Goal: Complete application form: Complete application form

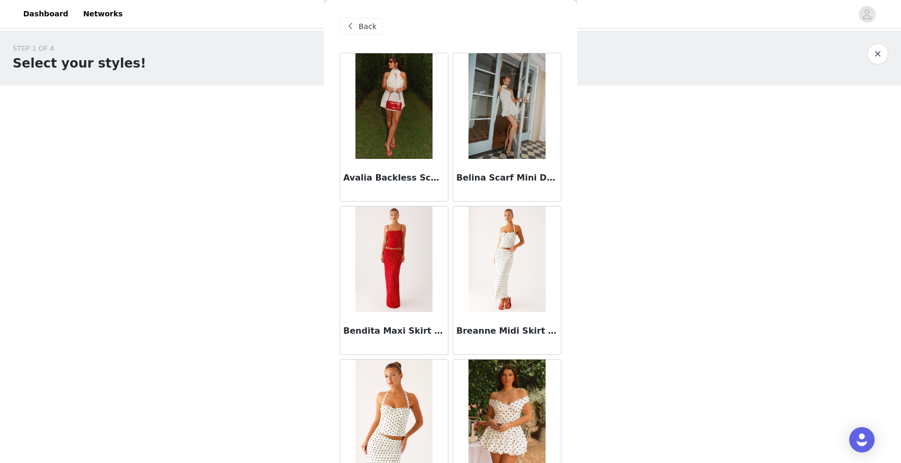
click at [360, 30] on span "Back" at bounding box center [367, 26] width 18 height 11
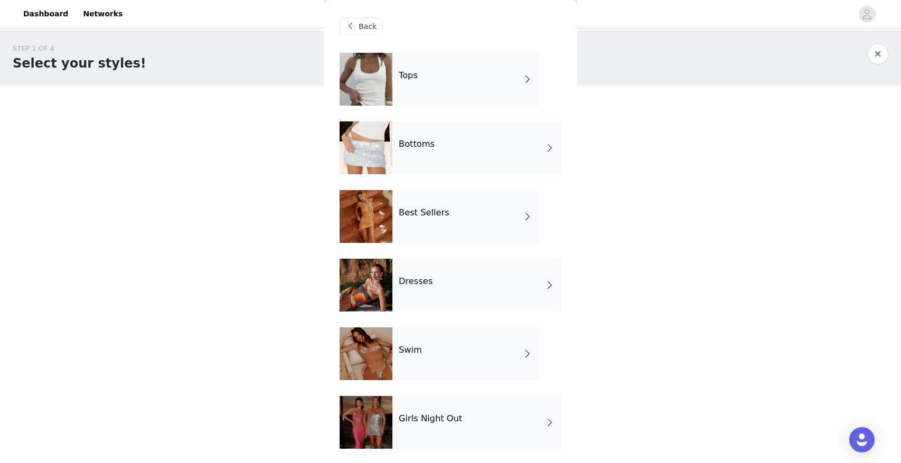
click at [455, 152] on div "Bottoms" at bounding box center [476, 147] width 169 height 53
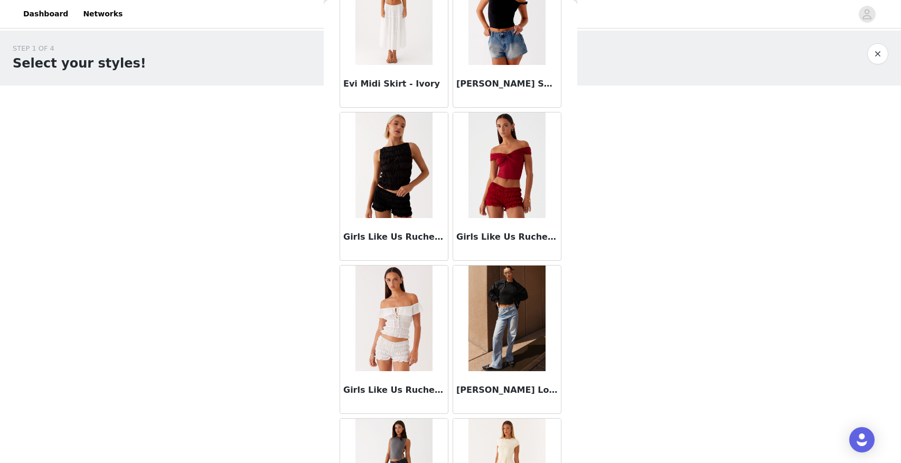
scroll to position [1153, 0]
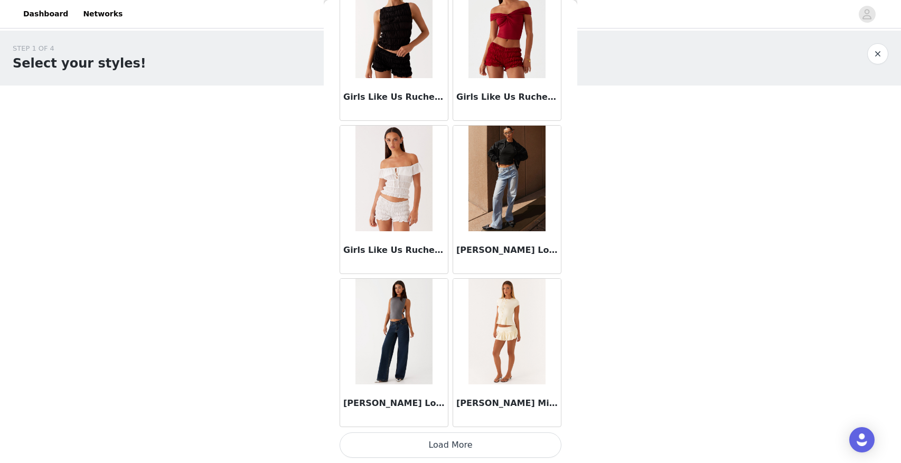
click at [466, 445] on button "Load More" at bounding box center [450, 444] width 222 height 25
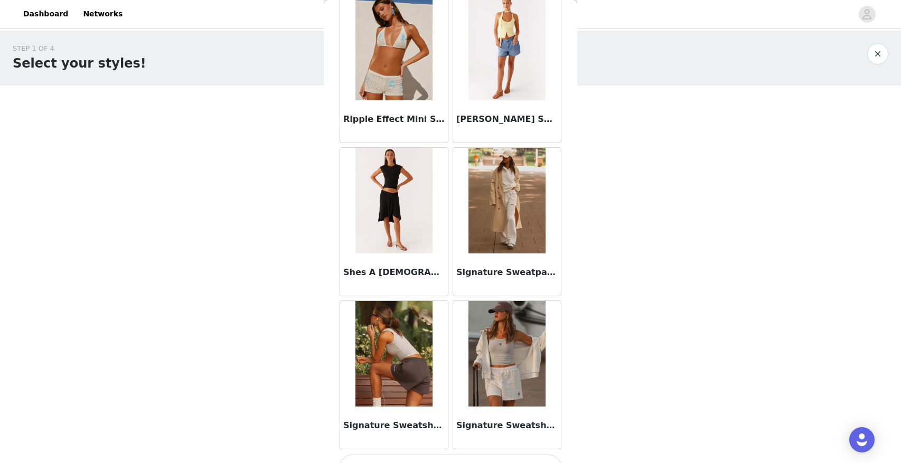
scroll to position [2684, 0]
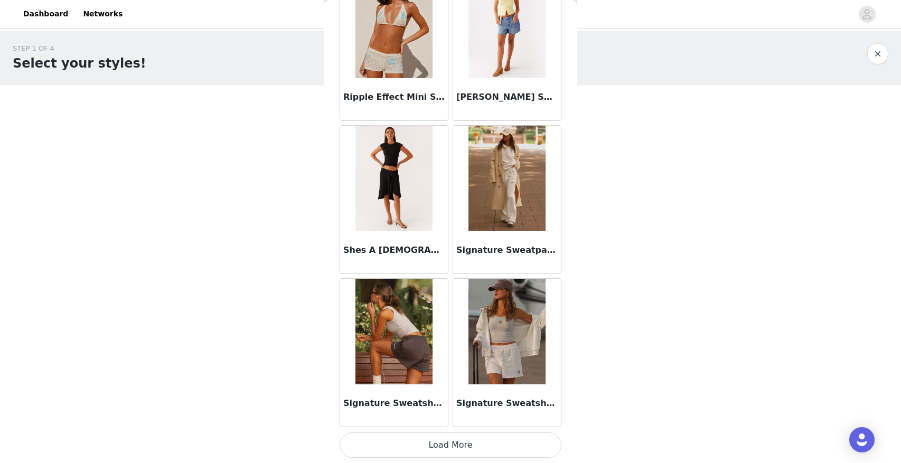
click at [454, 446] on button "Load More" at bounding box center [450, 444] width 222 height 25
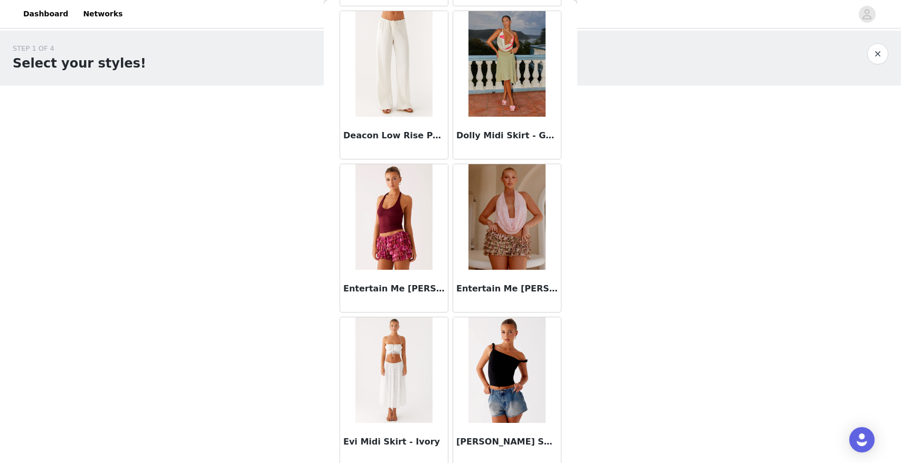
scroll to position [0, 0]
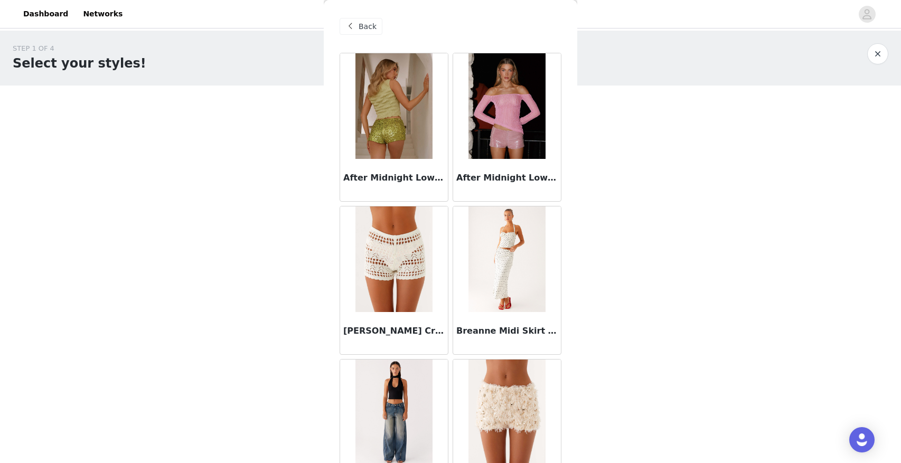
click at [512, 235] on img at bounding box center [506, 259] width 77 height 106
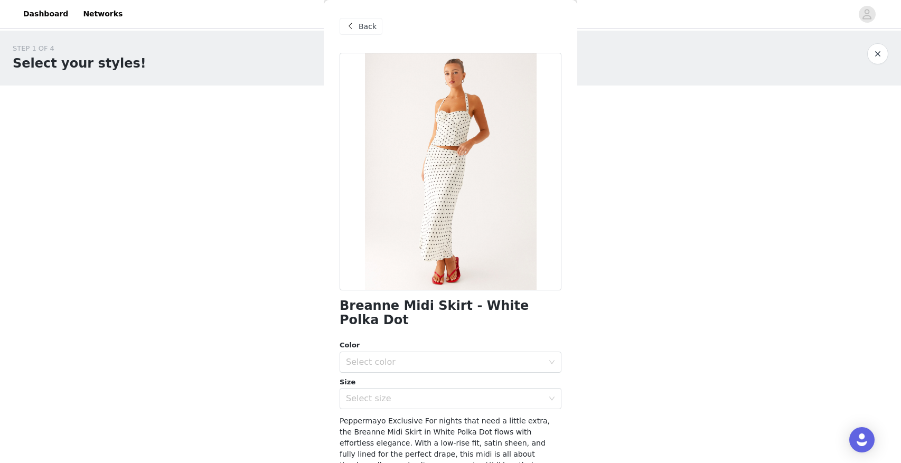
click at [345, 23] on span at bounding box center [350, 26] width 13 height 13
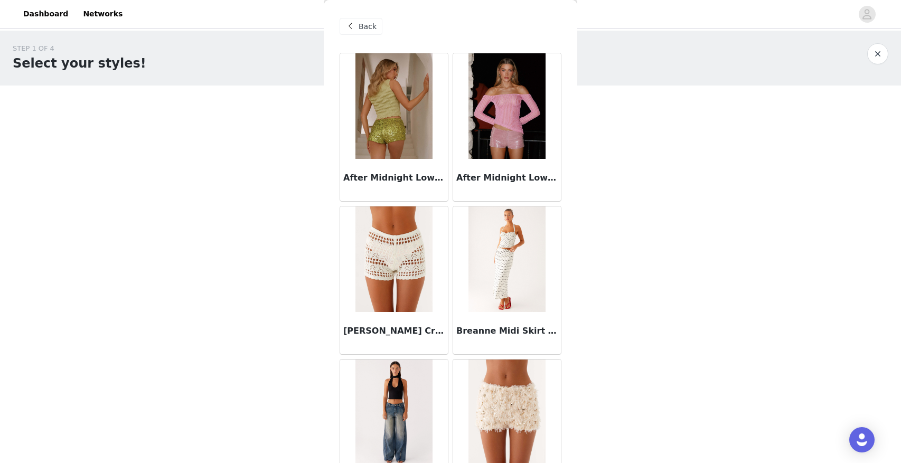
click at [349, 23] on span at bounding box center [350, 26] width 13 height 13
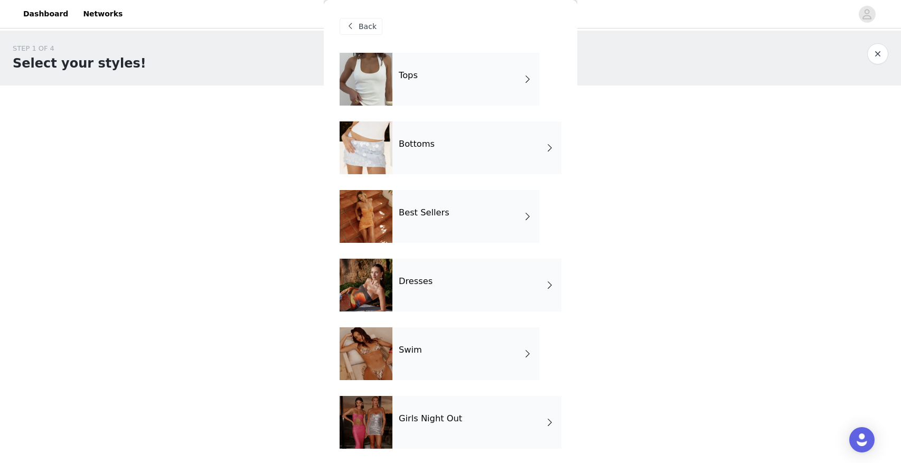
click at [418, 202] on div "Best Sellers" at bounding box center [465, 216] width 147 height 53
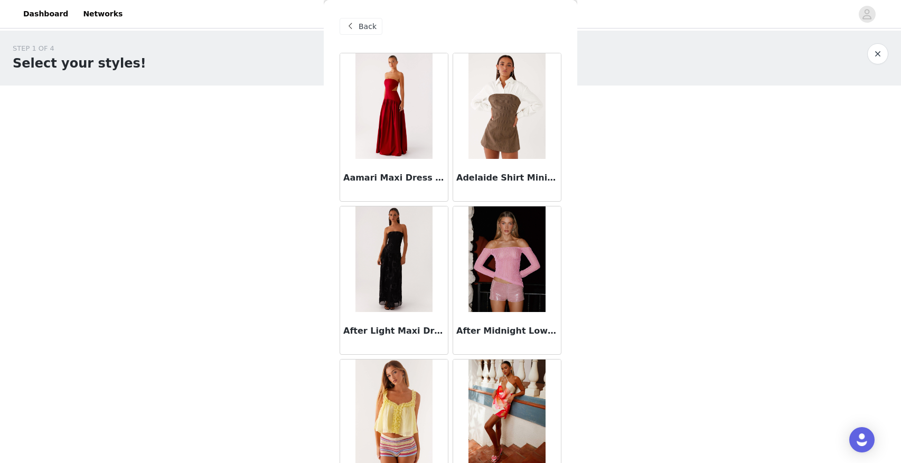
click at [406, 147] on img at bounding box center [393, 106] width 77 height 106
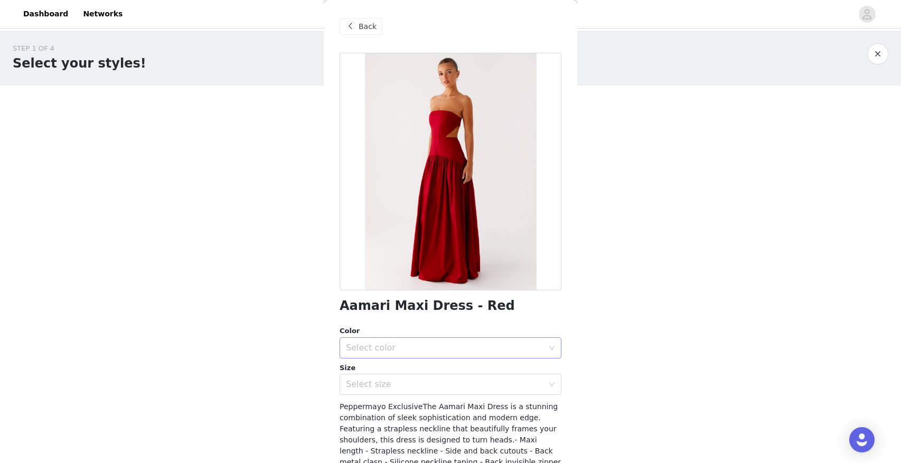
click at [400, 351] on div "Select color" at bounding box center [444, 348] width 197 height 11
click at [391, 373] on li "Red" at bounding box center [450, 371] width 222 height 17
click at [402, 389] on div "Select size" at bounding box center [444, 384] width 197 height 11
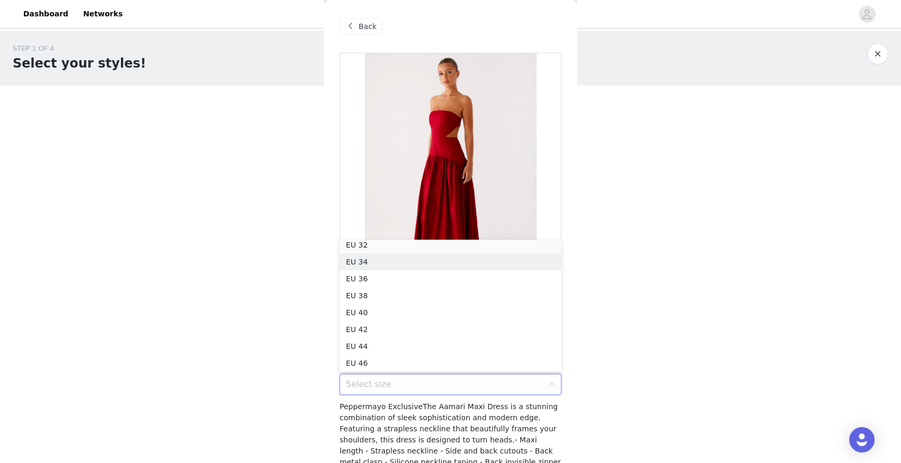
scroll to position [2, 0]
click at [387, 250] on li "EU 32" at bounding box center [450, 248] width 222 height 17
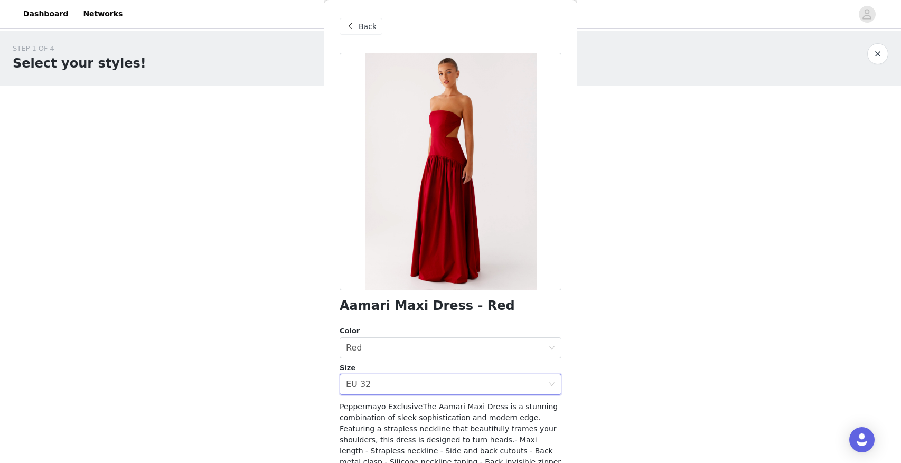
click at [388, 306] on h1 "Aamari Maxi Dress - Red" at bounding box center [426, 306] width 175 height 14
click at [388, 307] on h1 "Aamari Maxi Dress - Red" at bounding box center [426, 306] width 175 height 14
copy div "Aamari Maxi Dress - Red"
click at [382, 389] on div "Select size EU 32" at bounding box center [447, 384] width 202 height 20
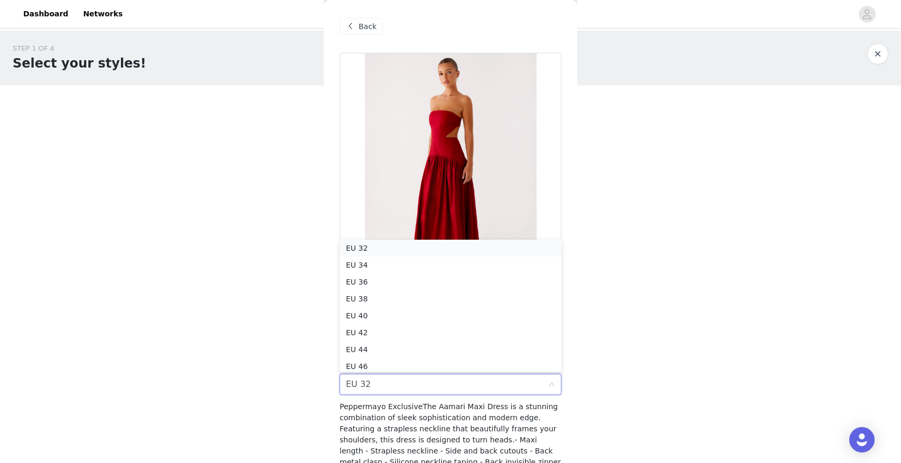
click at [368, 250] on li "EU 32" at bounding box center [450, 248] width 222 height 17
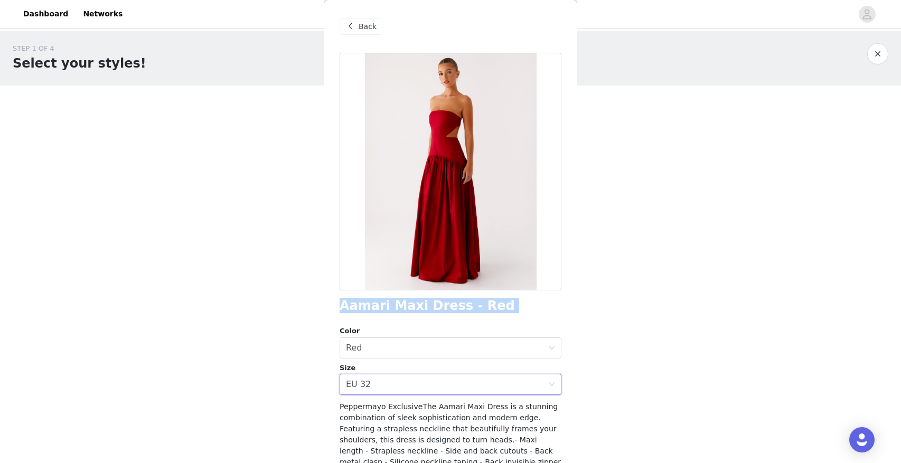
scroll to position [93, 0]
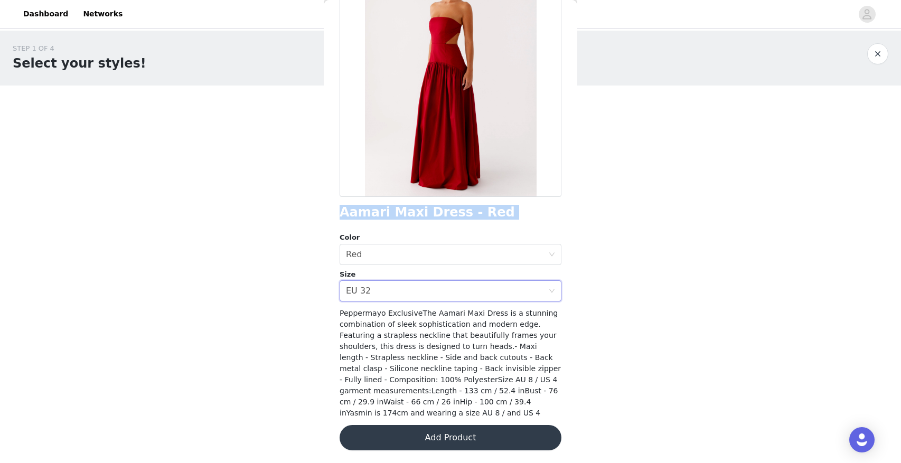
click at [459, 443] on button "Add Product" at bounding box center [450, 437] width 222 height 25
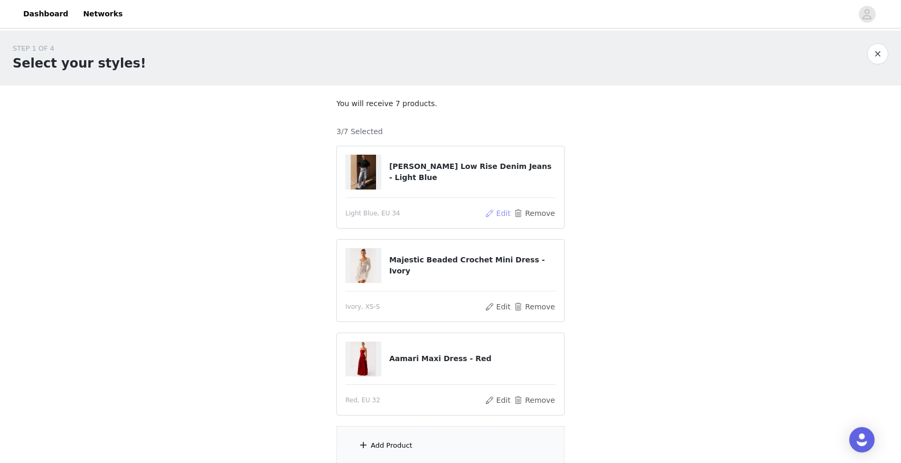
click at [492, 212] on button "Edit" at bounding box center [497, 213] width 27 height 13
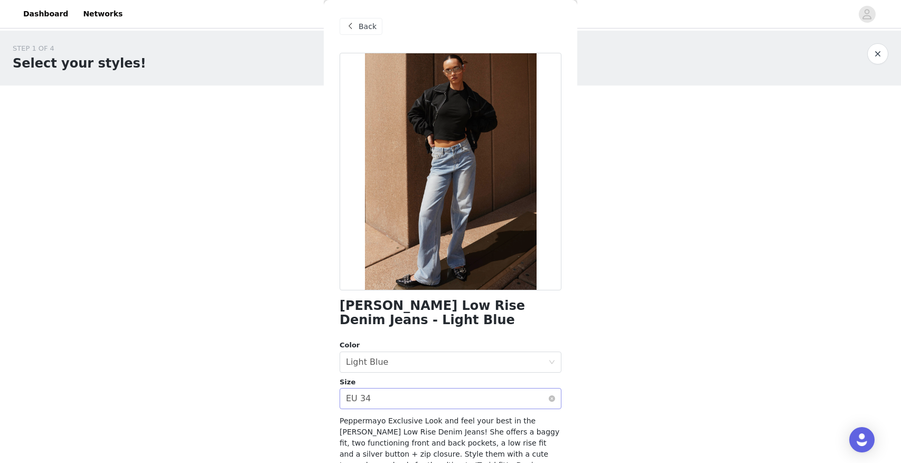
click at [374, 400] on div "Select size EU 34" at bounding box center [447, 399] width 202 height 20
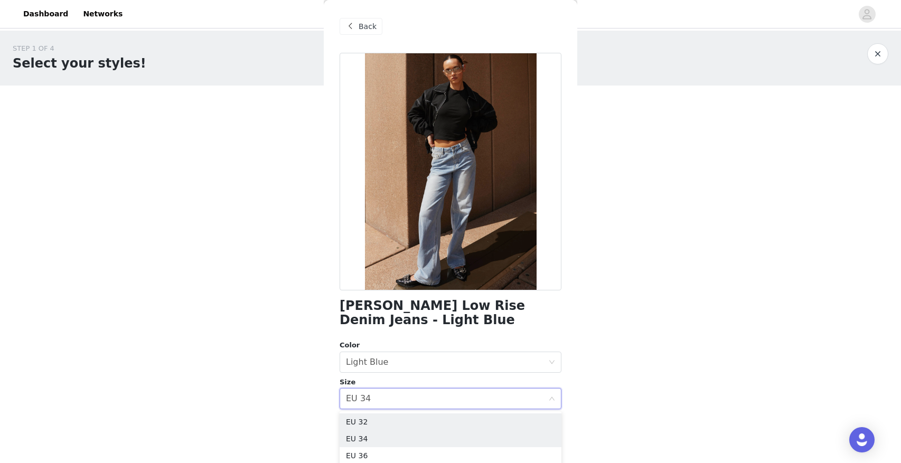
click at [370, 420] on li "EU 32" at bounding box center [450, 421] width 222 height 17
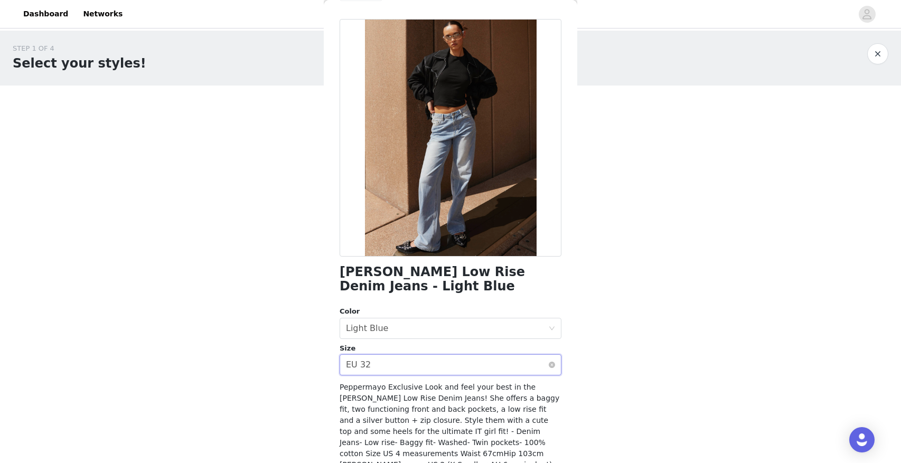
scroll to position [74, 0]
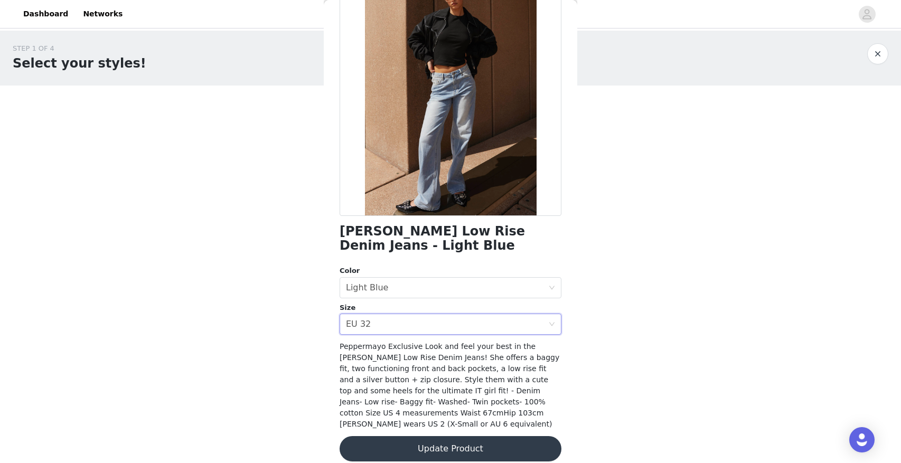
click at [447, 440] on button "Update Product" at bounding box center [450, 448] width 222 height 25
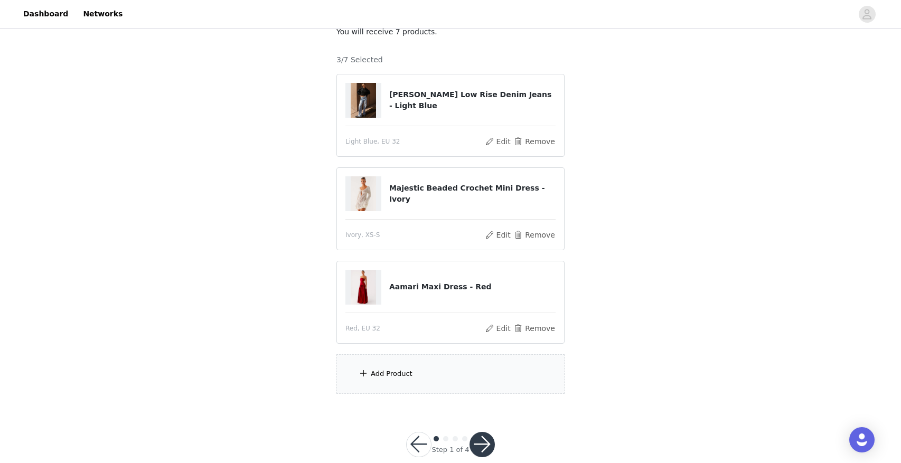
scroll to position [91, 0]
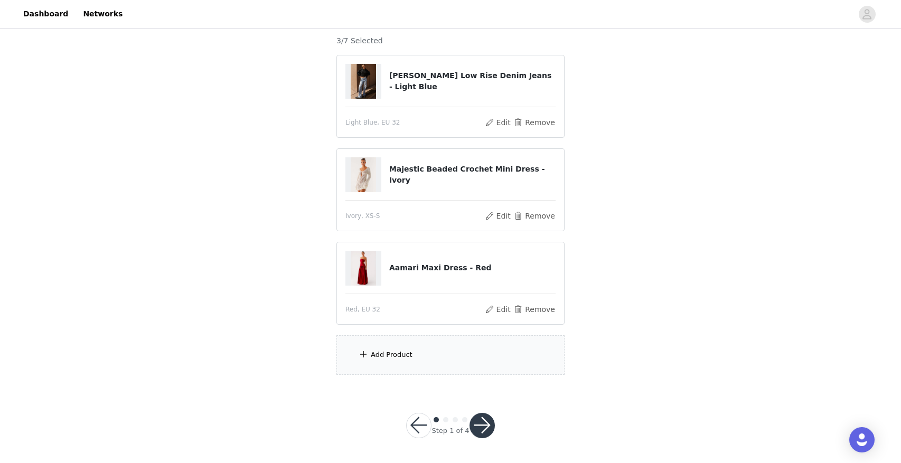
click at [399, 357] on div "Add Product" at bounding box center [392, 355] width 42 height 11
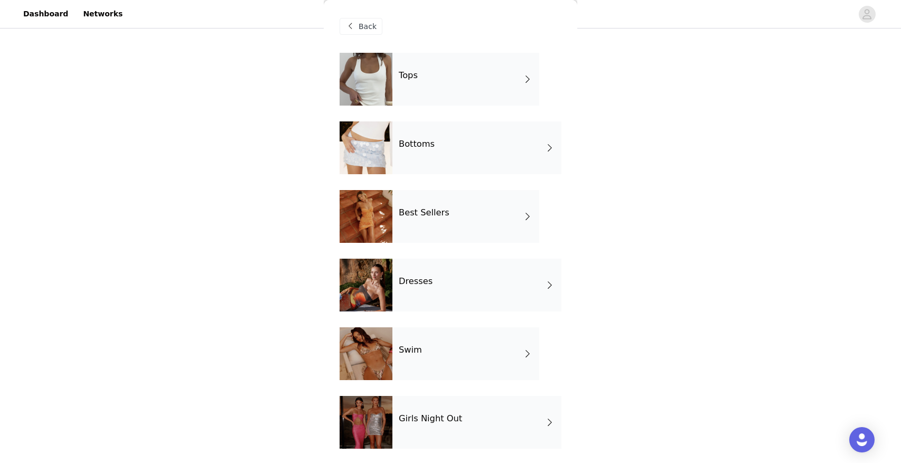
scroll to position [139, 0]
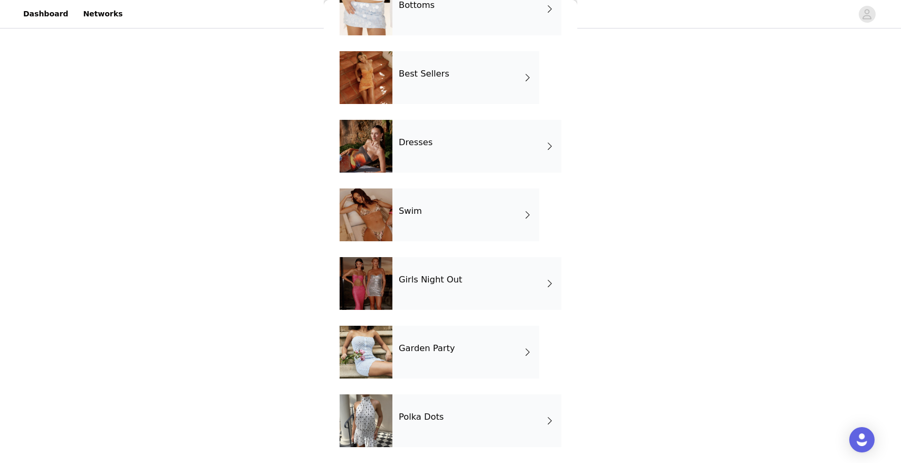
click at [411, 415] on h4 "Polka Dots" at bounding box center [421, 417] width 45 height 10
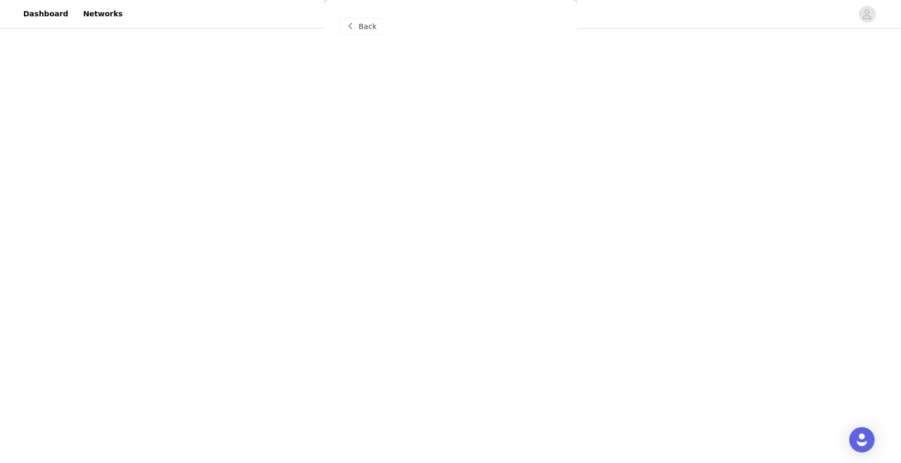
scroll to position [0, 0]
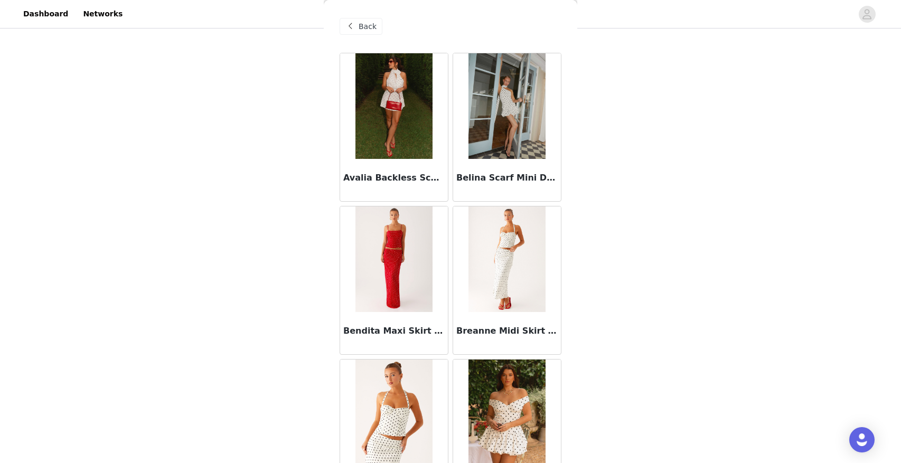
click at [511, 158] on img at bounding box center [506, 106] width 77 height 106
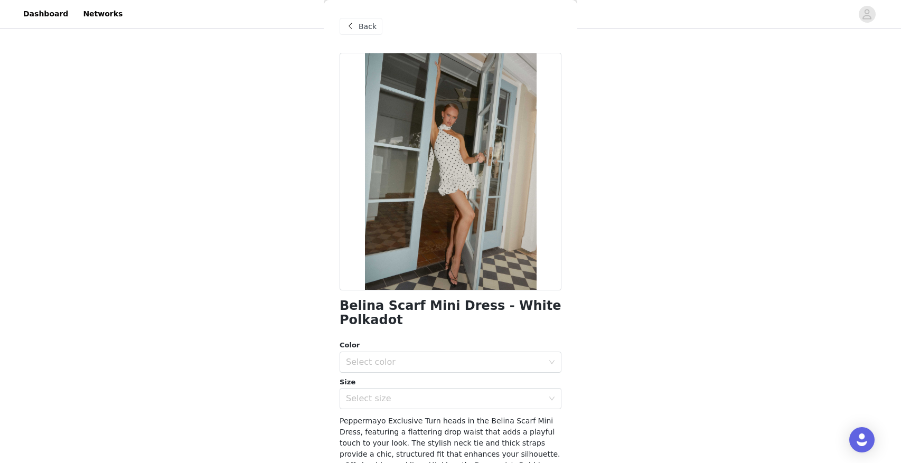
click at [431, 305] on h1 "Belina Scarf Mini Dress - White Polkadot" at bounding box center [450, 313] width 222 height 29
copy div "Belina Scarf Mini Dress - White Polkadot"
click at [372, 26] on span "Back" at bounding box center [367, 26] width 18 height 11
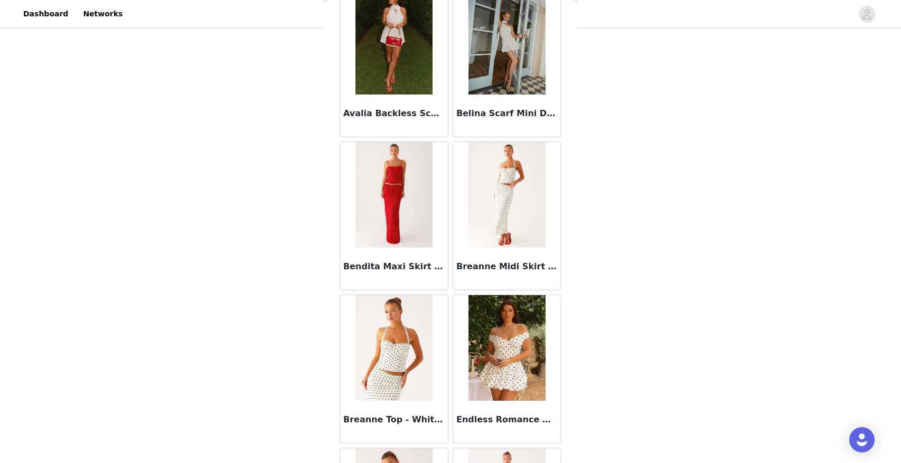
scroll to position [73, 0]
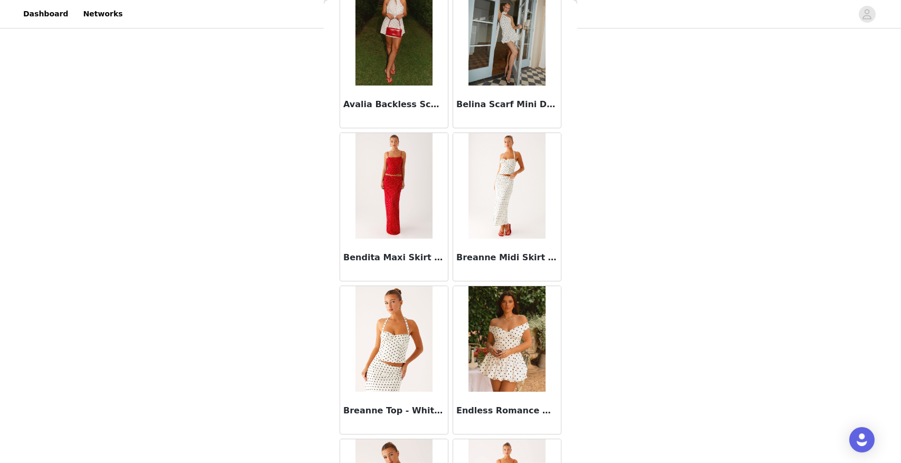
click at [511, 192] on img at bounding box center [506, 186] width 77 height 106
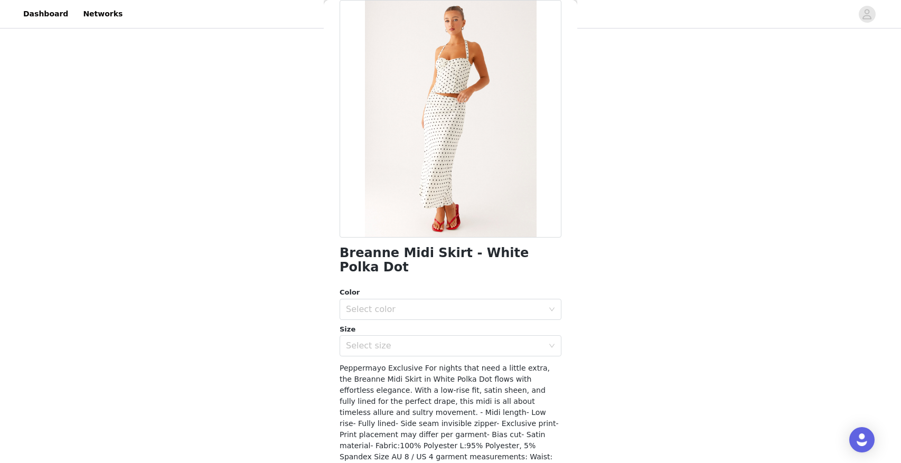
scroll to position [105, 0]
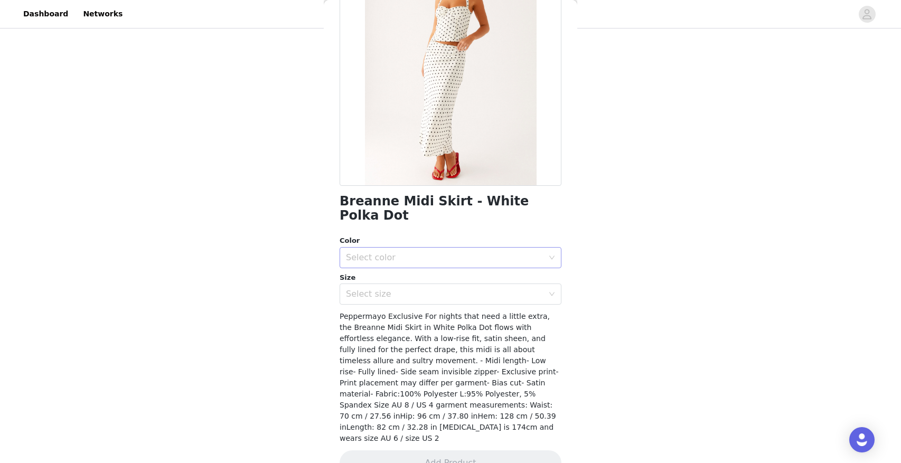
click at [429, 252] on div "Select color" at bounding box center [444, 257] width 197 height 11
click at [385, 263] on li "White Polka Dot" at bounding box center [450, 266] width 222 height 17
click at [384, 289] on div "Select size" at bounding box center [444, 294] width 197 height 11
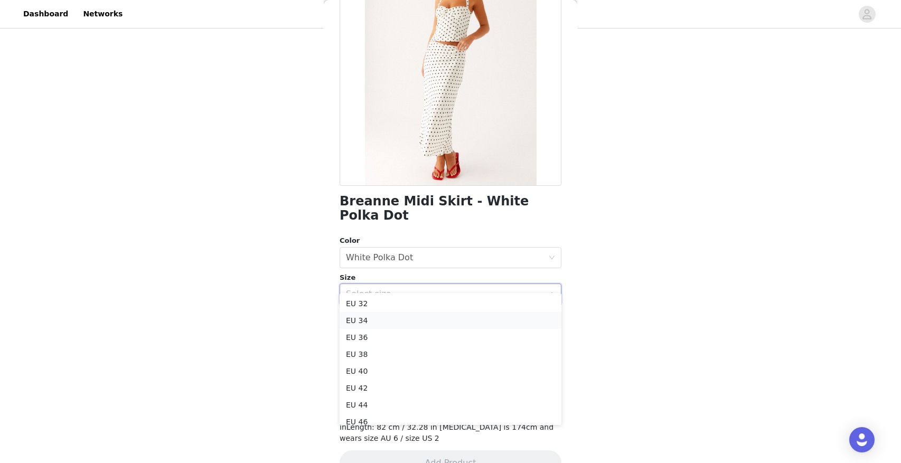
click at [370, 318] on li "EU 34" at bounding box center [450, 320] width 222 height 17
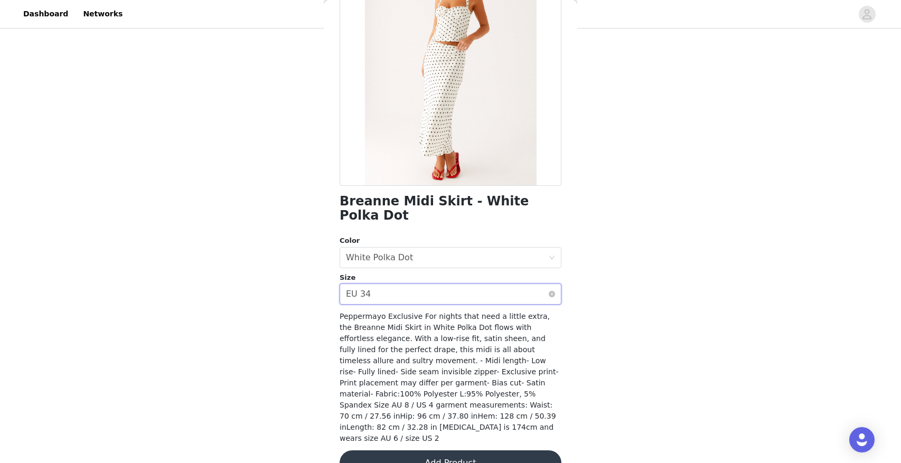
click at [384, 284] on div "Select size EU 34" at bounding box center [447, 294] width 202 height 20
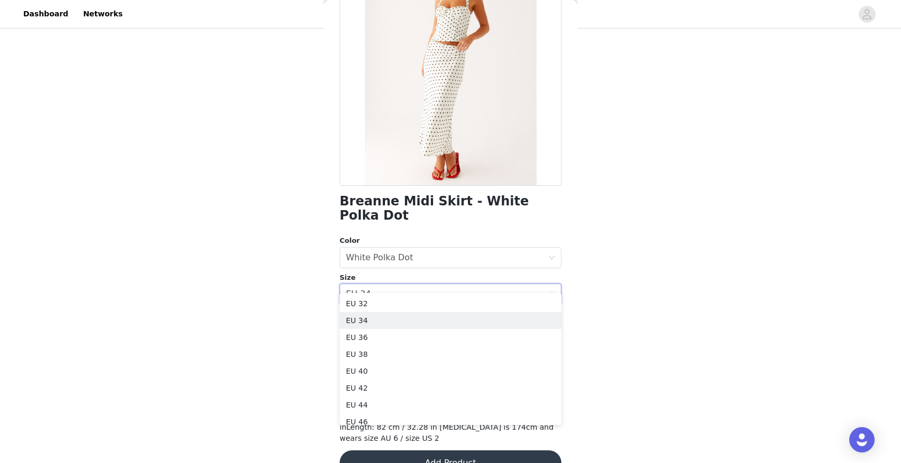
click at [420, 201] on h1 "Breanne Midi Skirt - White Polka Dot" at bounding box center [450, 208] width 222 height 29
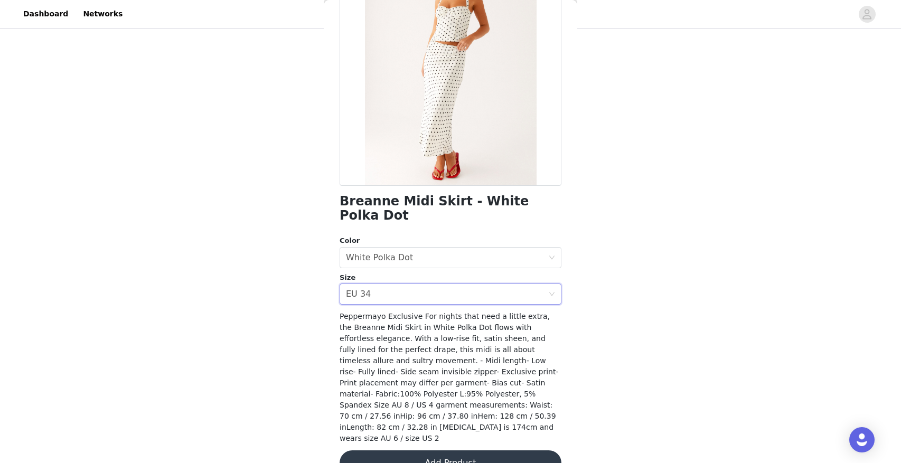
click at [419, 204] on h1 "Breanne Midi Skirt - White Polka Dot" at bounding box center [450, 208] width 222 height 29
click at [419, 202] on h1 "Breanne Midi Skirt - White Polka Dot" at bounding box center [450, 208] width 222 height 29
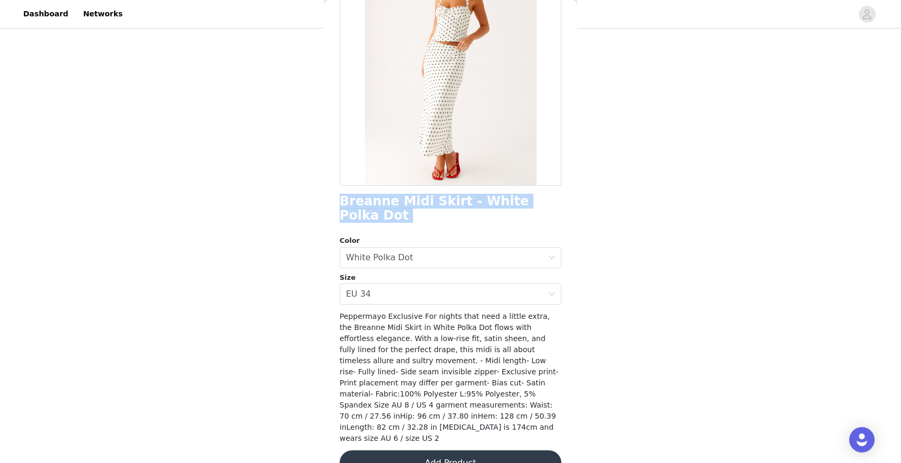
copy div "Breanne Midi Skirt - White Polka Dot"
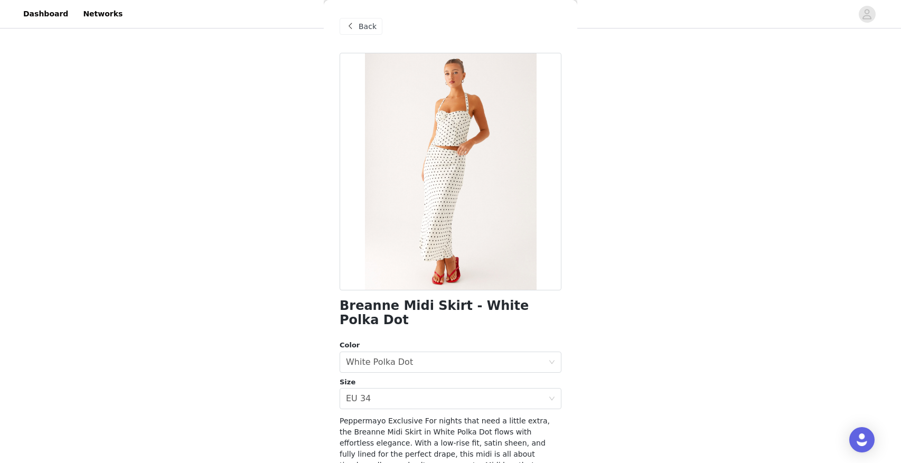
click at [353, 24] on span at bounding box center [350, 26] width 13 height 13
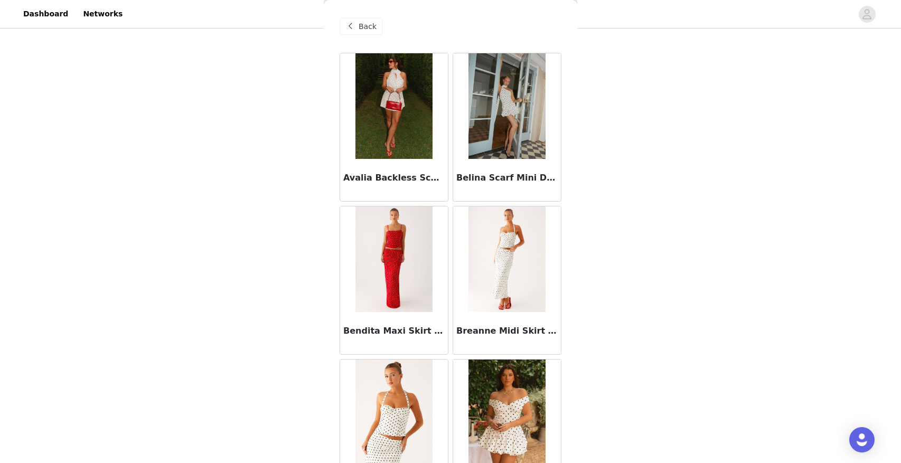
click at [353, 24] on span at bounding box center [350, 26] width 13 height 13
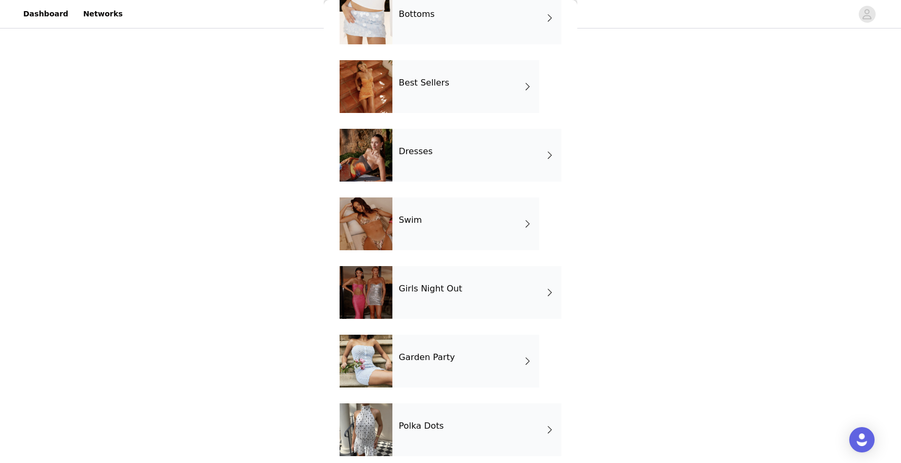
scroll to position [139, 0]
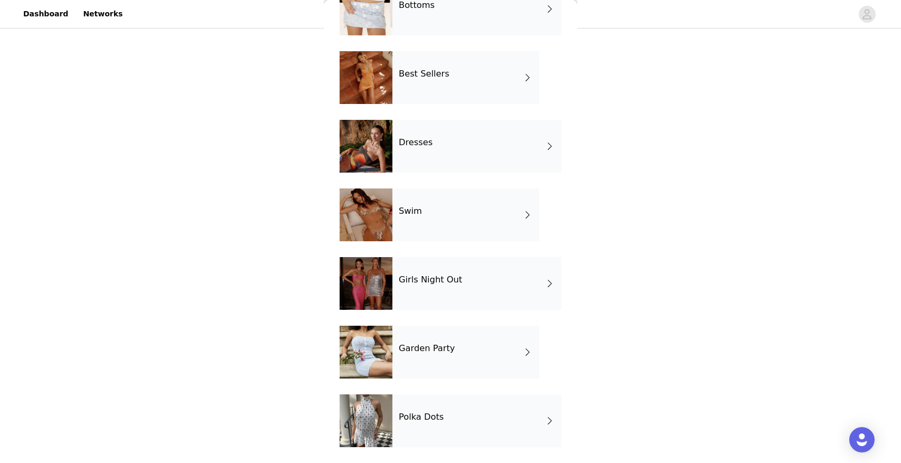
click at [432, 88] on div "Best Sellers" at bounding box center [465, 77] width 147 height 53
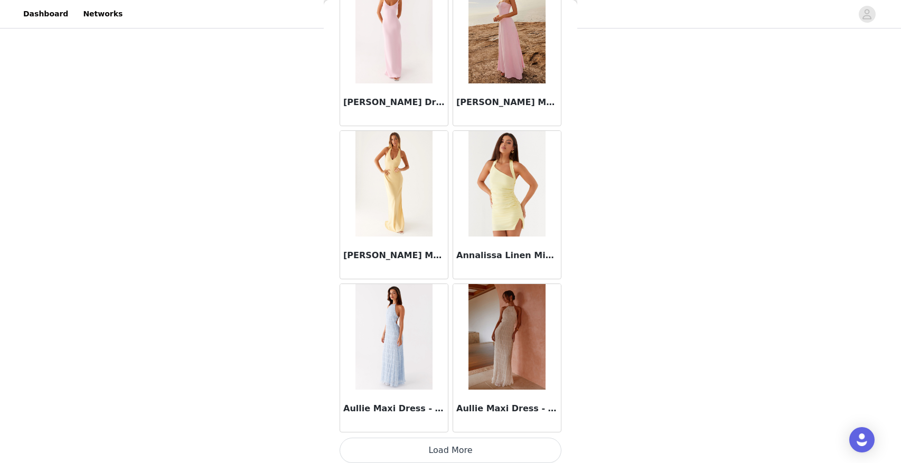
scroll to position [1153, 0]
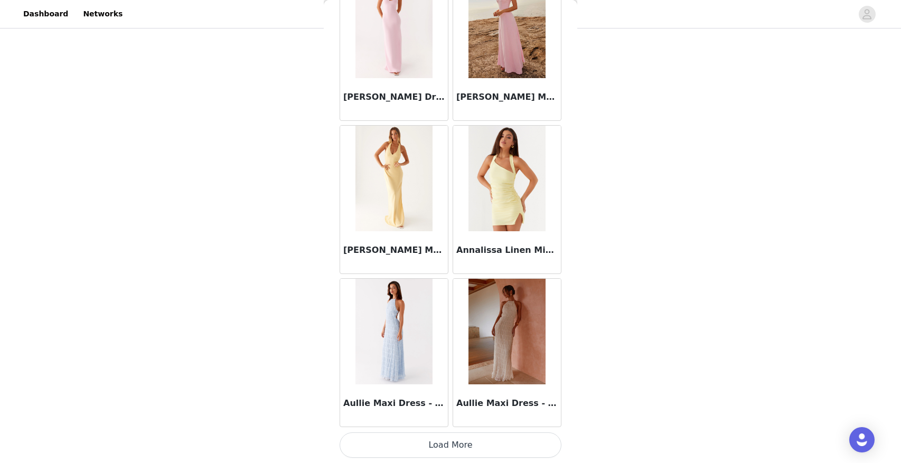
click at [456, 444] on button "Load More" at bounding box center [450, 444] width 222 height 25
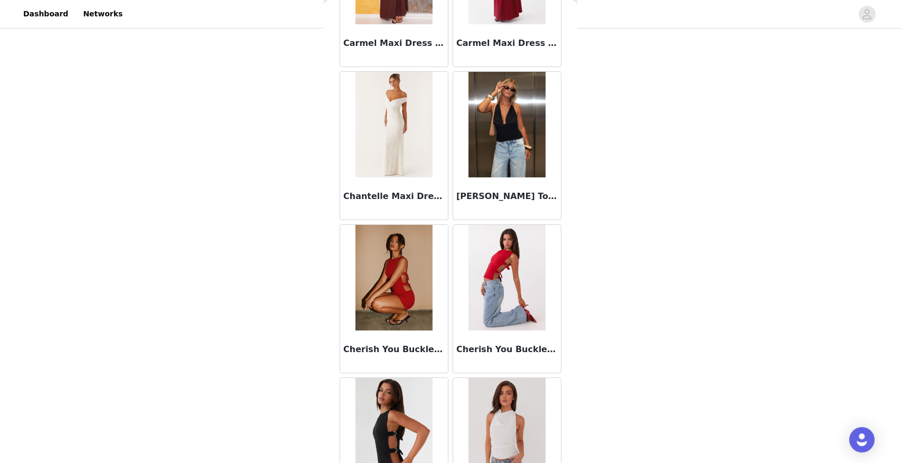
scroll to position [2684, 0]
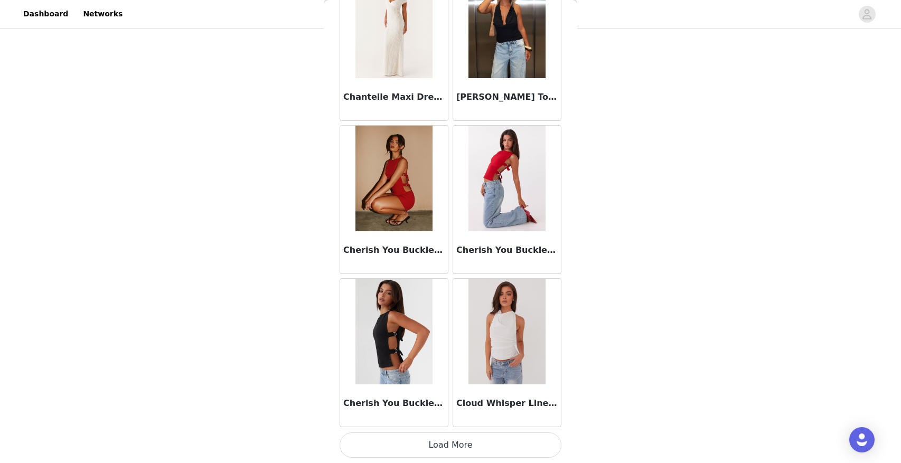
click at [445, 439] on button "Load More" at bounding box center [450, 444] width 222 height 25
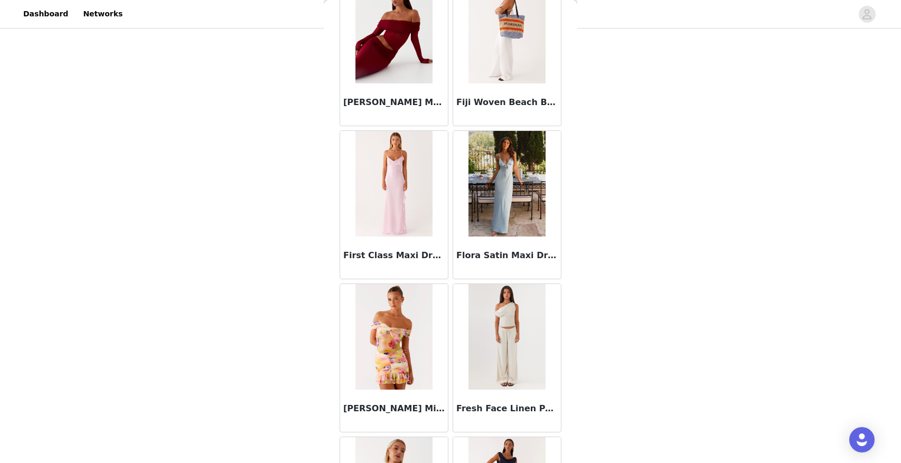
scroll to position [3960, 0]
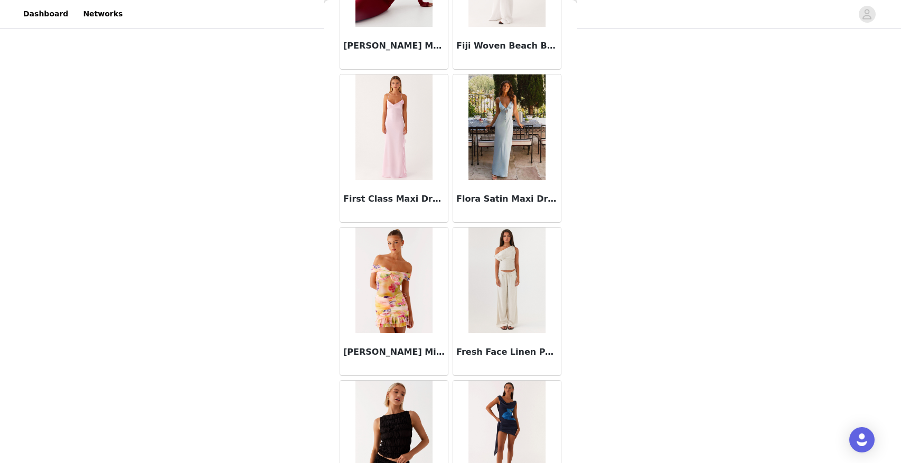
click at [489, 323] on img at bounding box center [506, 281] width 77 height 106
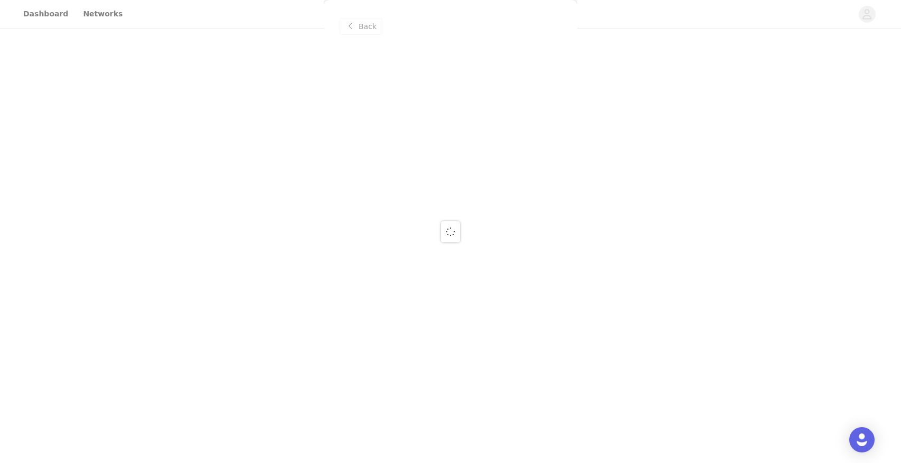
scroll to position [0, 0]
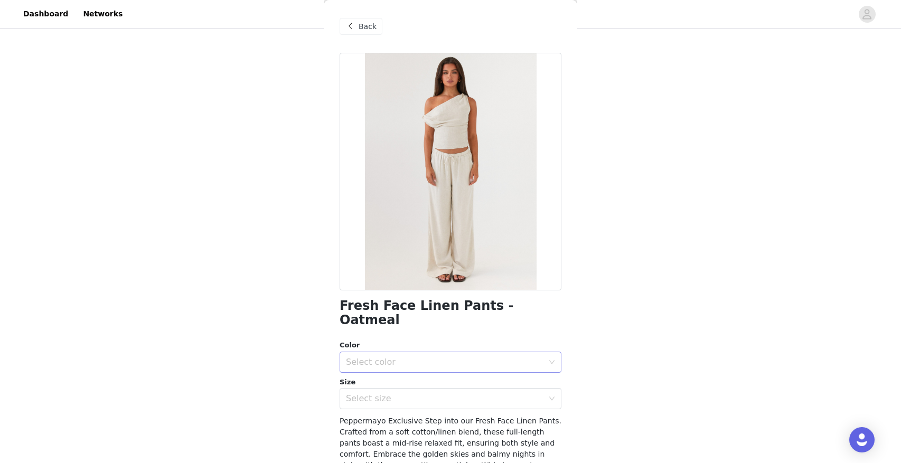
click at [490, 357] on div "Select color" at bounding box center [444, 362] width 197 height 11
click at [389, 375] on li "Oatmeal" at bounding box center [450, 371] width 222 height 17
click at [379, 393] on div "Select size" at bounding box center [444, 398] width 197 height 11
click at [422, 393] on div "Select size" at bounding box center [444, 398] width 197 height 11
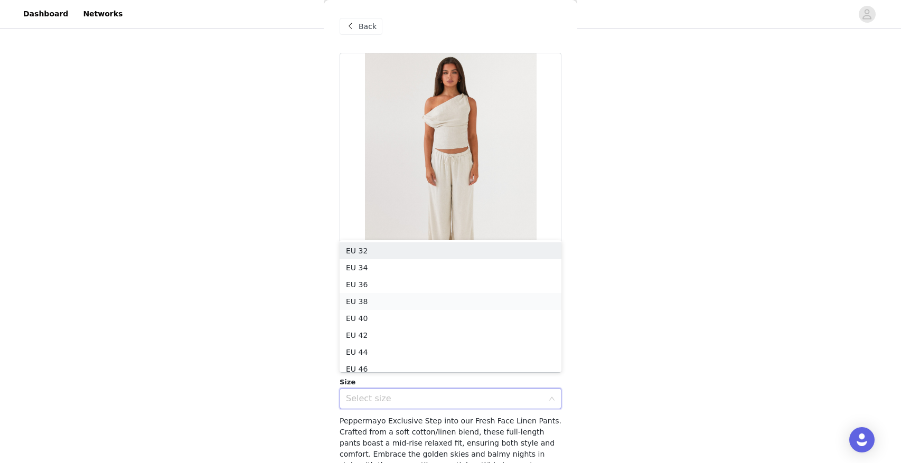
scroll to position [5, 0]
click at [374, 266] on li "EU 34" at bounding box center [450, 262] width 222 height 17
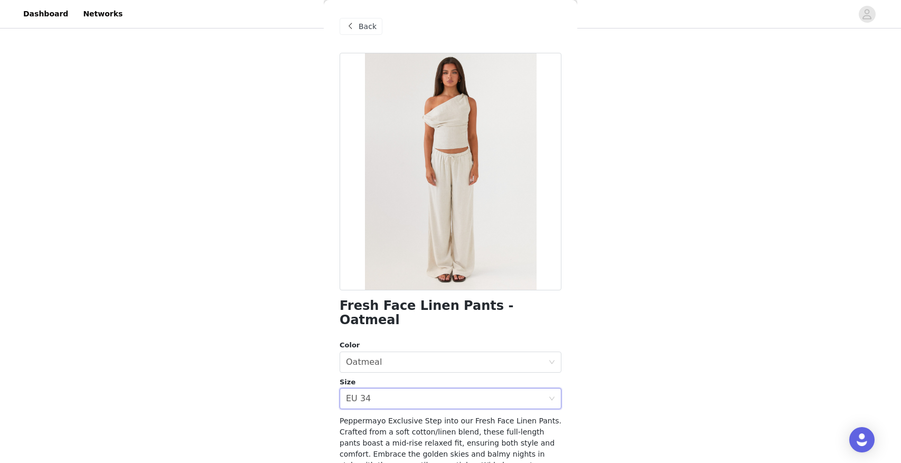
scroll to position [82, 0]
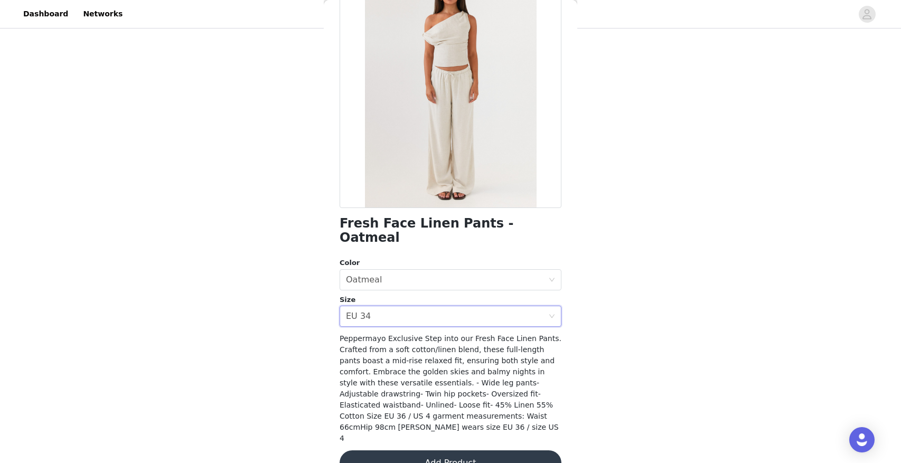
click at [506, 450] on button "Add Product" at bounding box center [450, 462] width 222 height 25
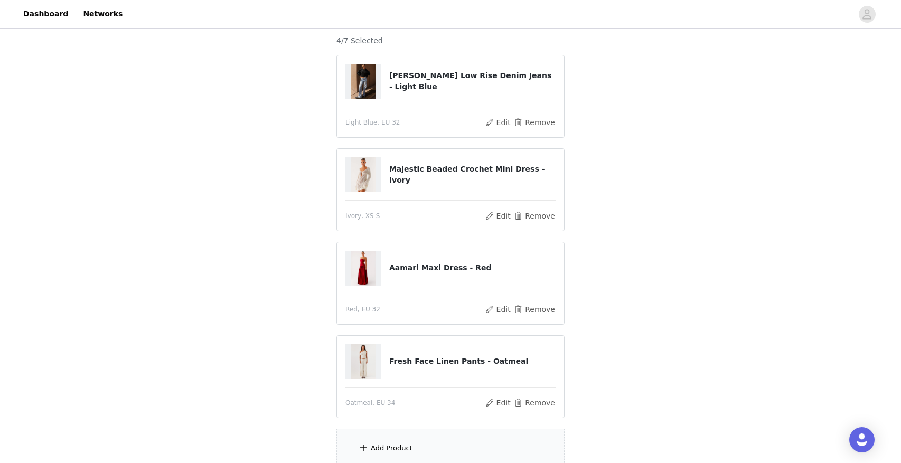
click at [441, 448] on div "Add Product" at bounding box center [450, 449] width 228 height 40
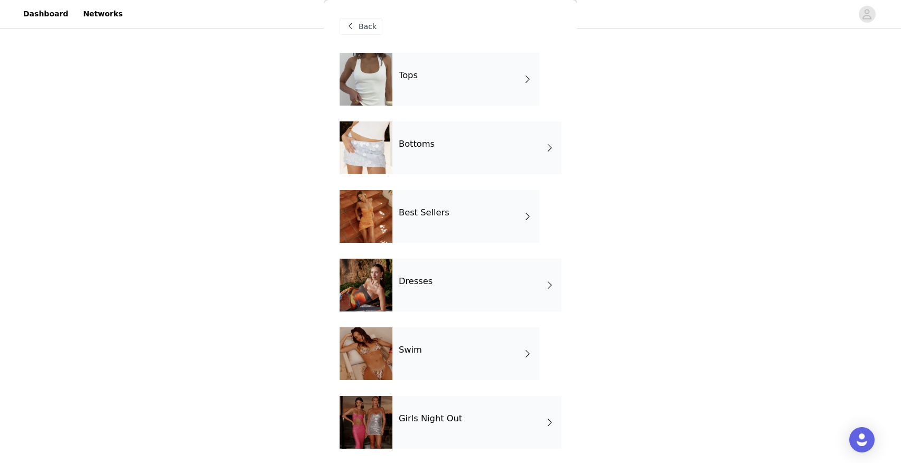
click at [434, 228] on div "Best Sellers" at bounding box center [465, 216] width 147 height 53
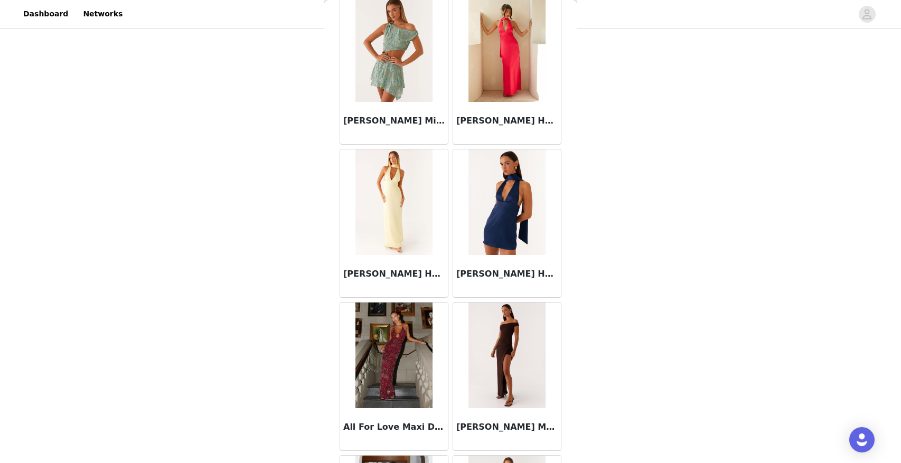
scroll to position [1153, 0]
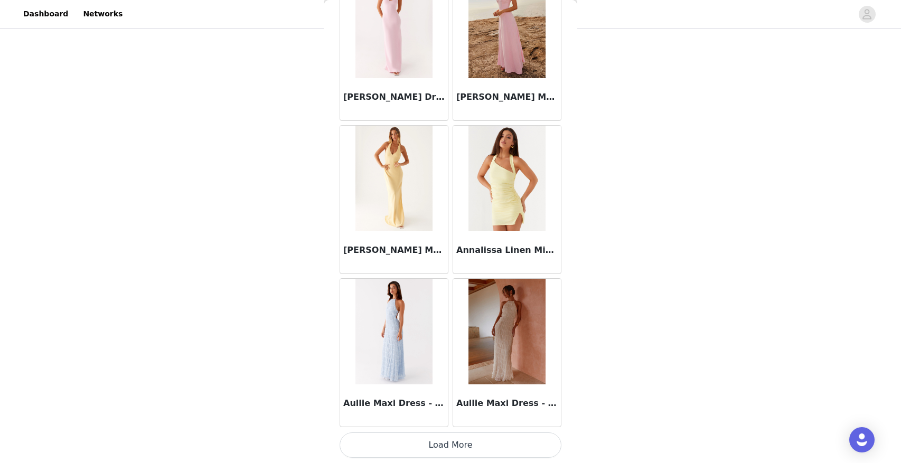
click at [454, 436] on button "Load More" at bounding box center [450, 444] width 222 height 25
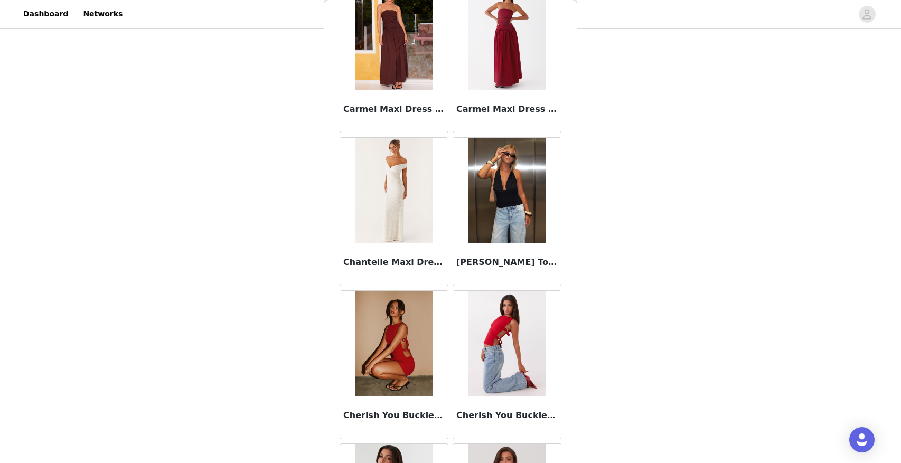
scroll to position [2684, 0]
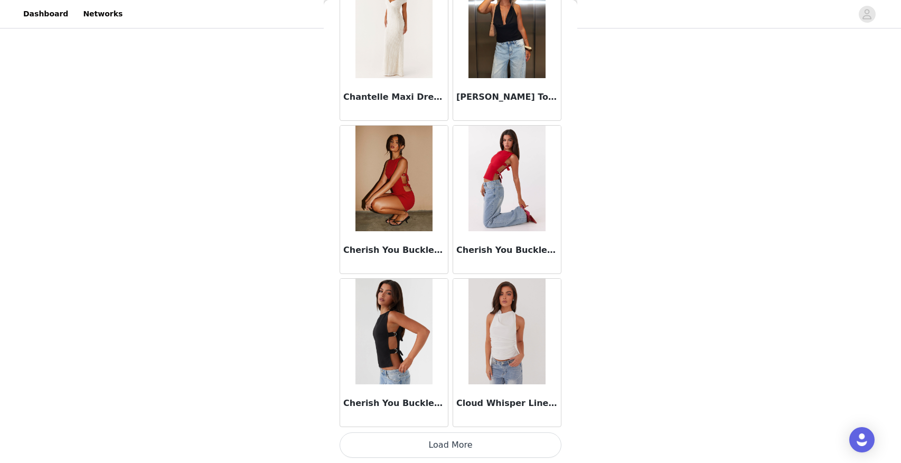
click at [456, 449] on button "Load More" at bounding box center [450, 444] width 222 height 25
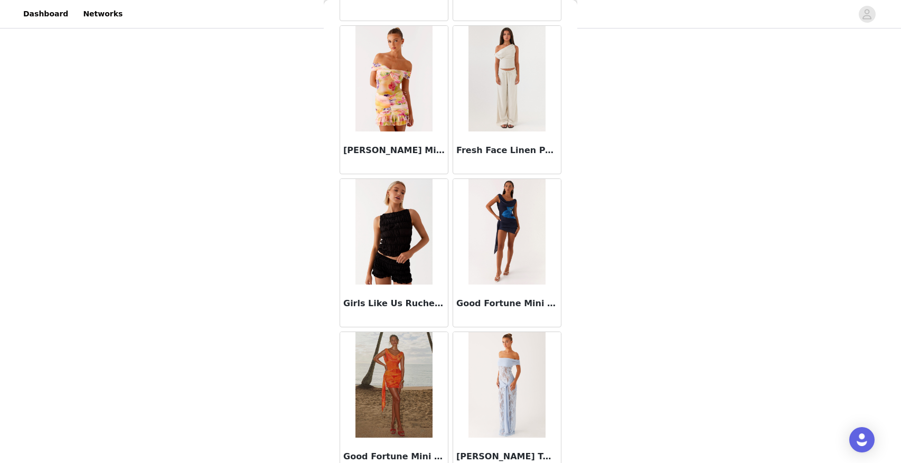
scroll to position [4215, 0]
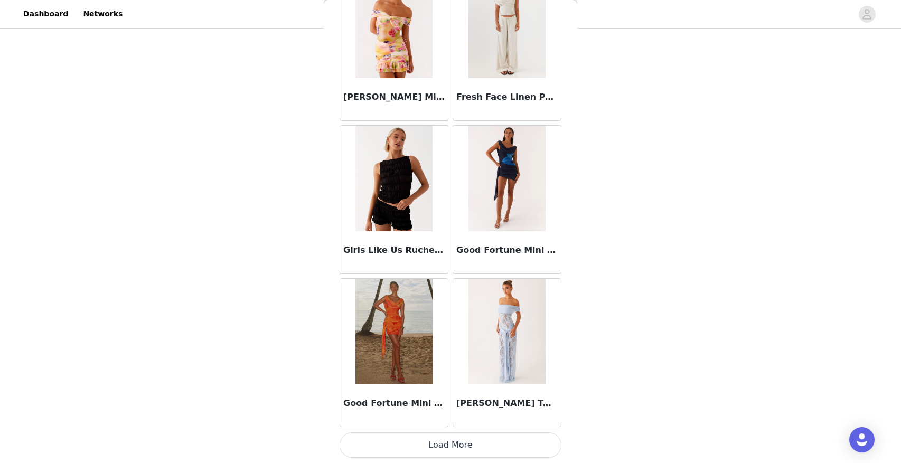
click at [452, 443] on button "Load More" at bounding box center [450, 444] width 222 height 25
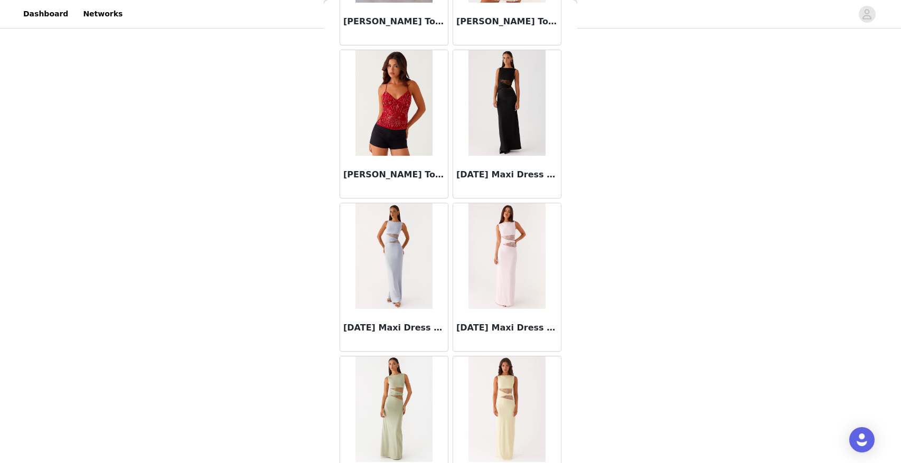
scroll to position [5746, 0]
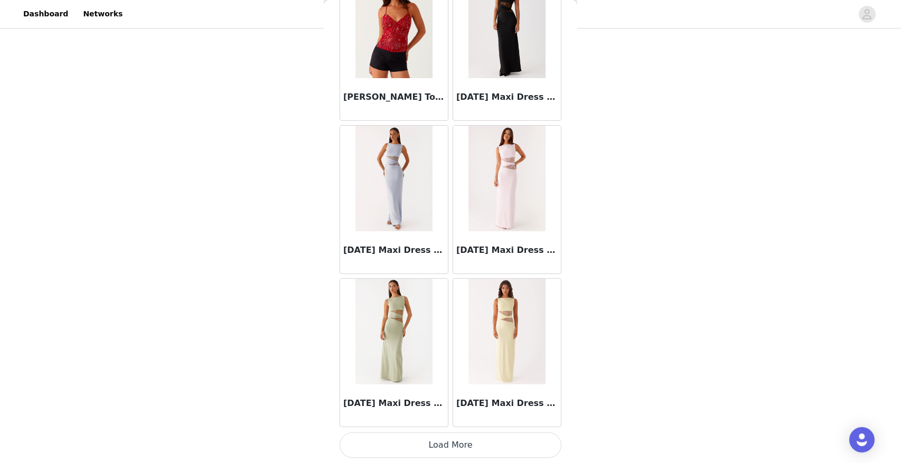
click at [452, 444] on button "Load More" at bounding box center [450, 444] width 222 height 25
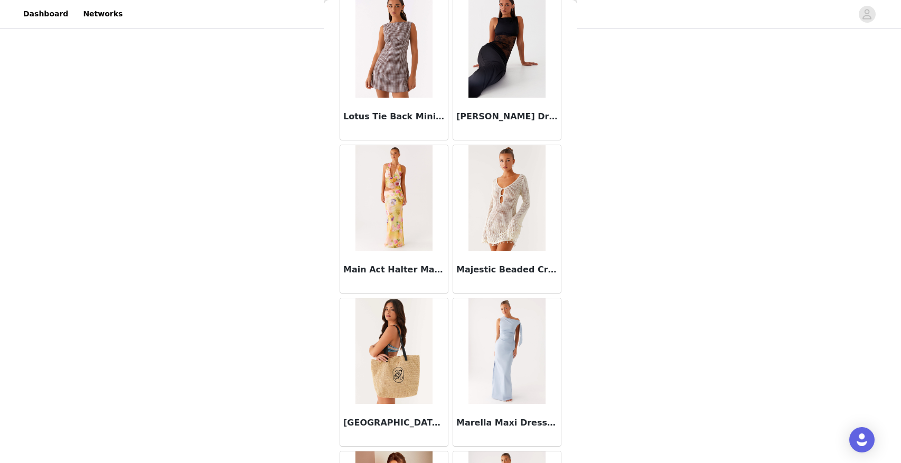
scroll to position [6492, 0]
click at [375, 271] on h3 "Main Act Halter Maxi Dress - Sunburst Floral" at bounding box center [393, 269] width 101 height 13
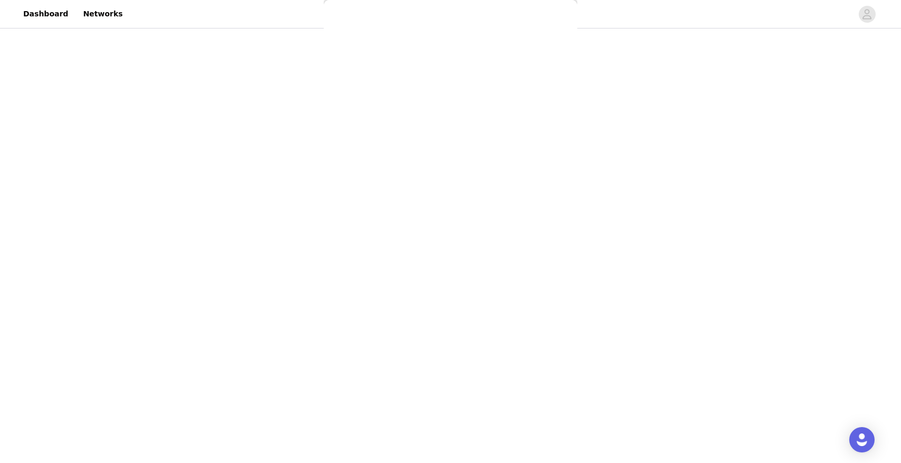
scroll to position [0, 0]
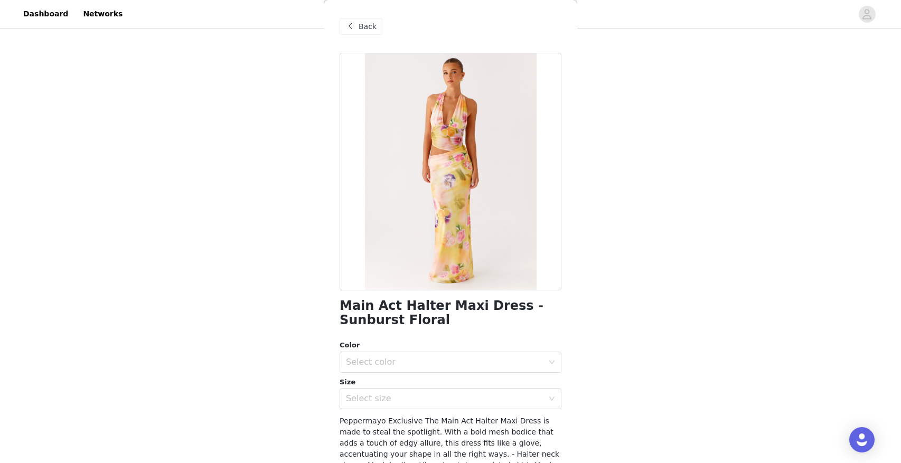
click at [410, 306] on h1 "Main Act Halter Maxi Dress - Sunburst Floral" at bounding box center [450, 313] width 222 height 29
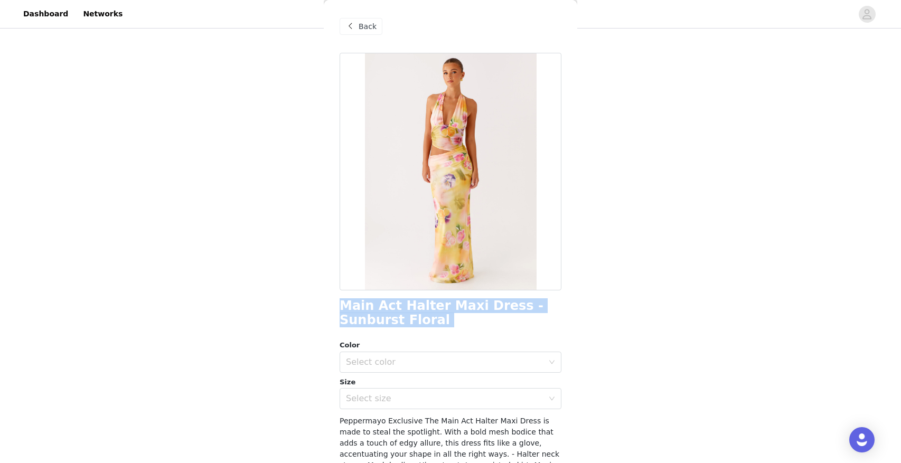
click at [410, 306] on h1 "Main Act Halter Maxi Dress - Sunburst Floral" at bounding box center [450, 313] width 222 height 29
copy div "Main Act Halter Maxi Dress - Sunburst Floral"
click at [402, 369] on div "Select color" at bounding box center [447, 362] width 202 height 20
drag, startPoint x: 367, startPoint y: 384, endPoint x: 384, endPoint y: 399, distance: 22.4
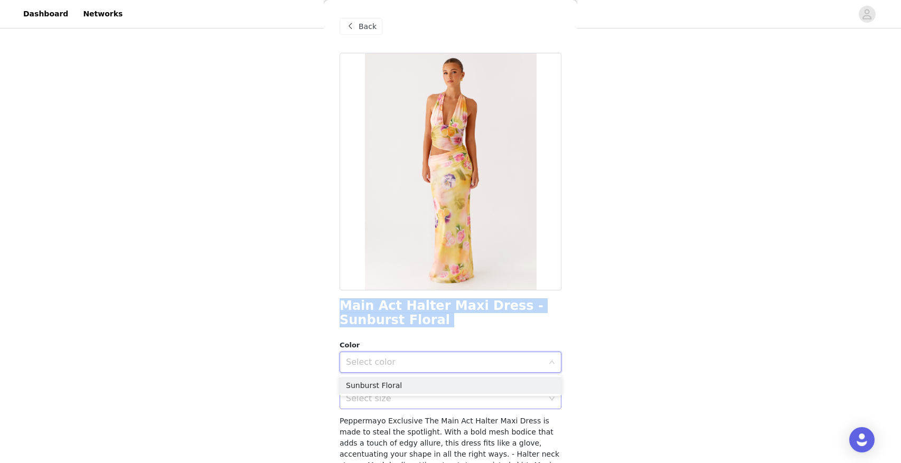
click at [368, 384] on li "Sunburst Floral" at bounding box center [450, 385] width 222 height 17
click at [384, 398] on div "Select size" at bounding box center [444, 398] width 197 height 11
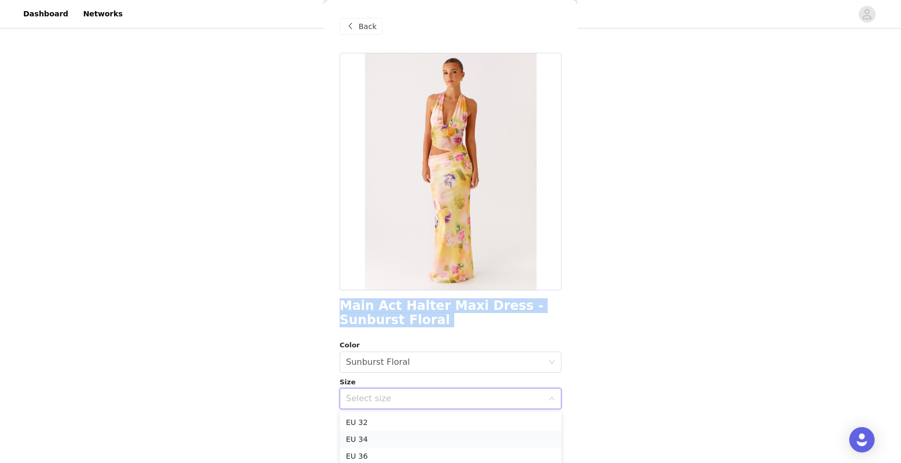
click at [384, 438] on li "EU 34" at bounding box center [450, 439] width 222 height 17
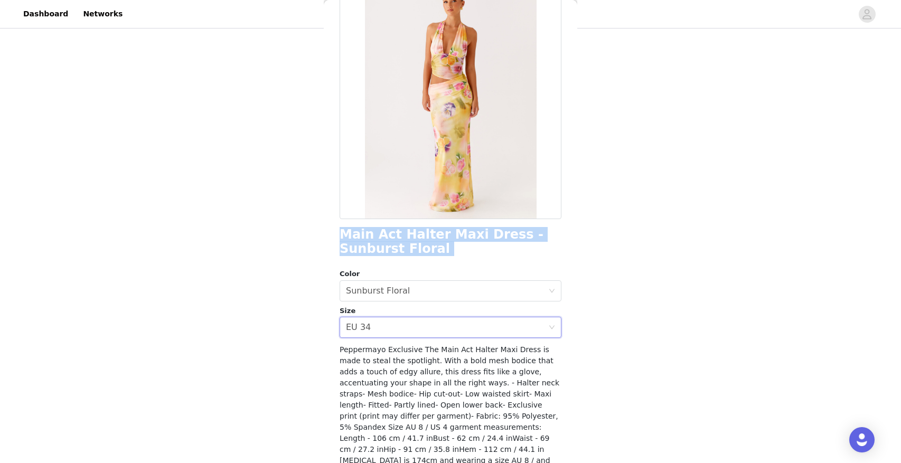
scroll to position [108, 0]
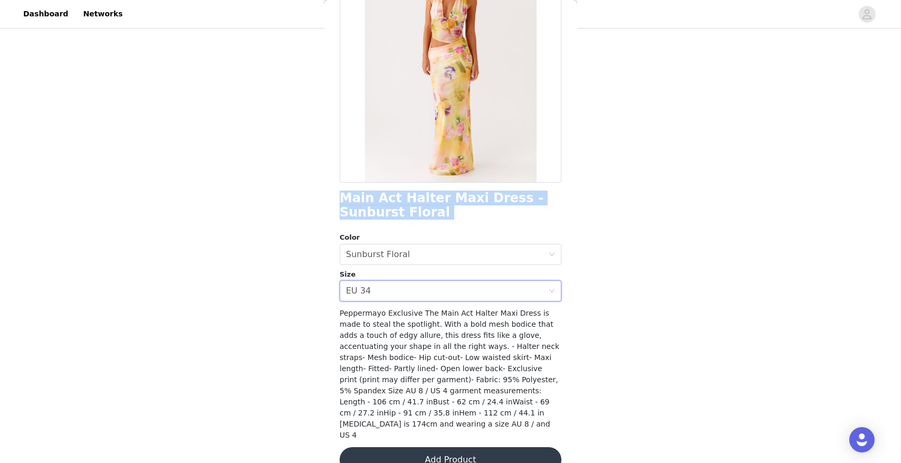
click at [411, 447] on button "Add Product" at bounding box center [450, 459] width 222 height 25
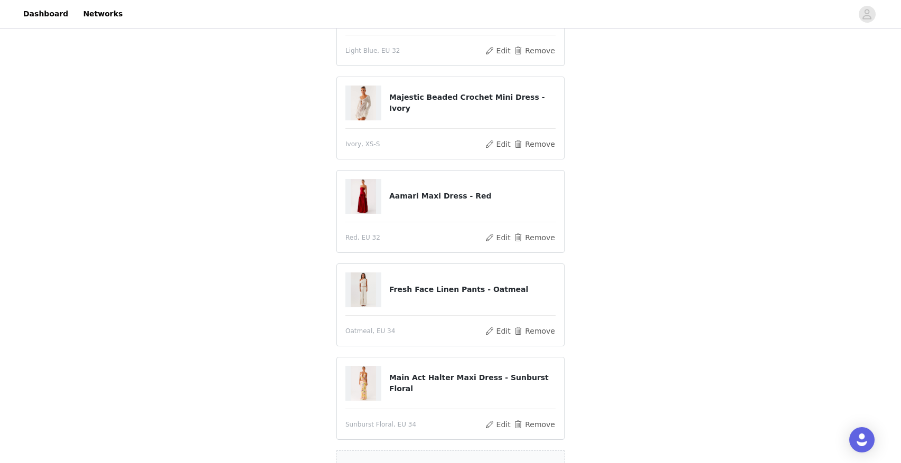
scroll to position [220, 0]
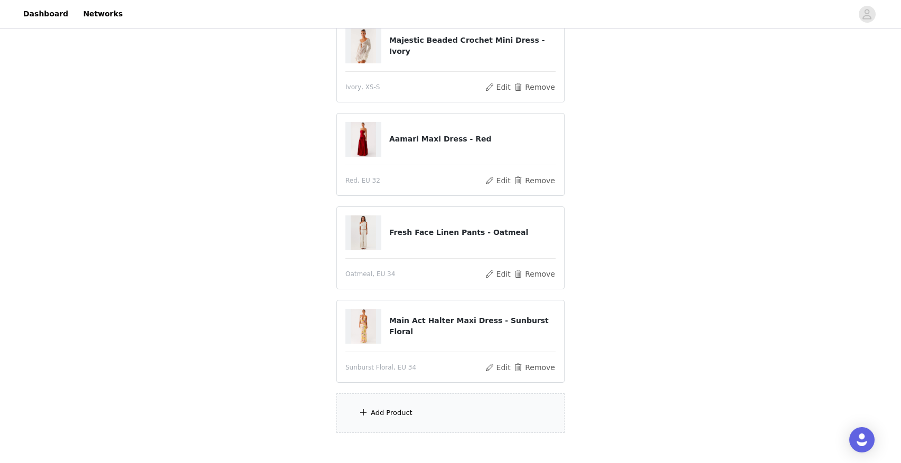
click at [415, 414] on div "Add Product" at bounding box center [450, 413] width 228 height 40
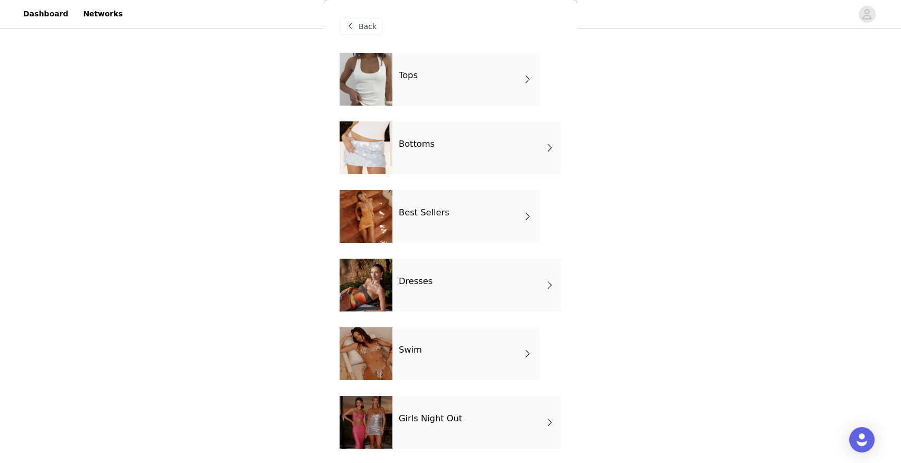
click at [511, 204] on div "Best Sellers" at bounding box center [465, 216] width 147 height 53
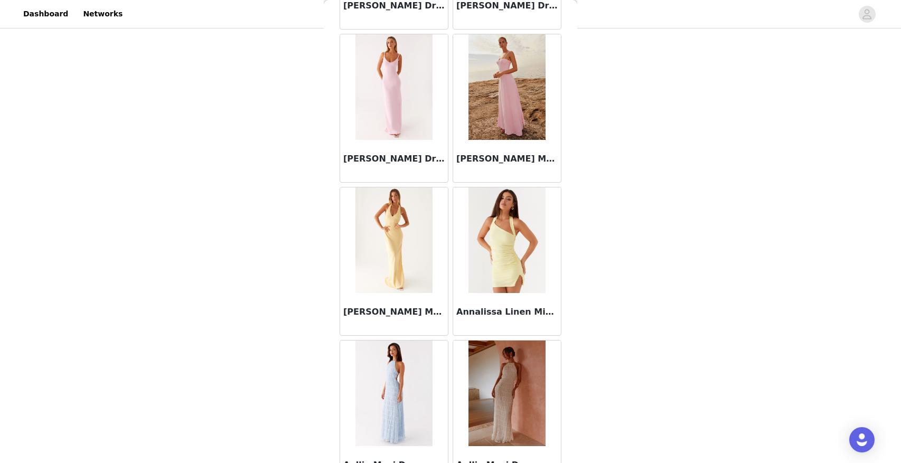
scroll to position [1153, 0]
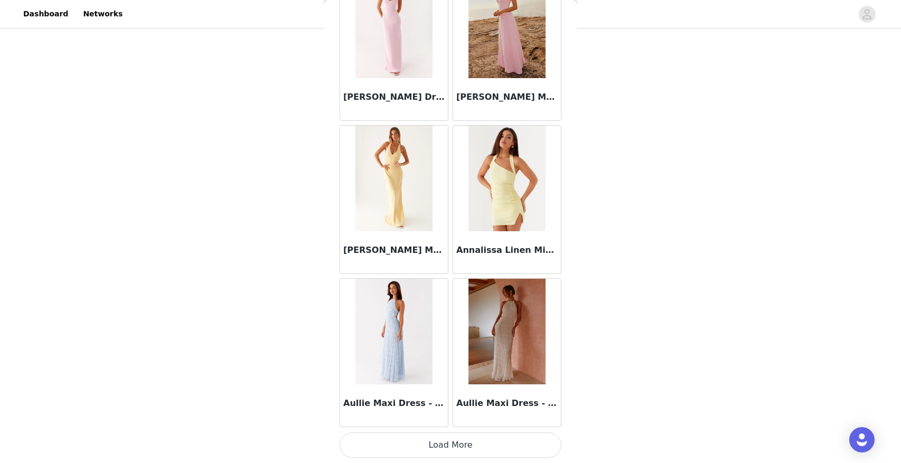
click at [450, 445] on button "Load More" at bounding box center [450, 444] width 222 height 25
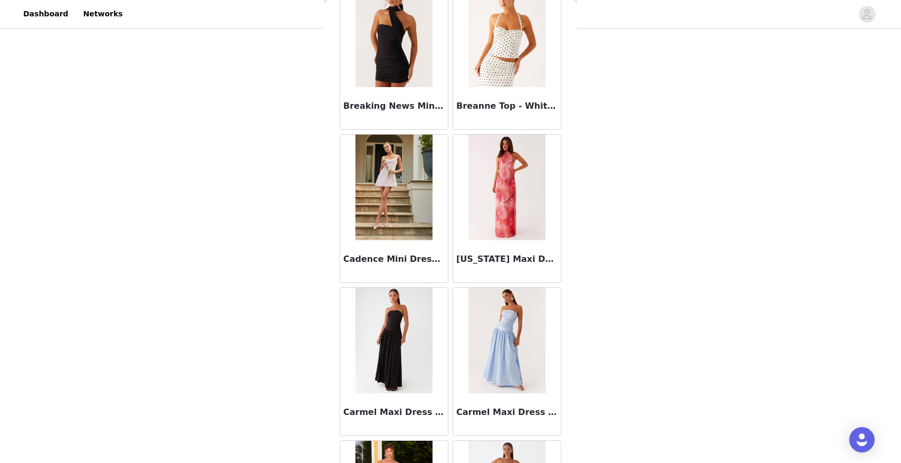
scroll to position [2684, 0]
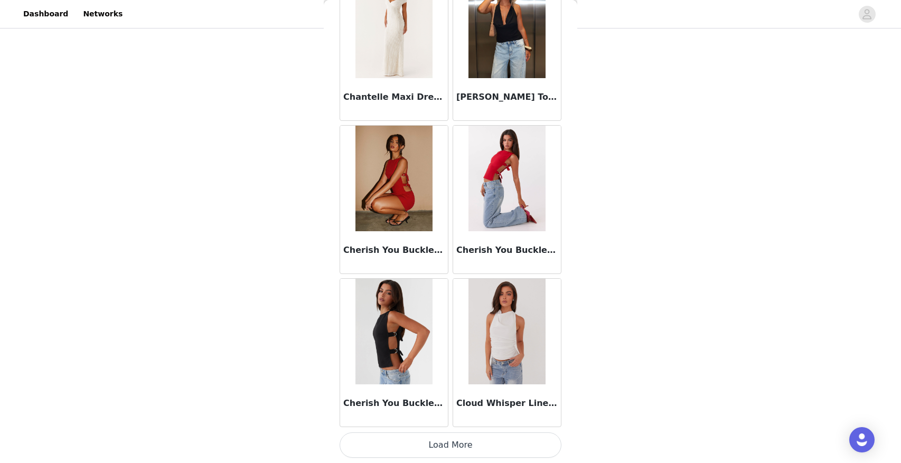
click at [455, 439] on button "Load More" at bounding box center [450, 444] width 222 height 25
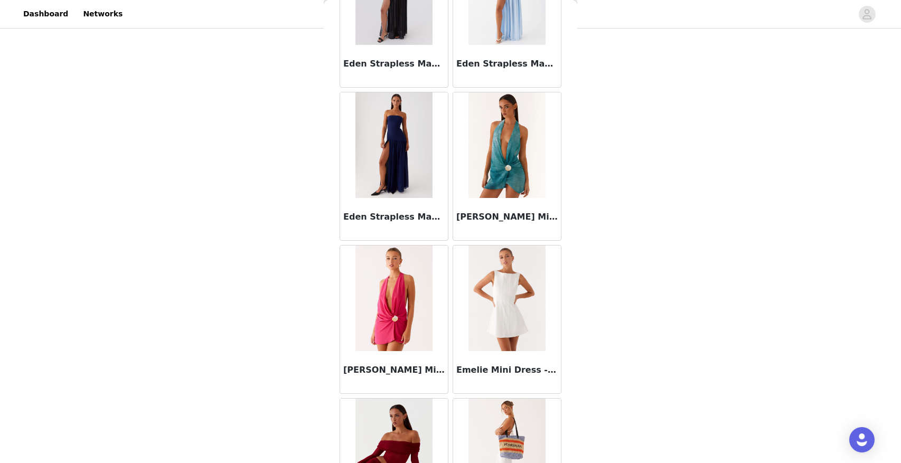
scroll to position [4215, 0]
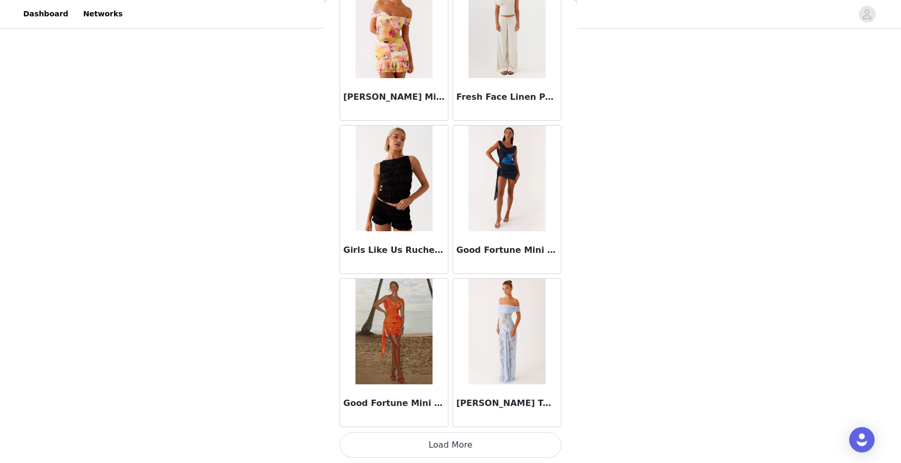
click at [445, 450] on button "Load More" at bounding box center [450, 444] width 222 height 25
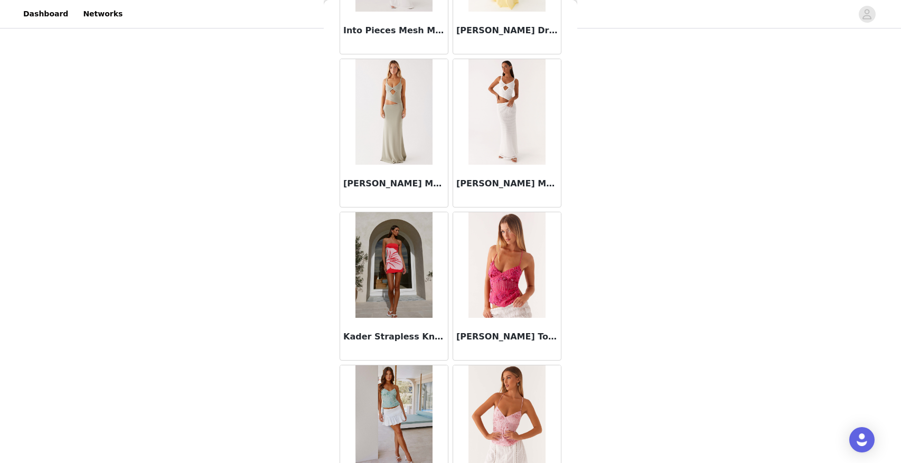
scroll to position [5746, 0]
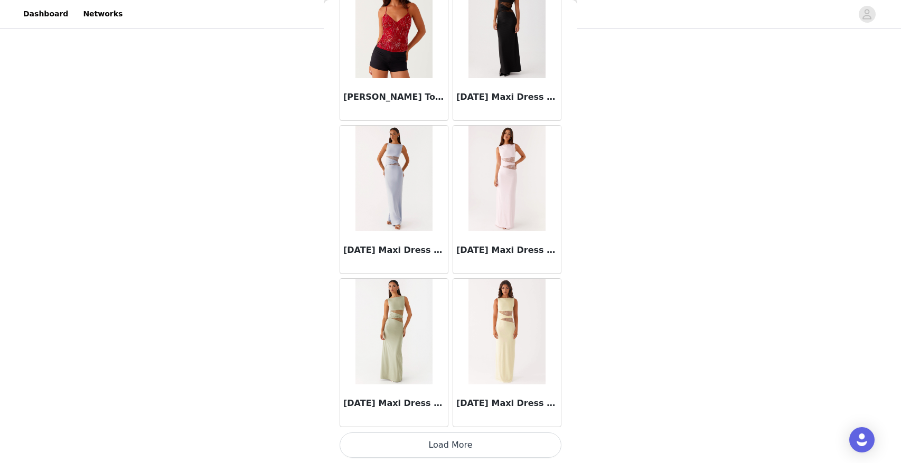
click at [456, 440] on button "Load More" at bounding box center [450, 444] width 222 height 25
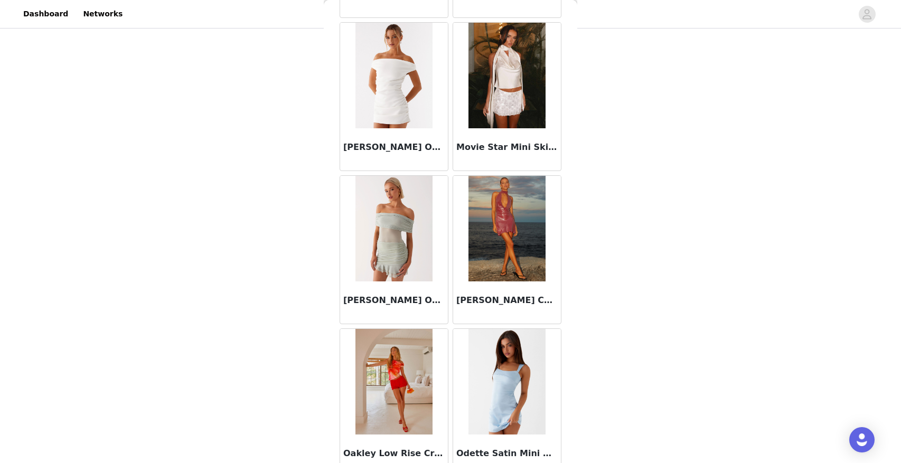
scroll to position [7277, 0]
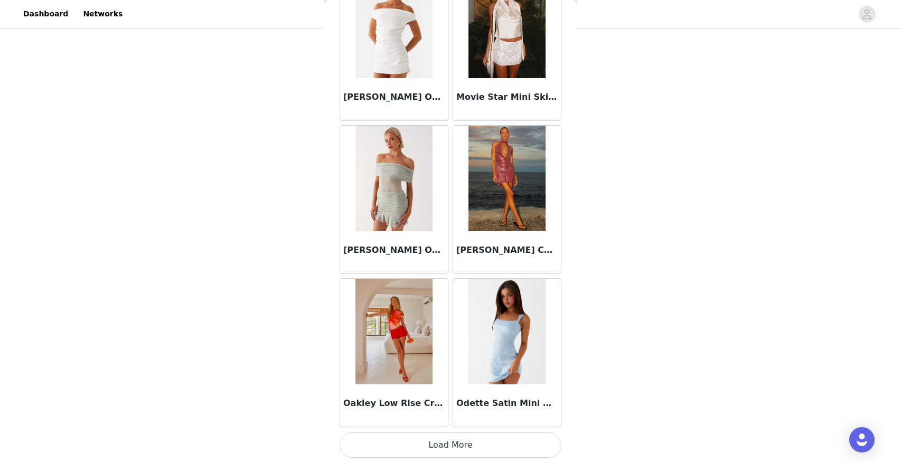
click at [453, 446] on button "Load More" at bounding box center [450, 444] width 222 height 25
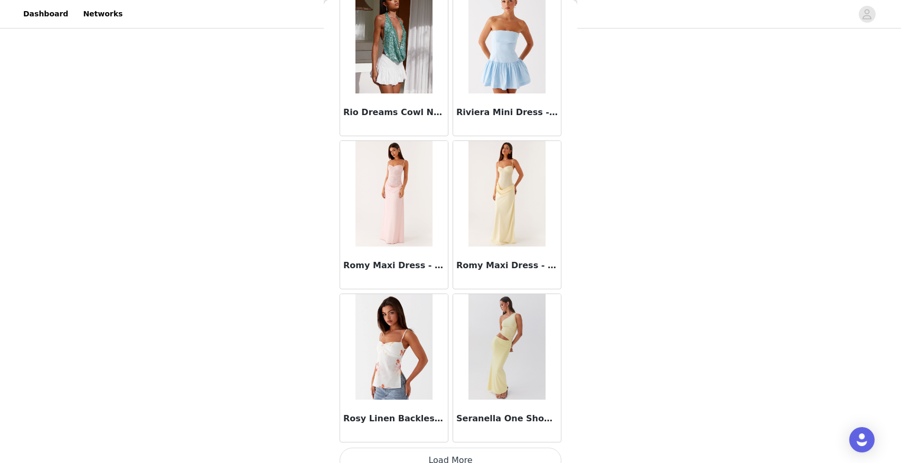
scroll to position [8808, 0]
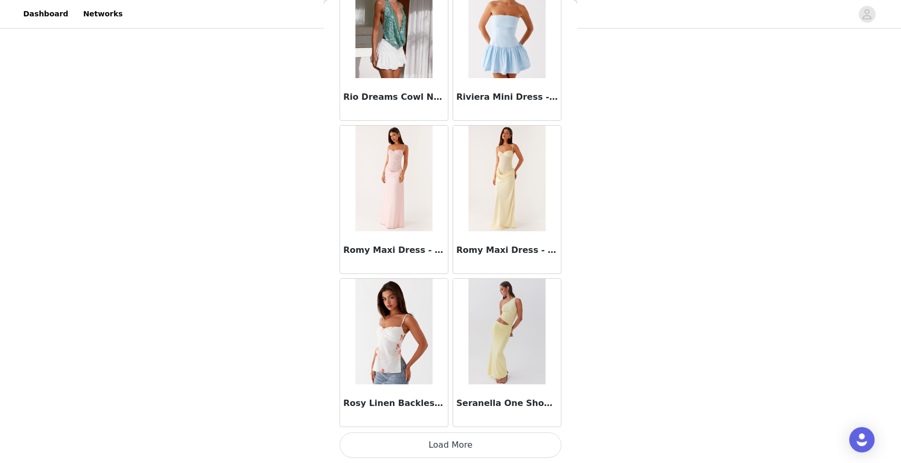
click at [450, 451] on button "Load More" at bounding box center [450, 444] width 222 height 25
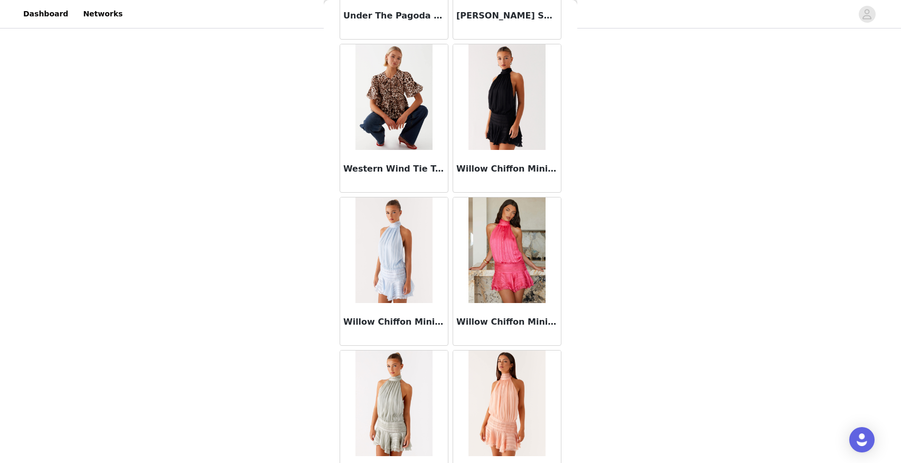
scroll to position [10339, 0]
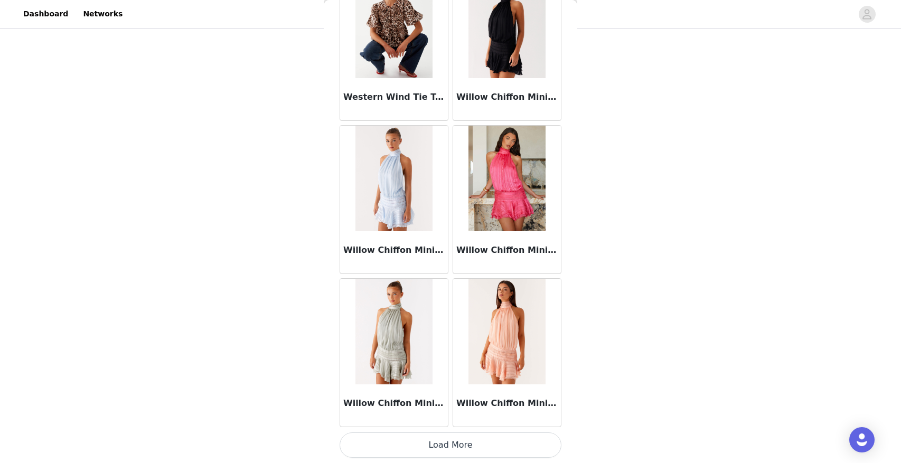
click at [446, 445] on button "Load More" at bounding box center [450, 444] width 222 height 25
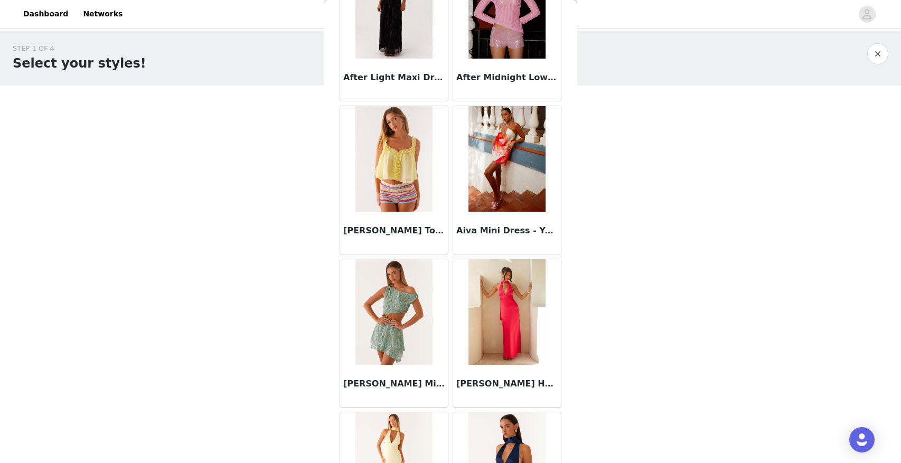
scroll to position [0, 0]
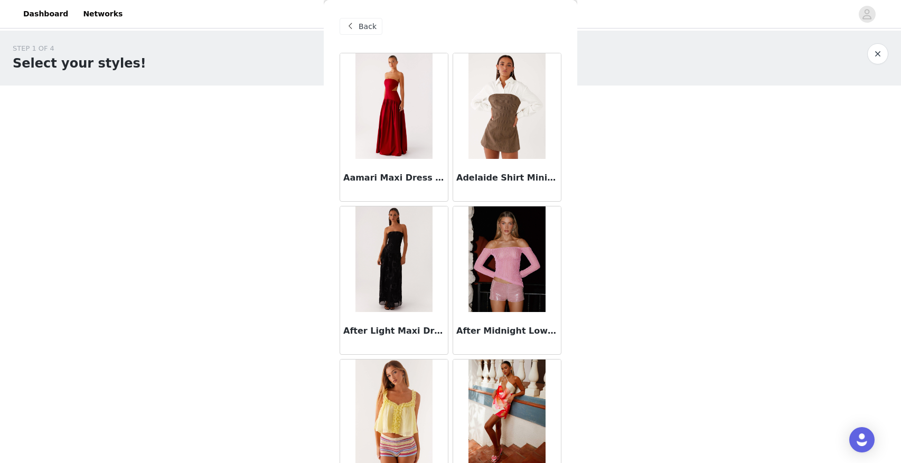
click at [365, 31] on span "Back" at bounding box center [367, 26] width 18 height 11
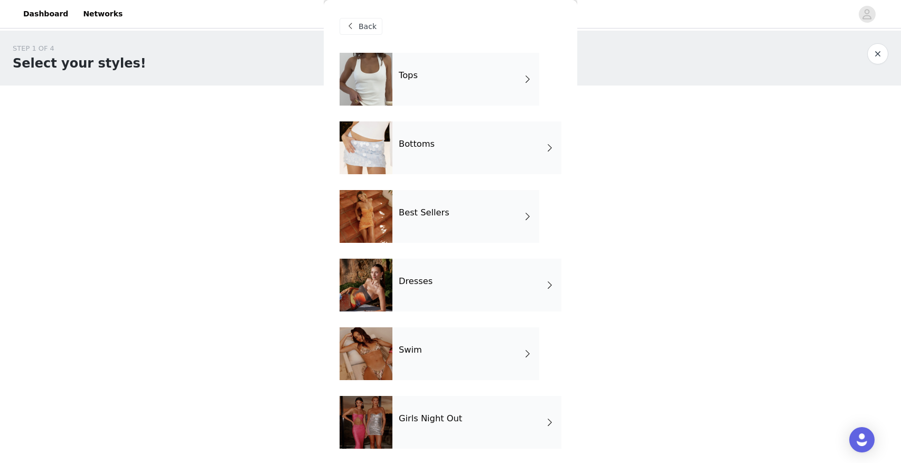
click at [446, 83] on div "Tops" at bounding box center [465, 79] width 147 height 53
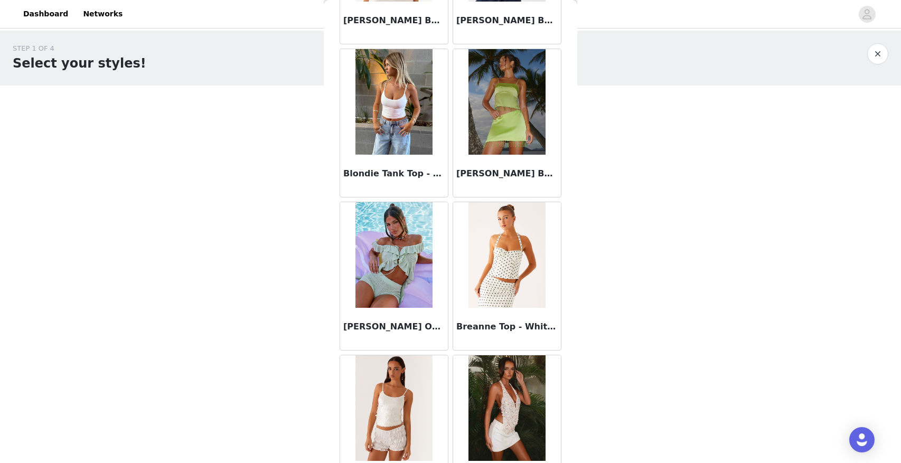
scroll to position [1153, 0]
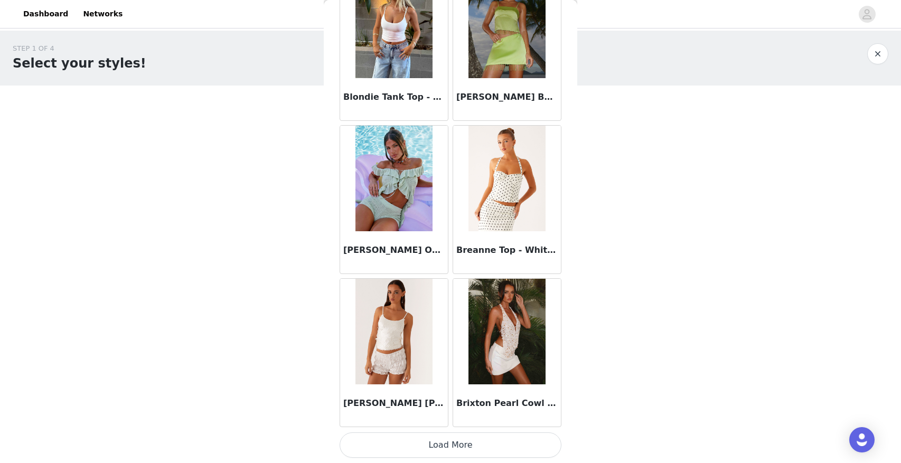
click at [447, 445] on button "Load More" at bounding box center [450, 444] width 222 height 25
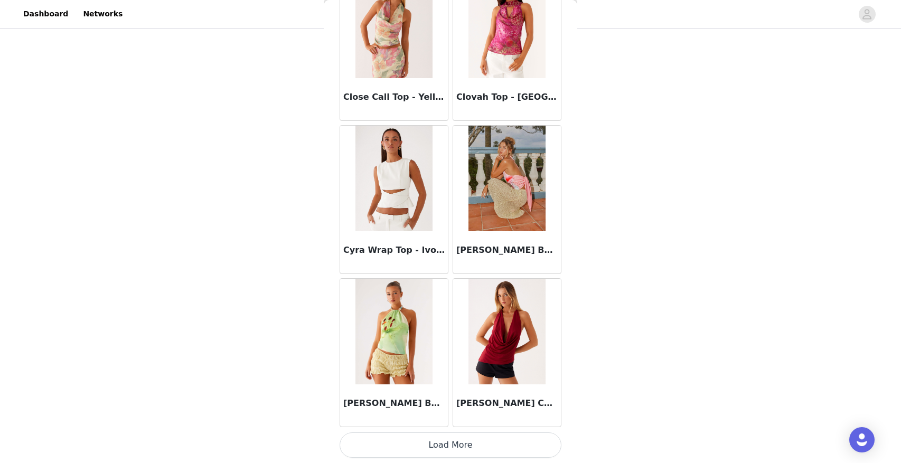
scroll to position [196, 0]
click at [447, 442] on button "Load More" at bounding box center [450, 444] width 222 height 25
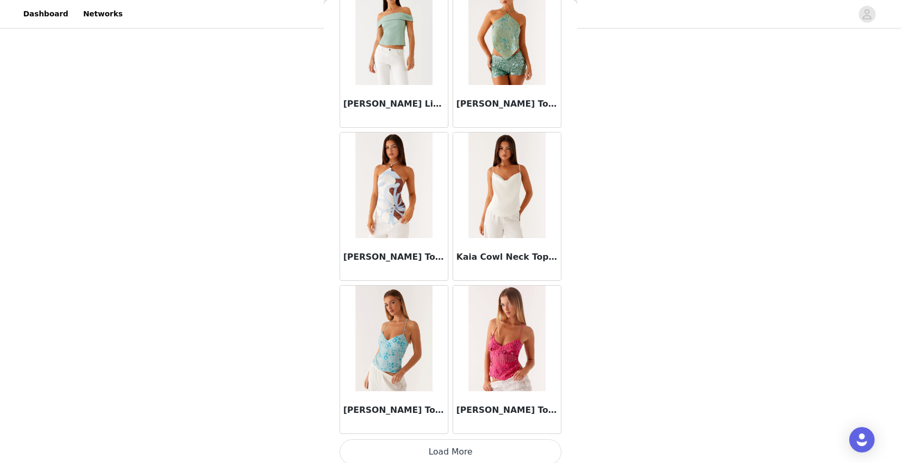
scroll to position [4215, 0]
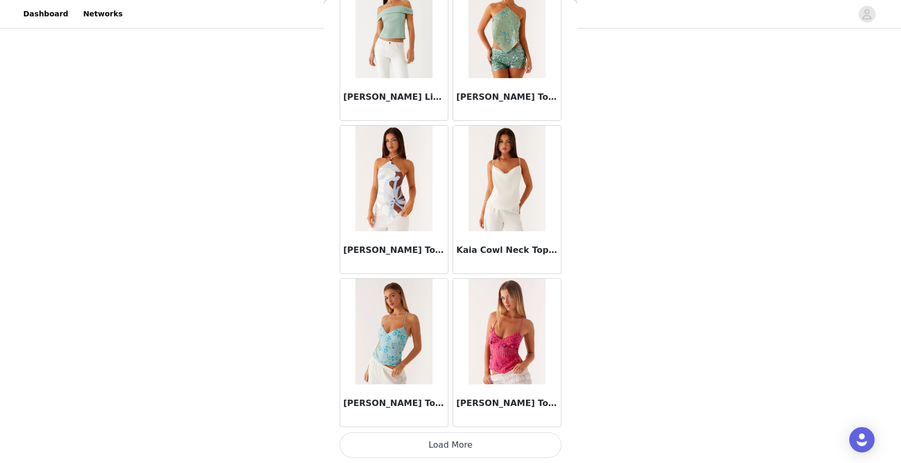
click at [447, 452] on button "Load More" at bounding box center [450, 444] width 222 height 25
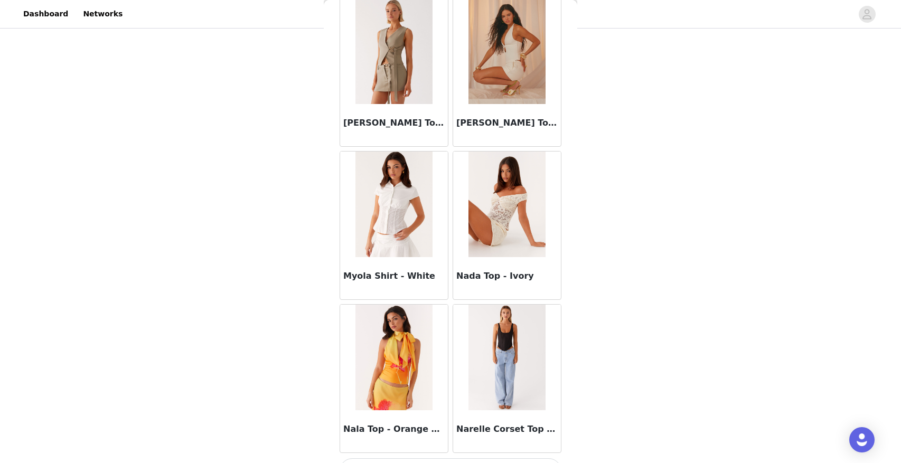
scroll to position [5746, 0]
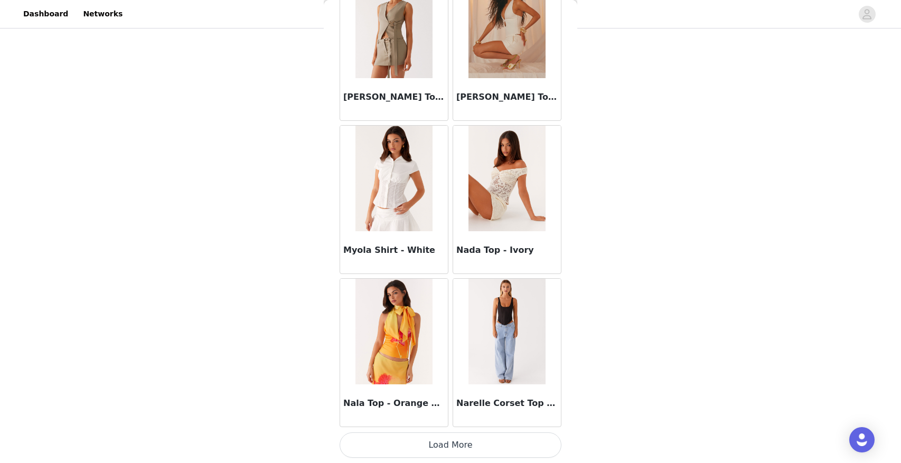
click at [458, 442] on button "Load More" at bounding box center [450, 444] width 222 height 25
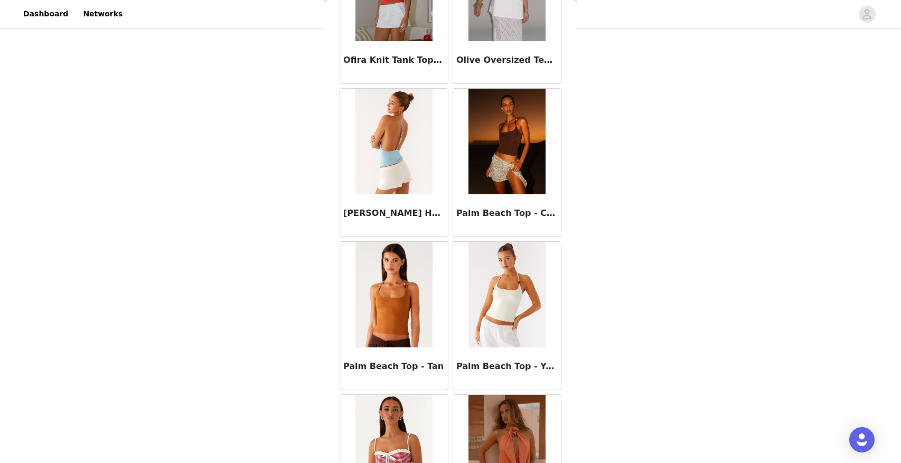
scroll to position [6400, 0]
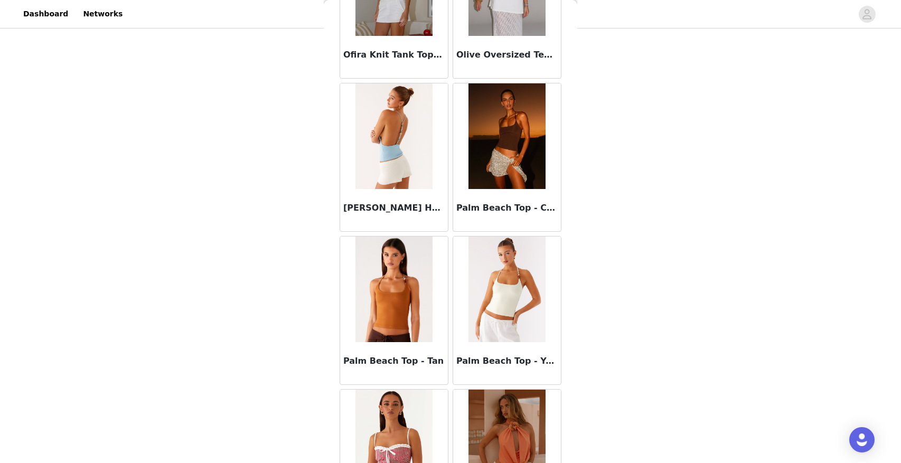
click at [532, 185] on img at bounding box center [506, 136] width 77 height 106
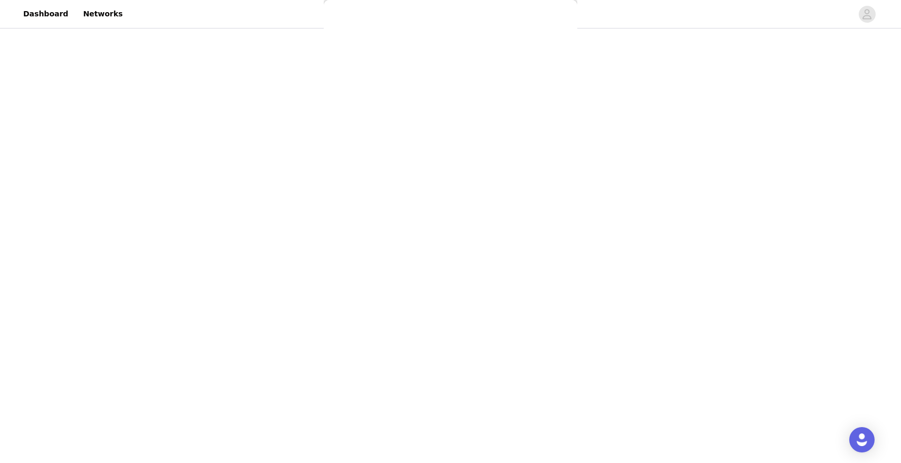
scroll to position [0, 0]
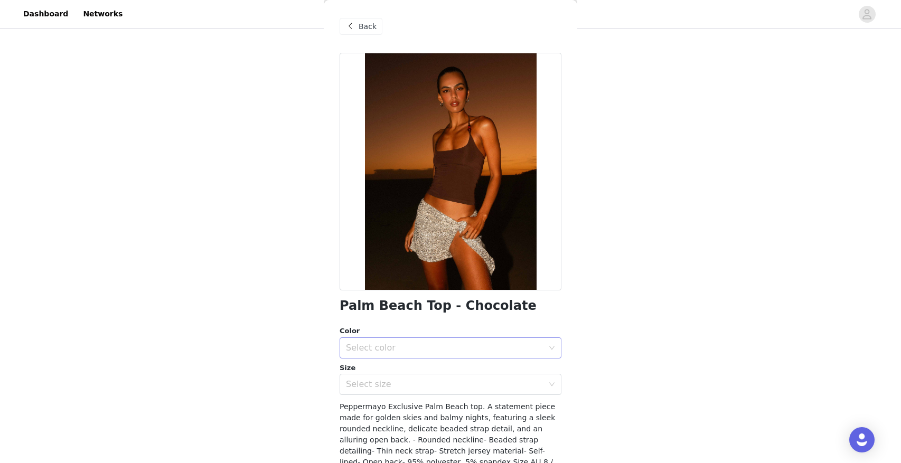
click at [377, 350] on div "Select color" at bounding box center [444, 348] width 197 height 11
click at [369, 367] on li "Chocolate" at bounding box center [450, 371] width 222 height 17
click at [391, 385] on div "Select size" at bounding box center [444, 384] width 197 height 11
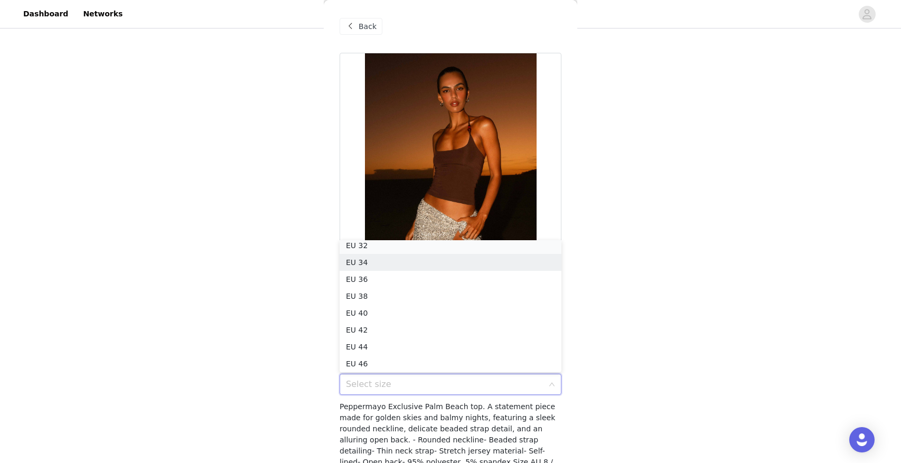
scroll to position [2, 0]
click at [384, 249] on li "EU 32" at bounding box center [450, 248] width 222 height 17
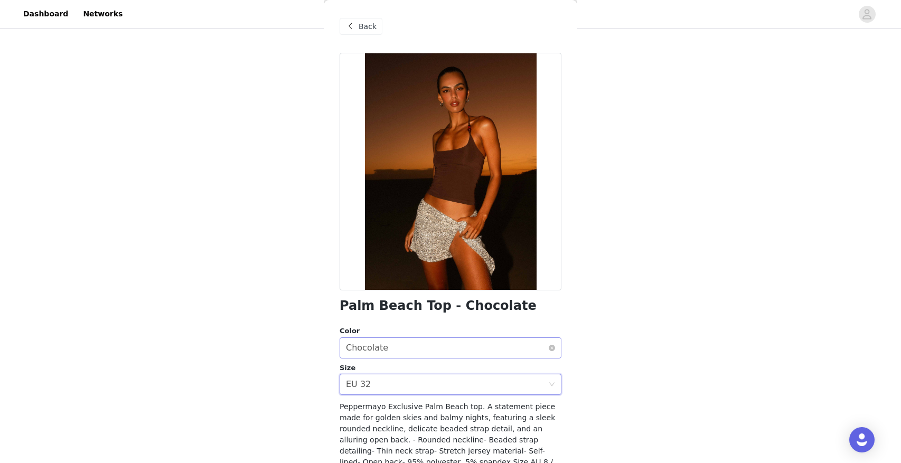
scroll to position [71, 0]
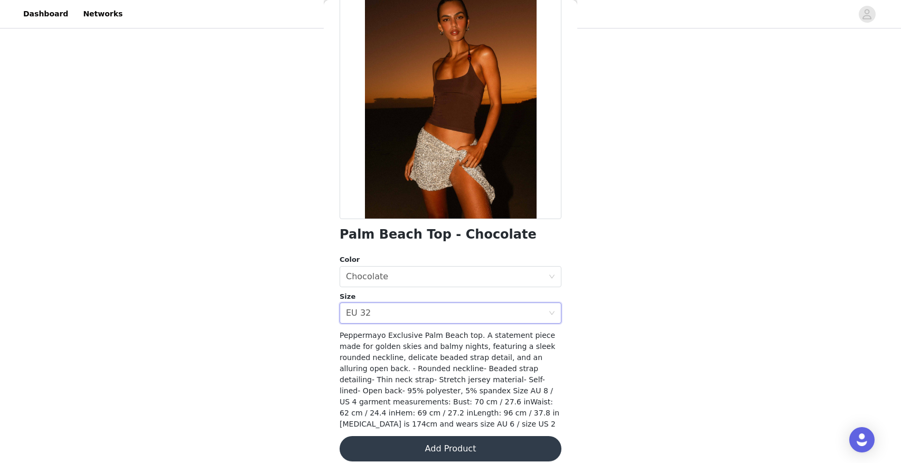
click at [470, 439] on button "Add Product" at bounding box center [450, 448] width 222 height 25
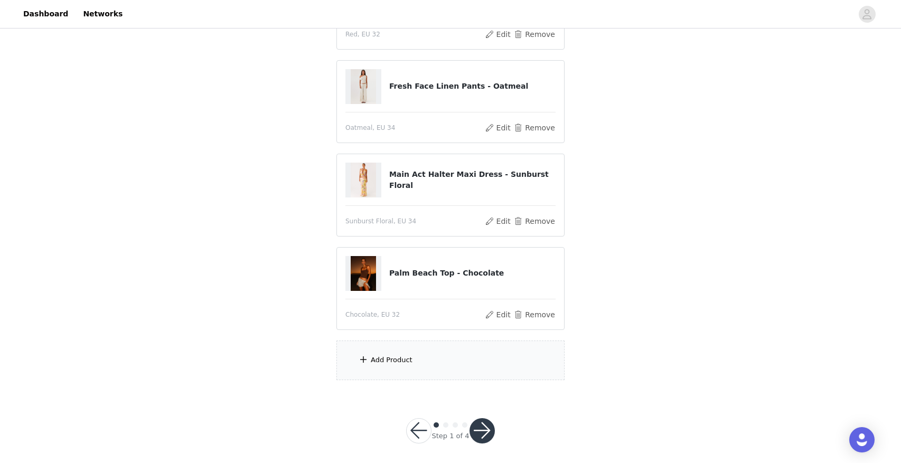
scroll to position [371, 0]
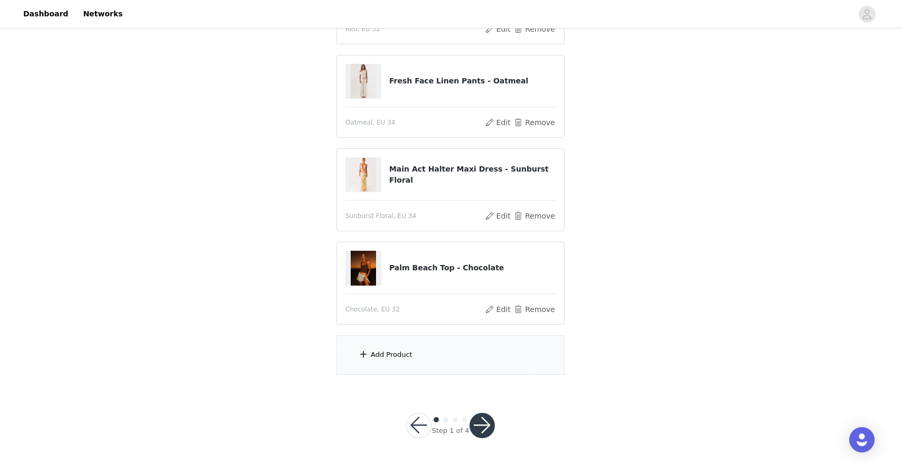
click at [419, 338] on div "Add Product" at bounding box center [450, 355] width 228 height 40
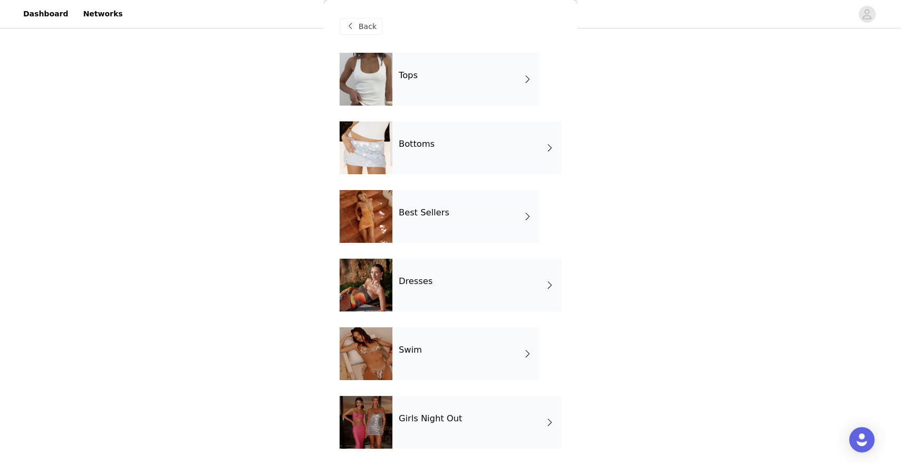
scroll to position [1, 0]
click at [431, 347] on div "Swim" at bounding box center [465, 353] width 147 height 53
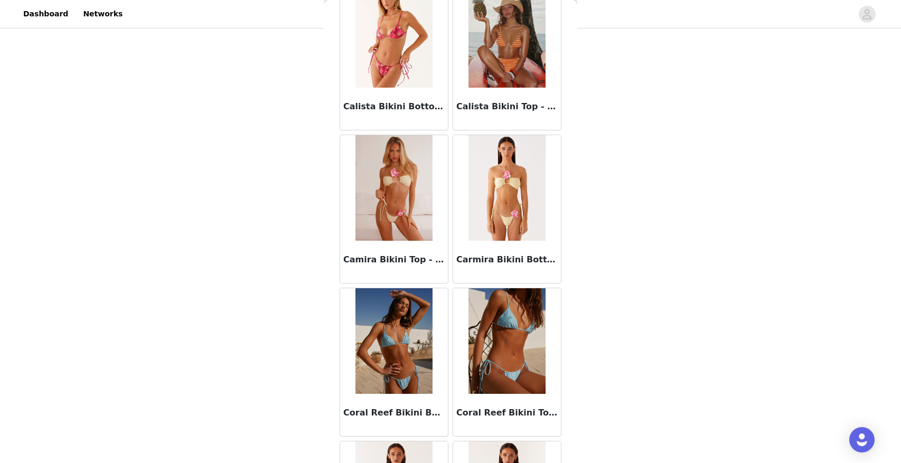
scroll to position [1153, 0]
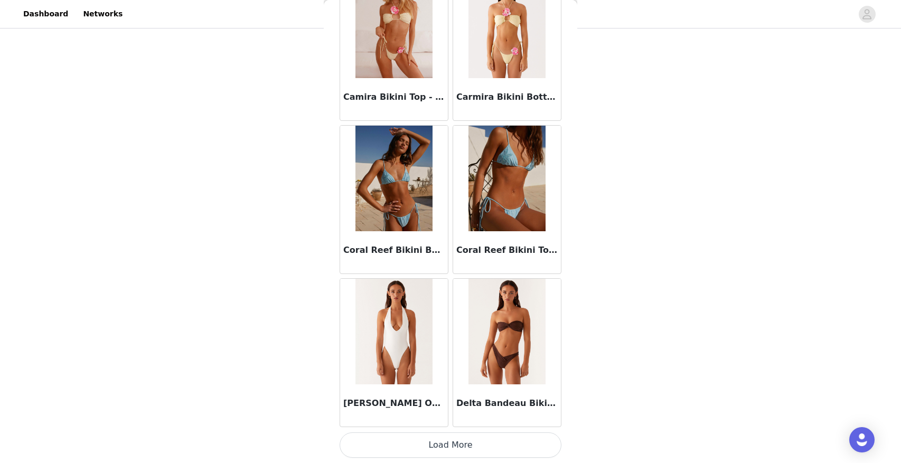
click at [465, 448] on button "Load More" at bounding box center [450, 444] width 222 height 25
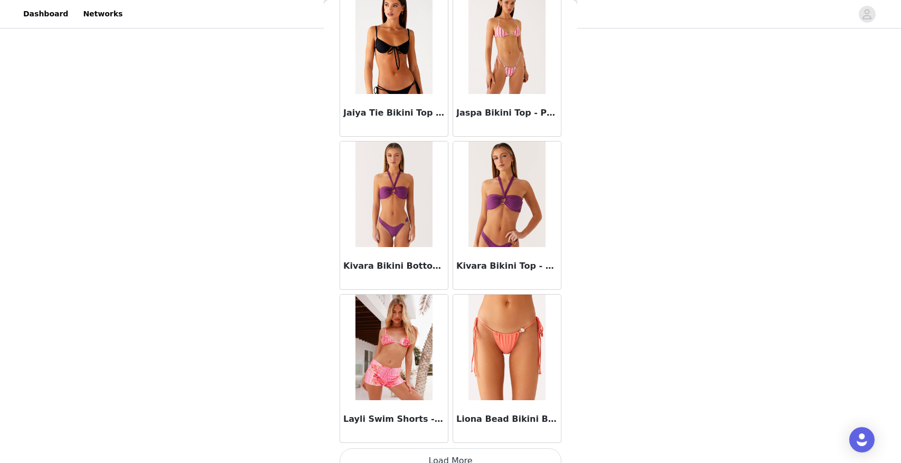
scroll to position [2684, 0]
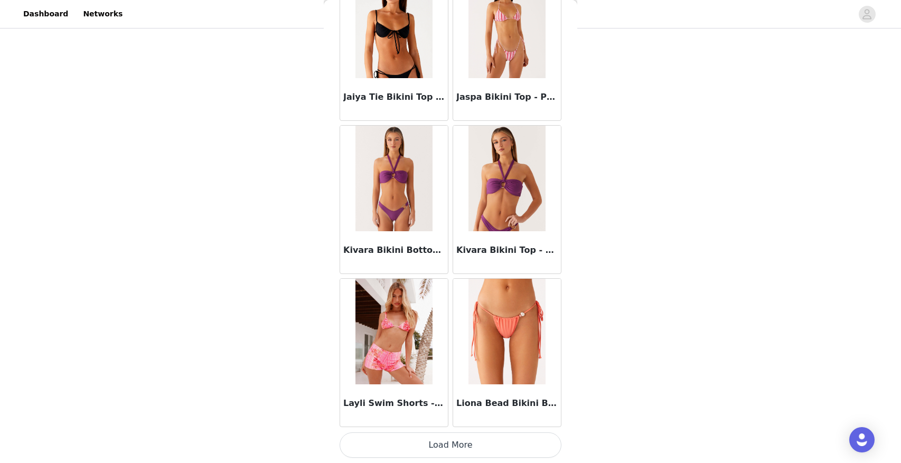
click at [445, 448] on button "Load More" at bounding box center [450, 444] width 222 height 25
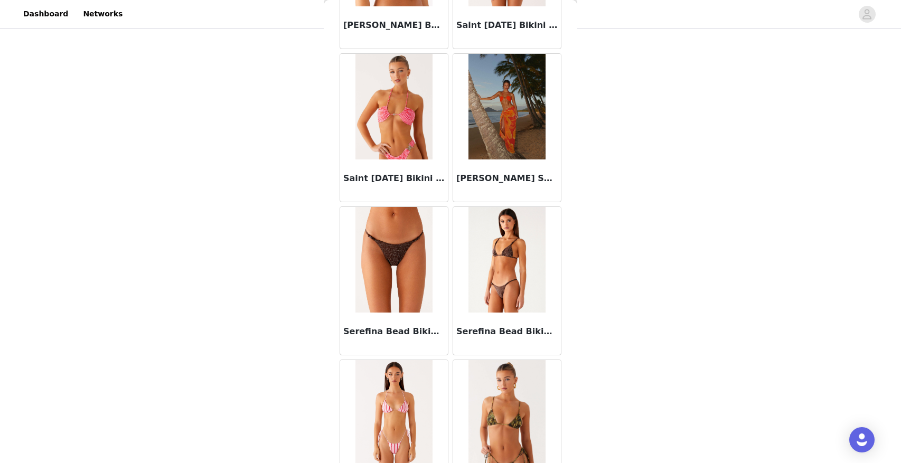
scroll to position [4215, 0]
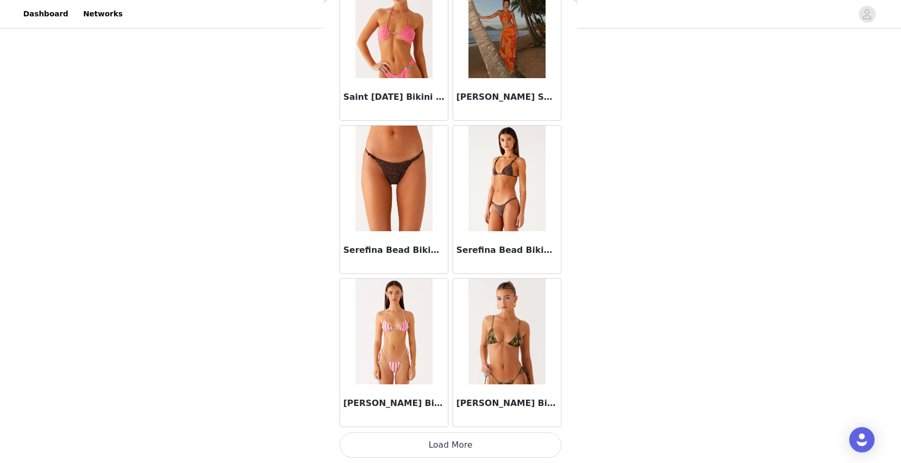
click at [442, 439] on button "Load More" at bounding box center [450, 444] width 222 height 25
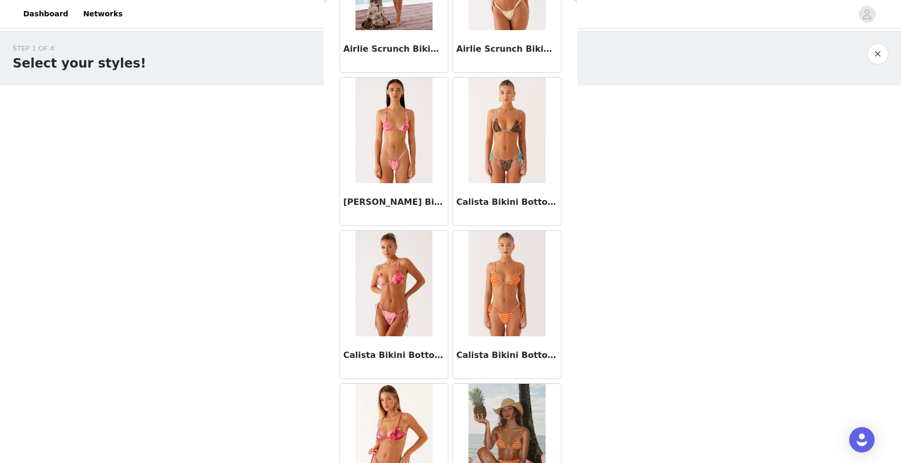
scroll to position [0, 0]
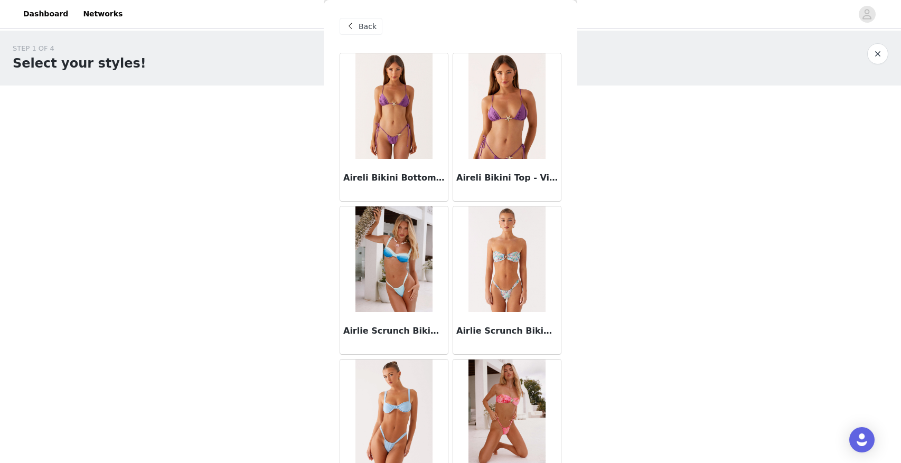
click at [365, 25] on span "Back" at bounding box center [367, 26] width 18 height 11
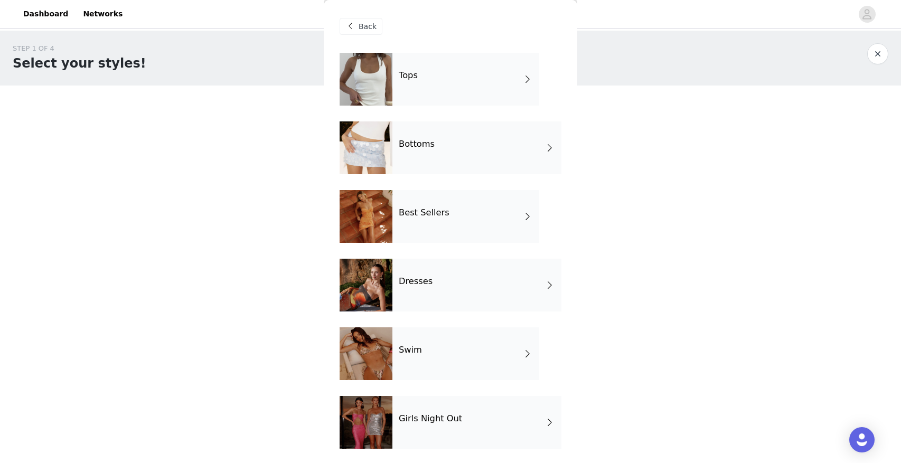
click at [438, 287] on div "Dresses" at bounding box center [476, 285] width 169 height 53
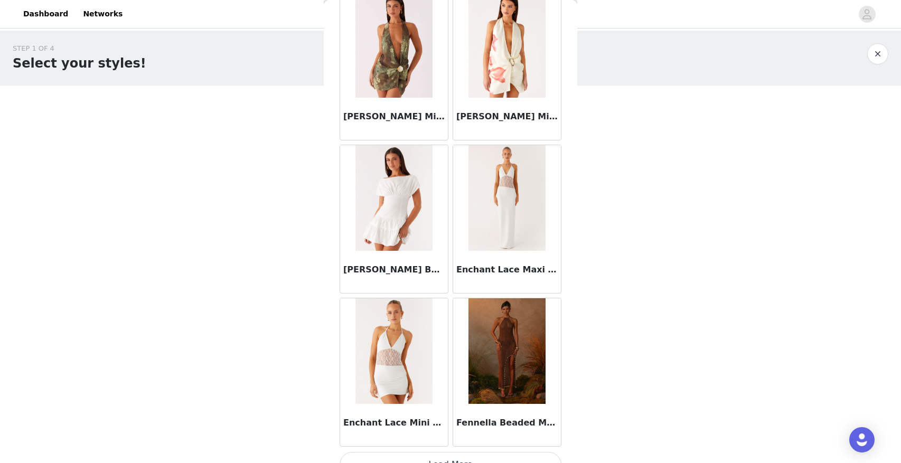
scroll to position [1153, 0]
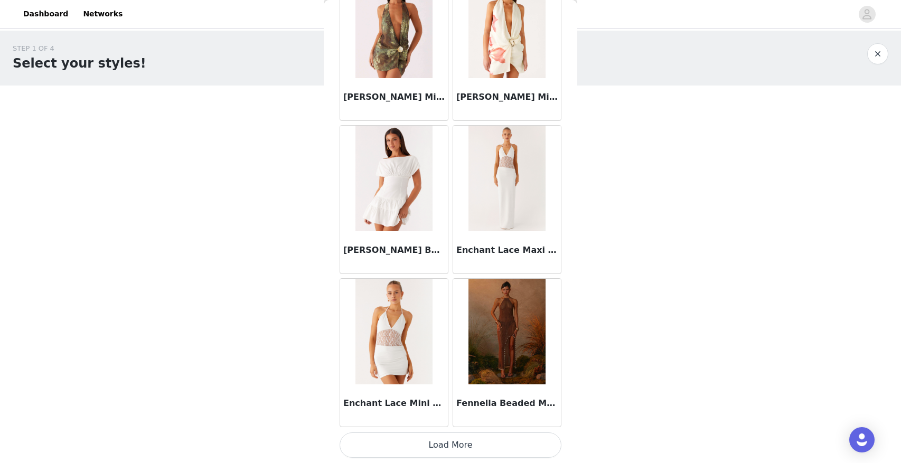
click at [445, 440] on button "Load More" at bounding box center [450, 444] width 222 height 25
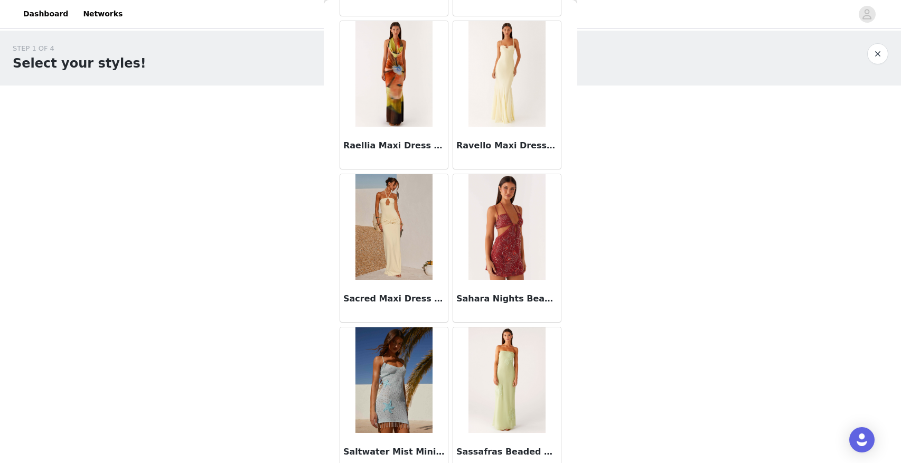
scroll to position [2684, 0]
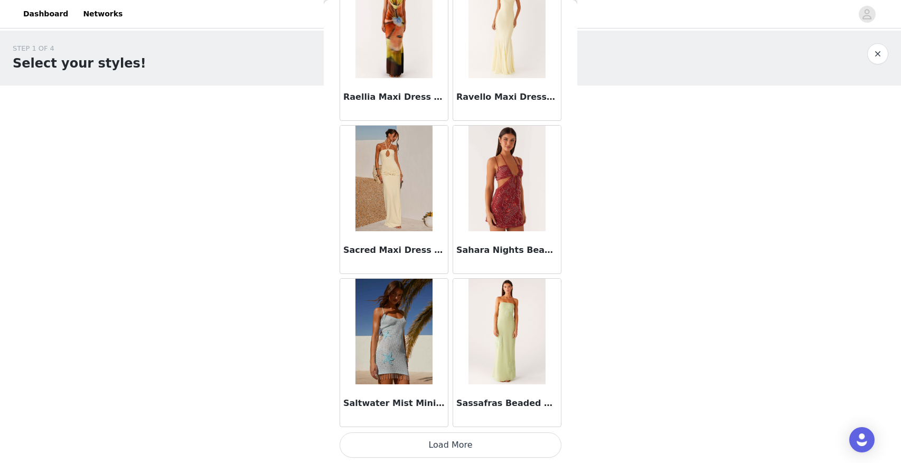
click at [435, 452] on button "Load More" at bounding box center [450, 444] width 222 height 25
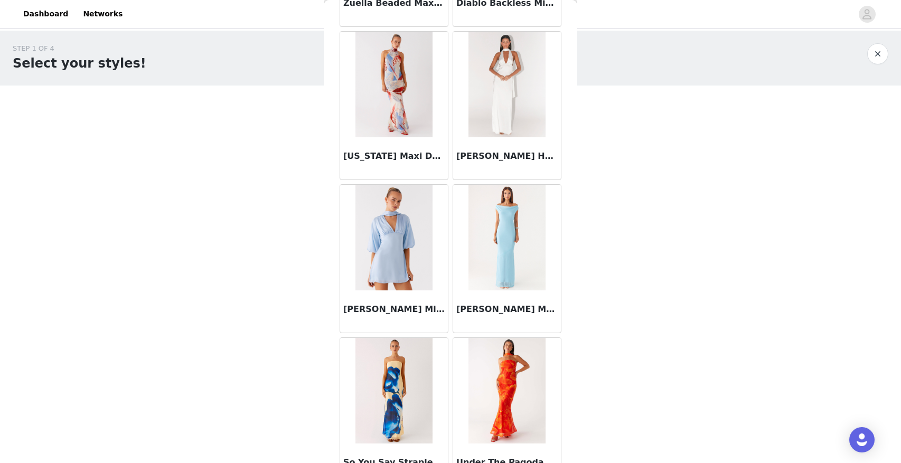
scroll to position [4215, 0]
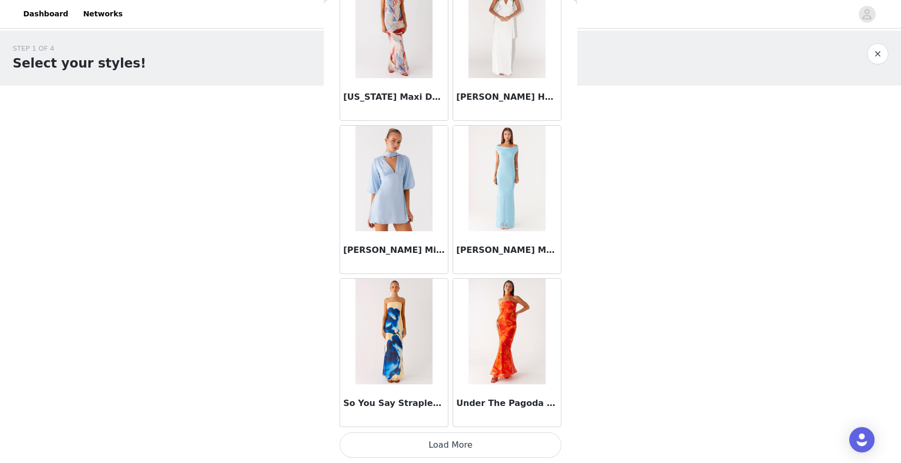
click at [450, 446] on button "Load More" at bounding box center [450, 444] width 222 height 25
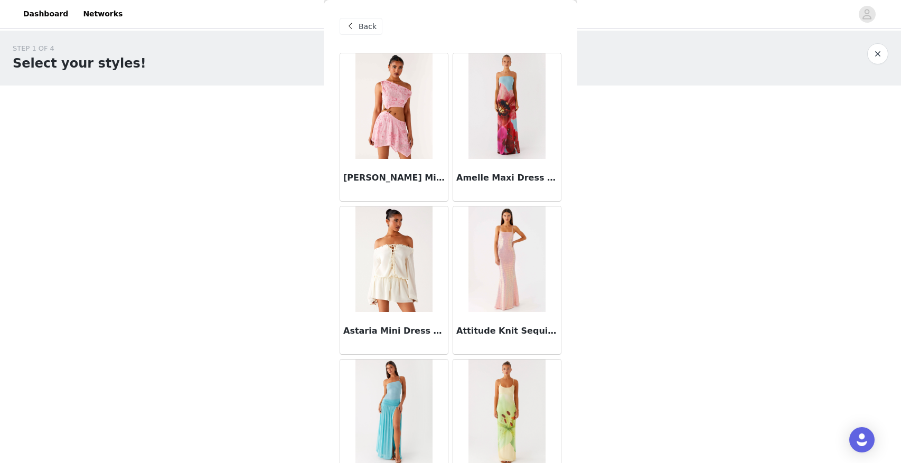
scroll to position [3, 0]
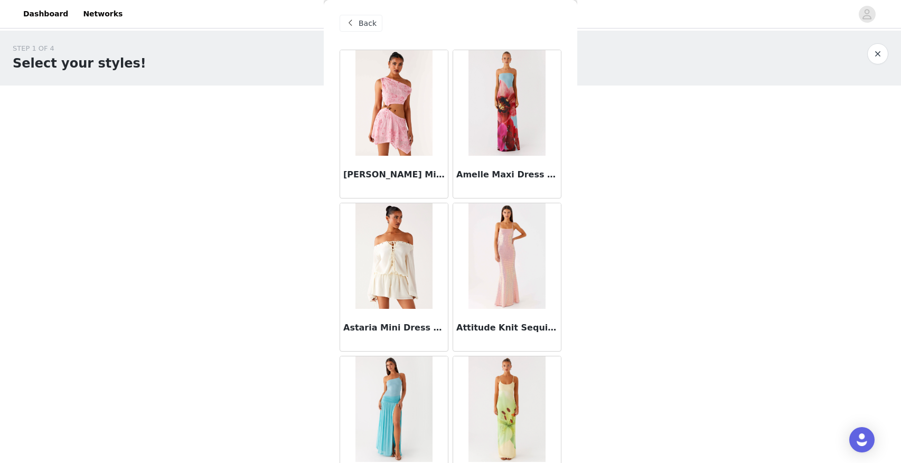
click at [361, 21] on span "Back" at bounding box center [367, 23] width 18 height 11
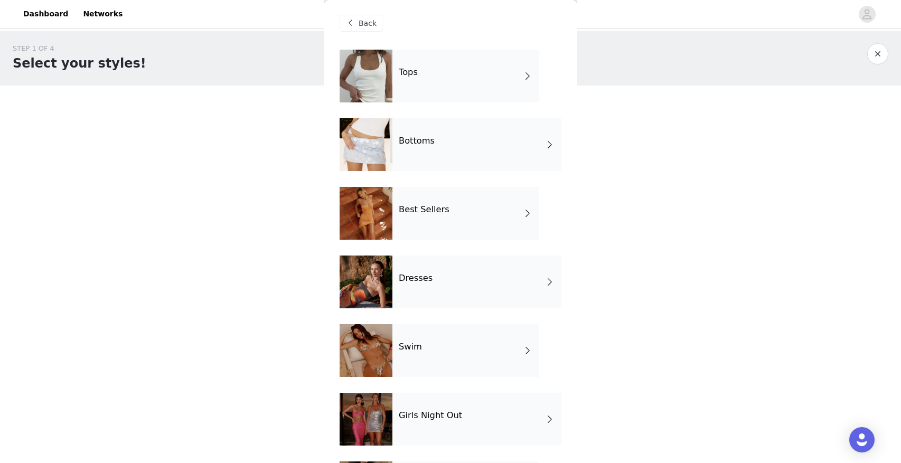
click at [440, 137] on div "Bottoms" at bounding box center [476, 144] width 169 height 53
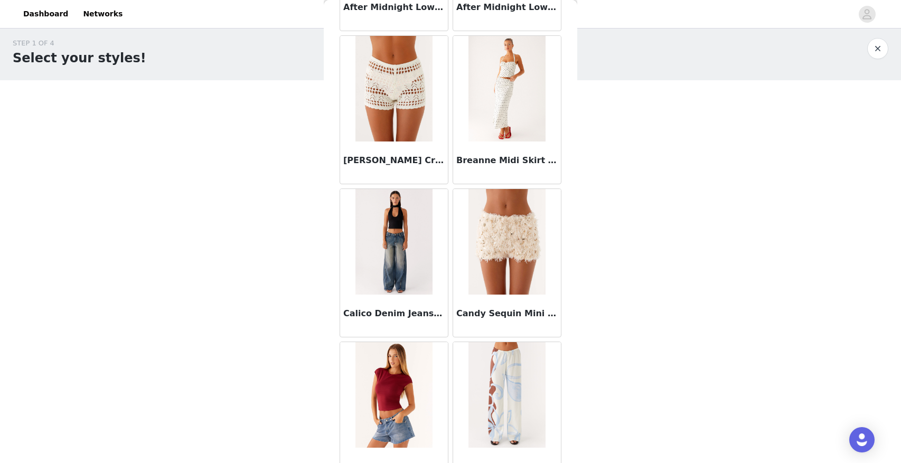
scroll to position [0, 0]
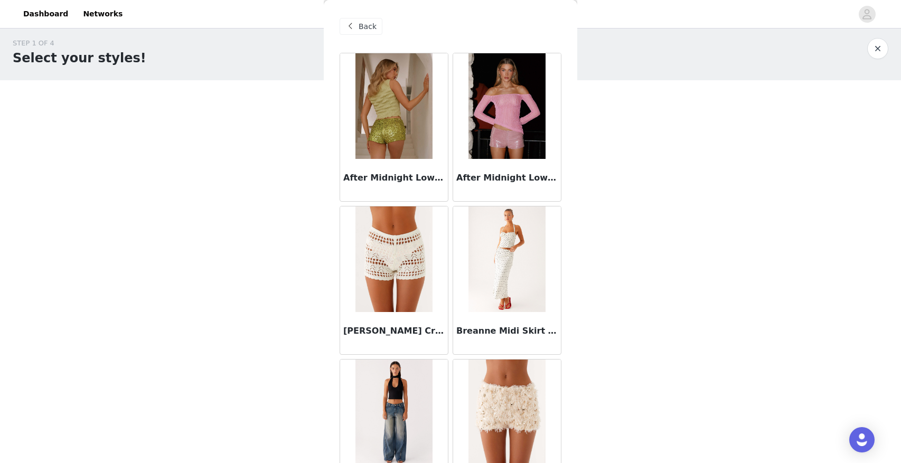
click at [362, 21] on span "Back" at bounding box center [367, 26] width 18 height 11
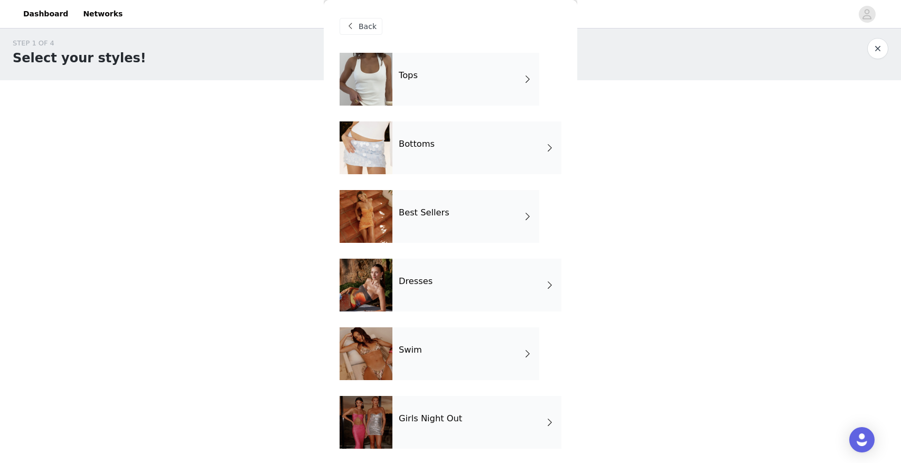
scroll to position [139, 0]
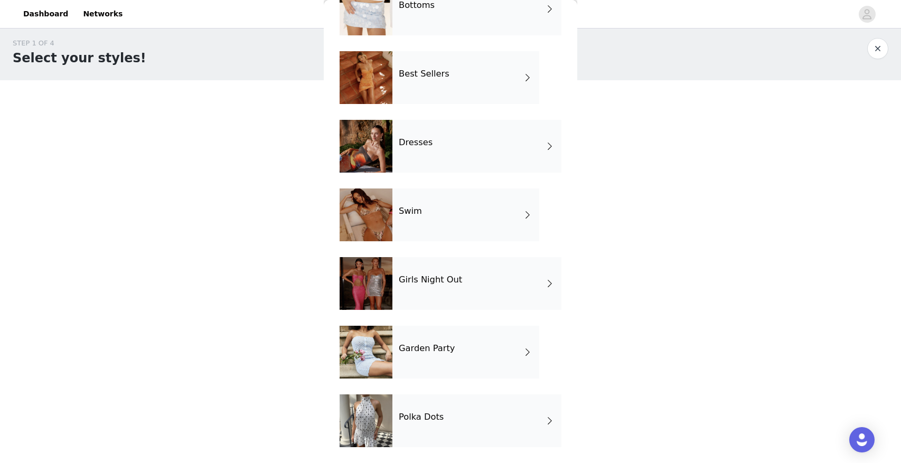
click at [457, 371] on div "Garden Party" at bounding box center [465, 352] width 147 height 53
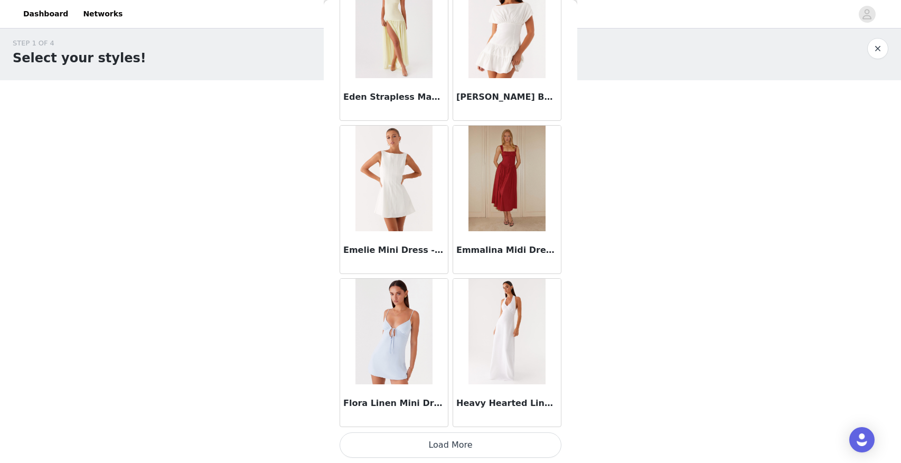
scroll to position [1151, 0]
click at [430, 449] on button "Load More" at bounding box center [450, 445] width 222 height 25
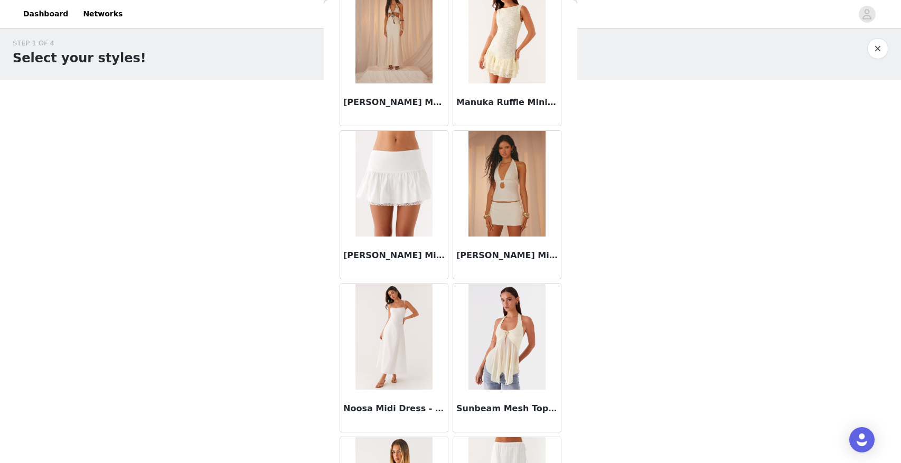
scroll to position [2093, 0]
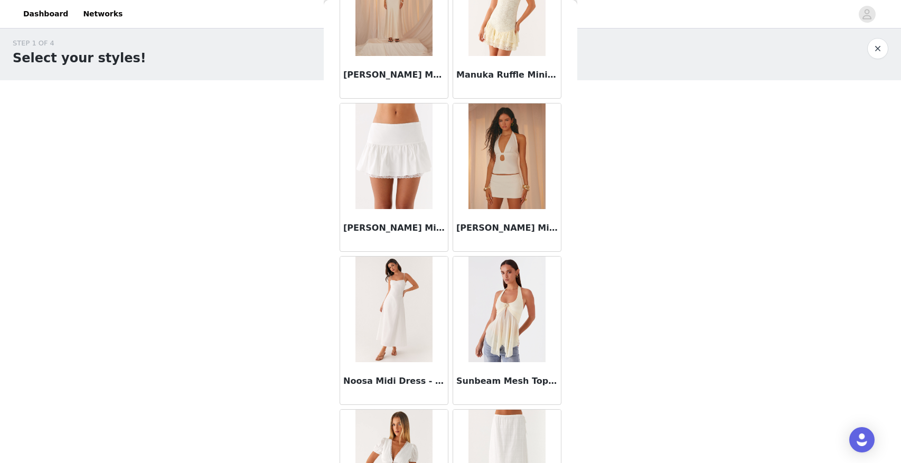
click at [74, 188] on div "STEP 1 OF 4 Select your styles! You will receive 7 products. 6/7 Selected Keann…" at bounding box center [450, 389] width 901 height 728
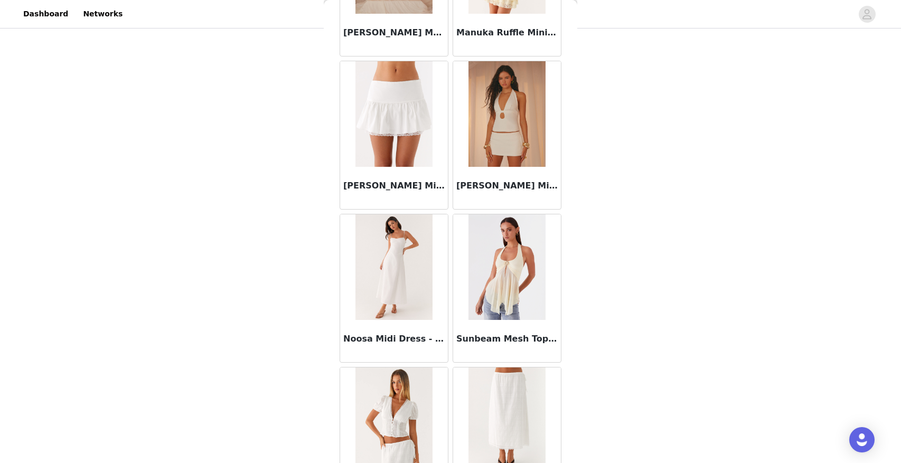
scroll to position [2130, 0]
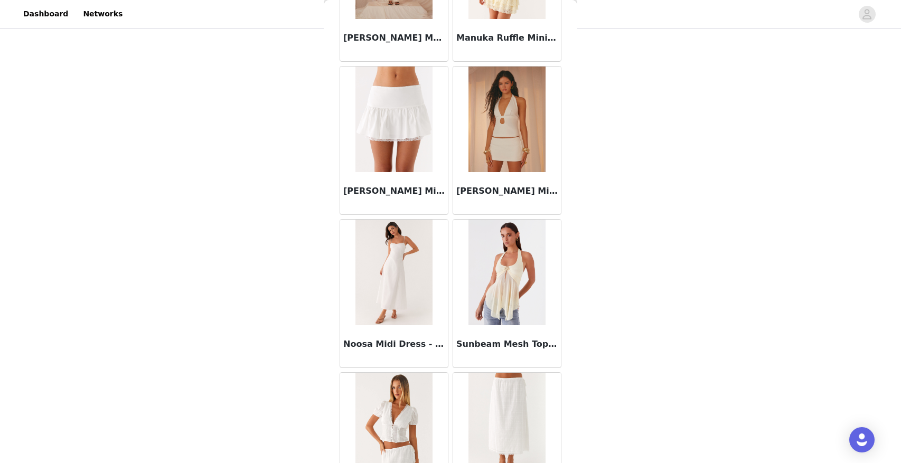
click at [506, 265] on img at bounding box center [506, 273] width 77 height 106
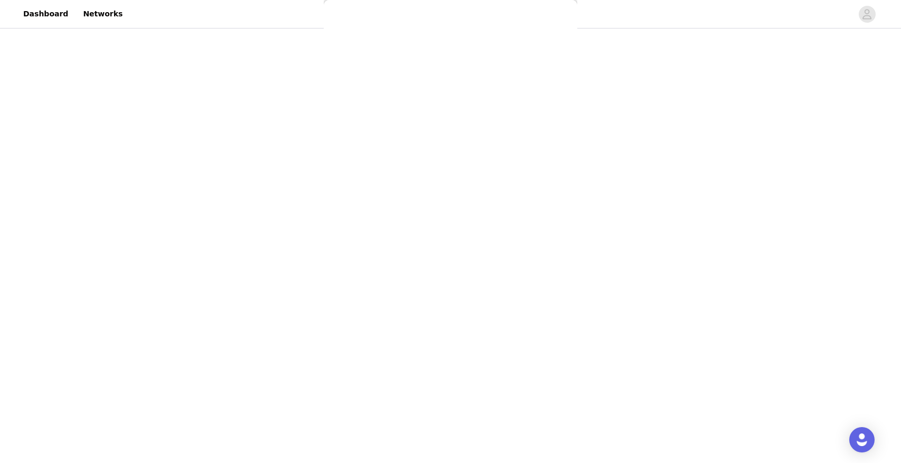
scroll to position [0, 0]
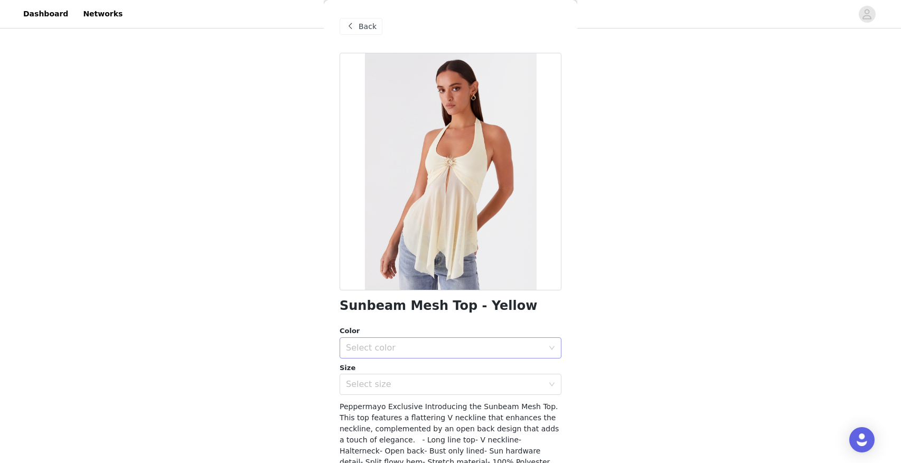
click at [391, 350] on div "Select color" at bounding box center [444, 348] width 197 height 11
click at [375, 369] on li "Yellow" at bounding box center [450, 371] width 222 height 17
click at [377, 382] on div "Select size" at bounding box center [444, 384] width 197 height 11
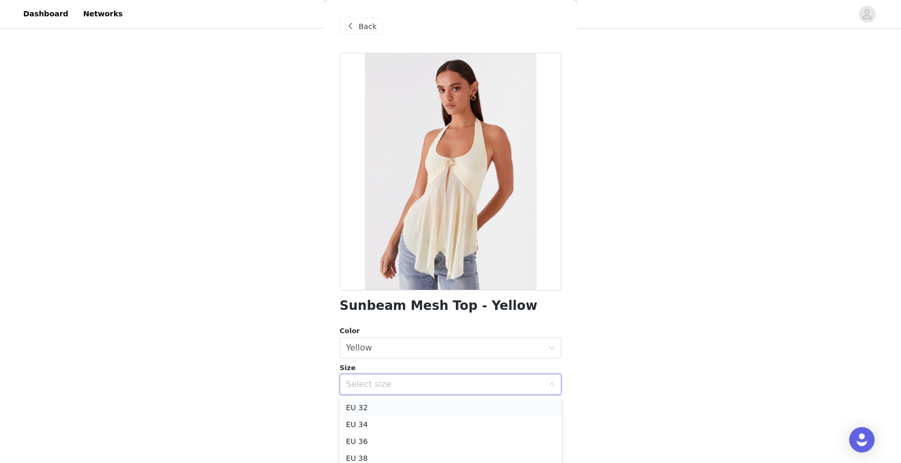
click at [365, 404] on li "EU 32" at bounding box center [450, 407] width 222 height 17
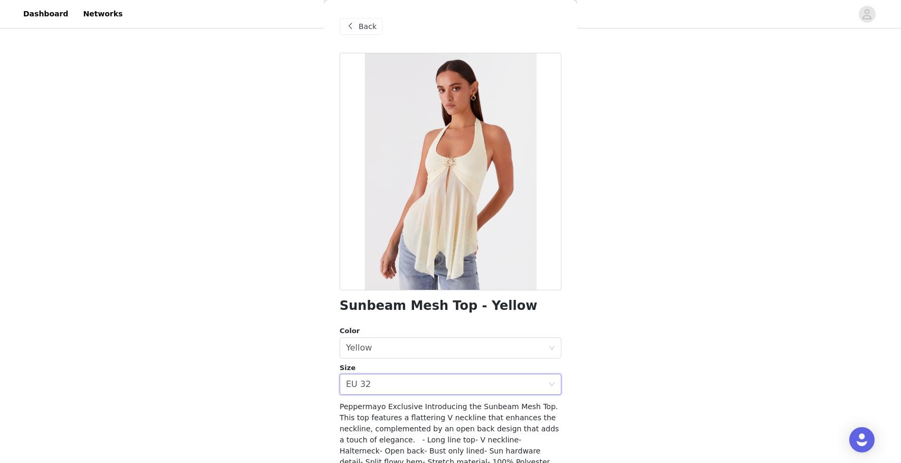
scroll to position [71, 0]
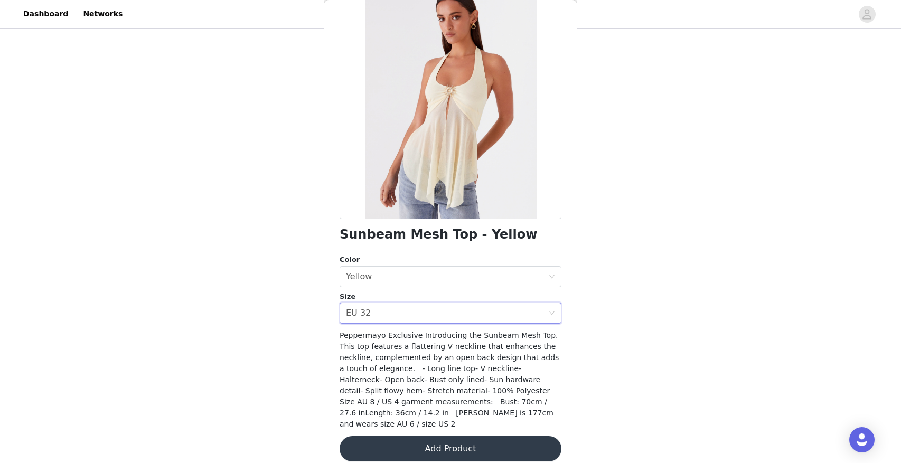
click at [446, 436] on button "Add Product" at bounding box center [450, 448] width 222 height 25
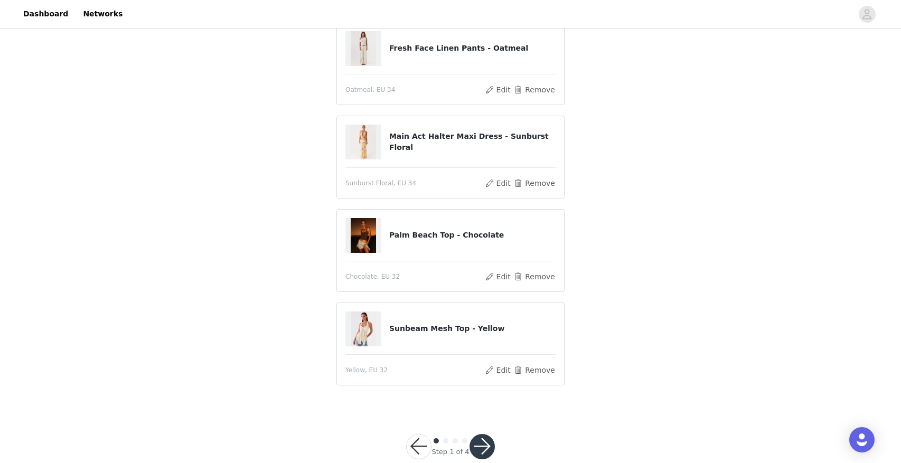
scroll to position [396, 0]
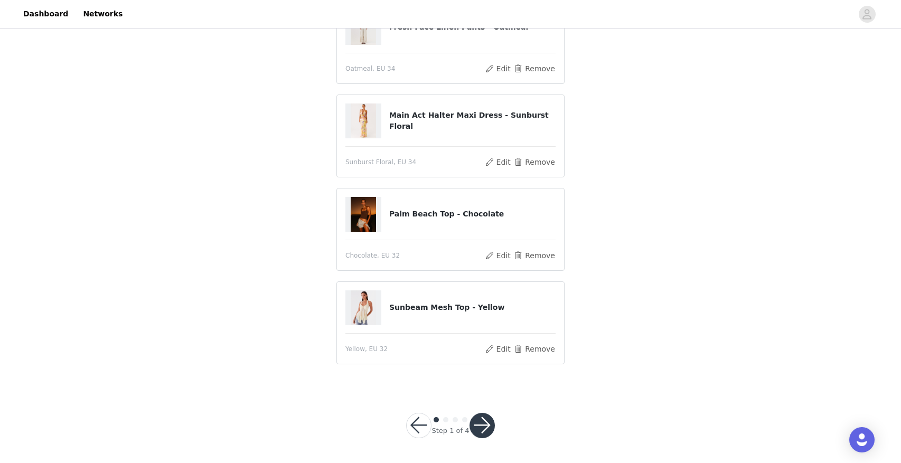
click at [486, 421] on button "button" at bounding box center [481, 425] width 25 height 25
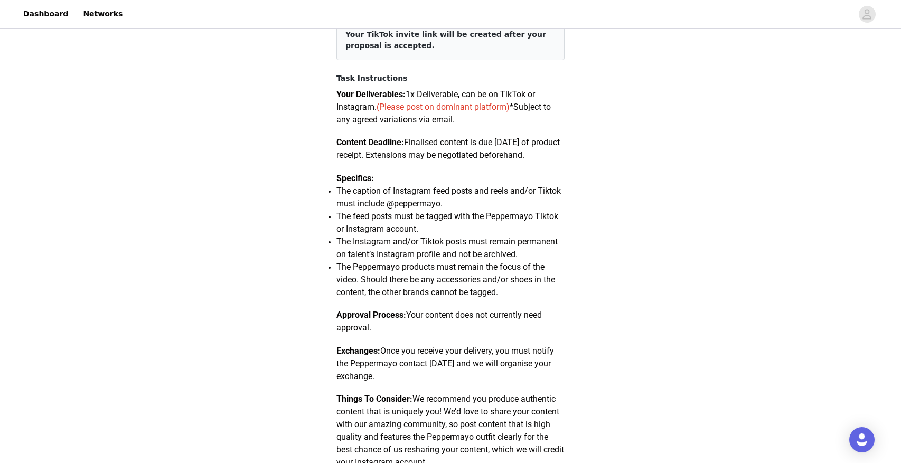
scroll to position [553, 0]
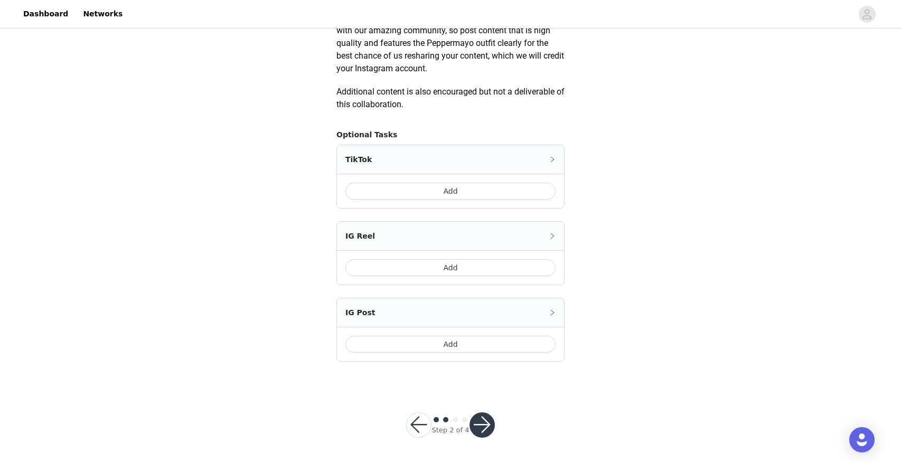
click at [475, 350] on button "Add" at bounding box center [450, 344] width 210 height 17
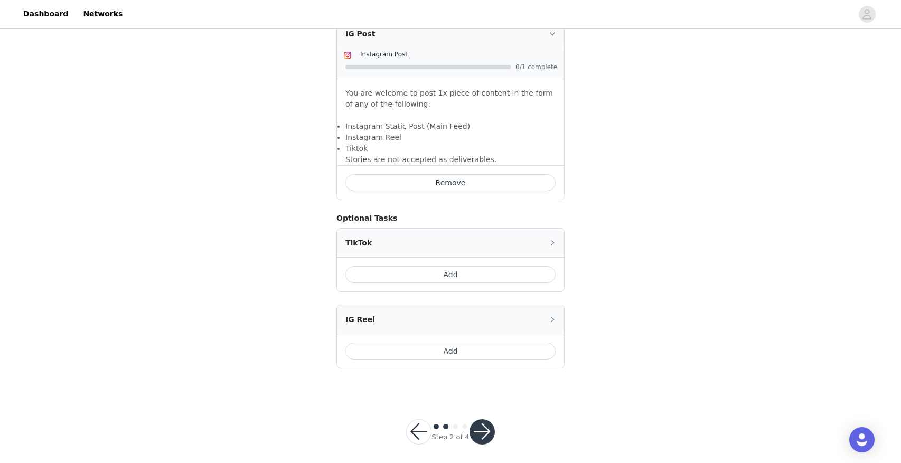
scroll to position [685, 0]
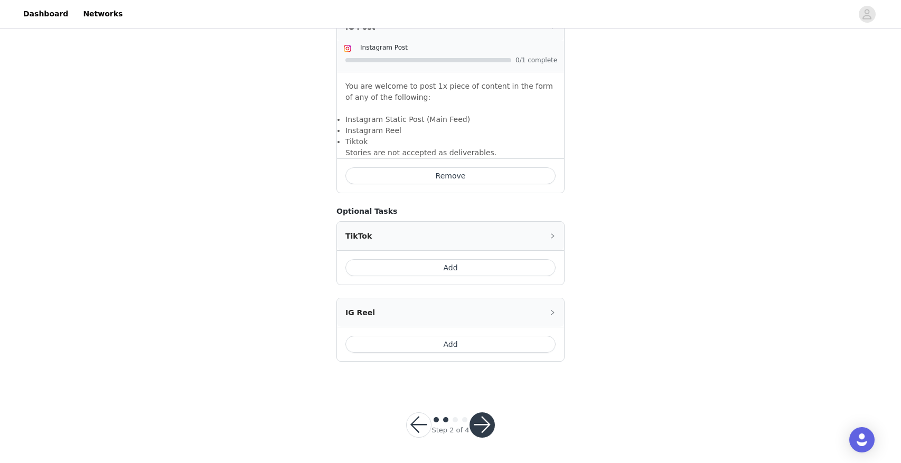
click at [485, 425] on button "button" at bounding box center [481, 424] width 25 height 25
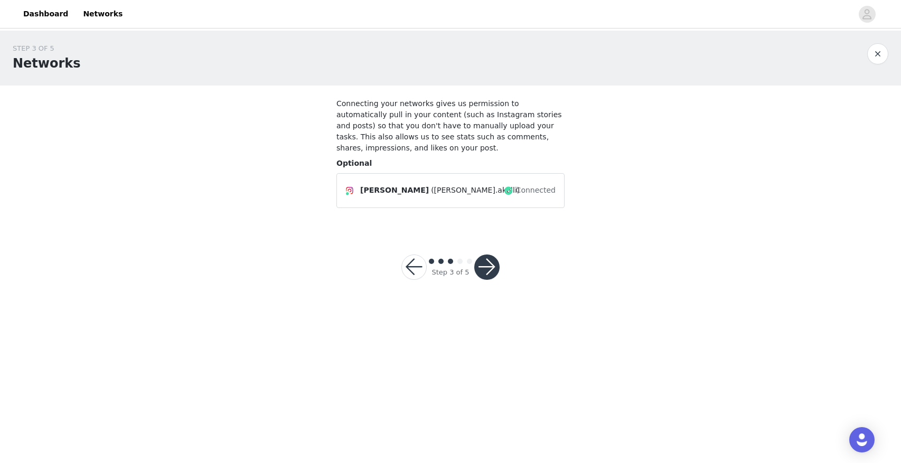
click at [494, 262] on button "button" at bounding box center [486, 266] width 25 height 25
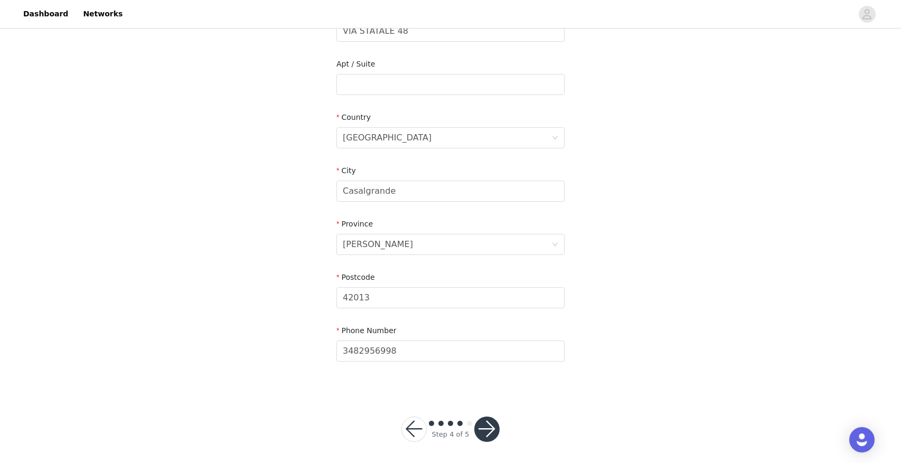
scroll to position [257, 0]
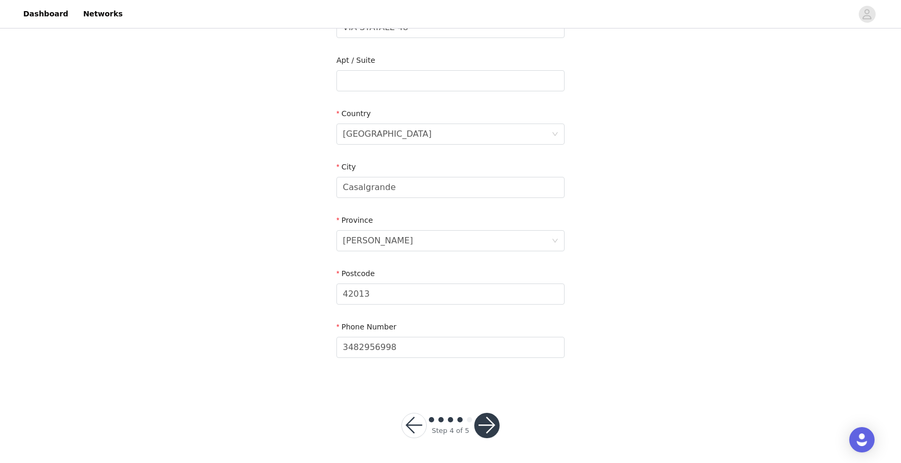
click at [487, 417] on button "button" at bounding box center [486, 425] width 25 height 25
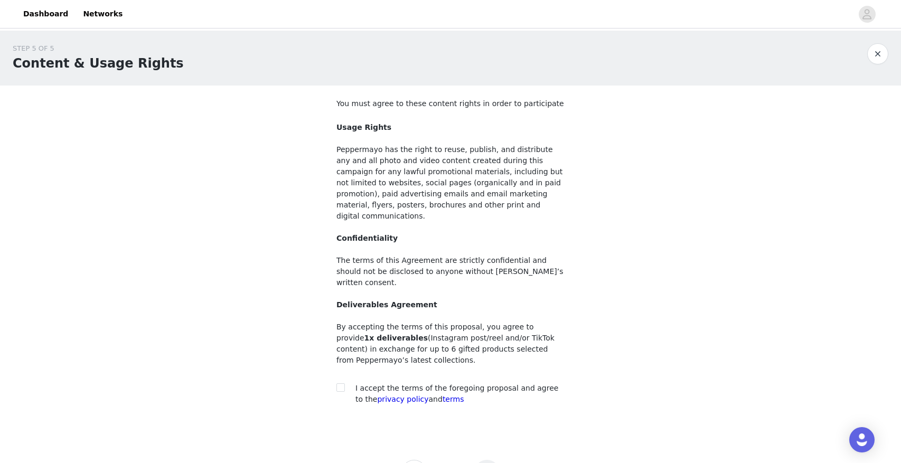
scroll to position [25, 0]
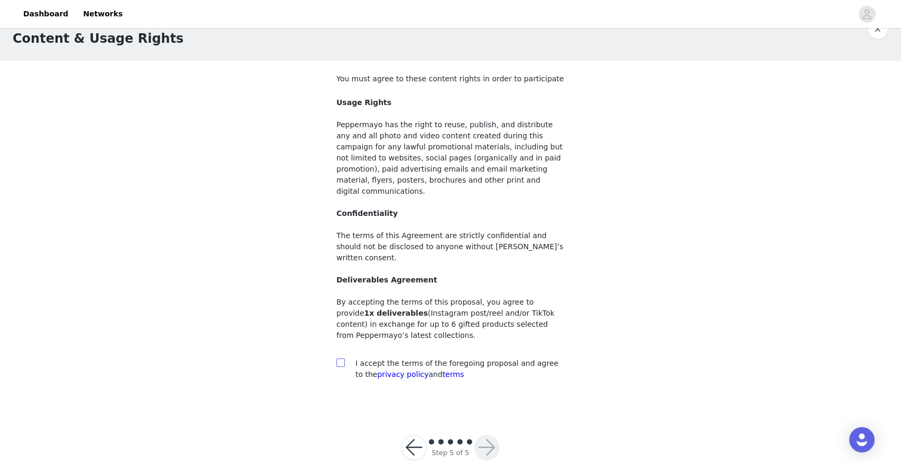
click at [339, 358] on input "checkbox" at bounding box center [339, 361] width 7 height 7
checkbox input "true"
click at [485, 435] on button "button" at bounding box center [486, 447] width 25 height 25
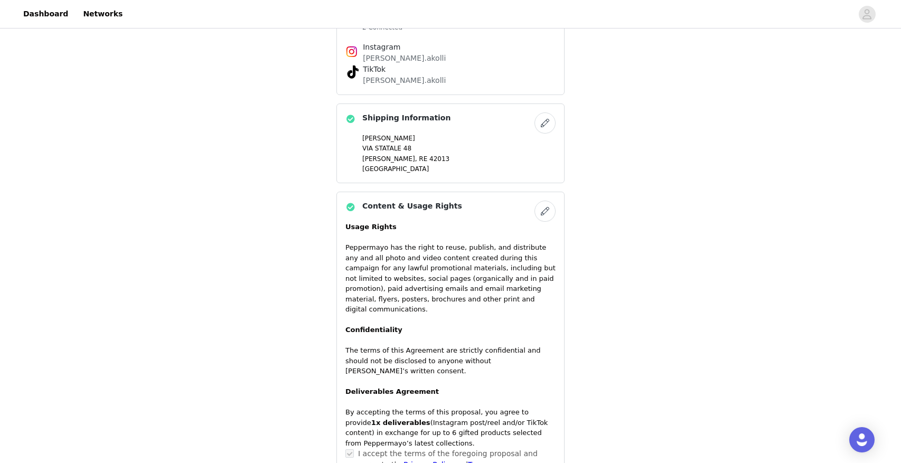
scroll to position [887, 0]
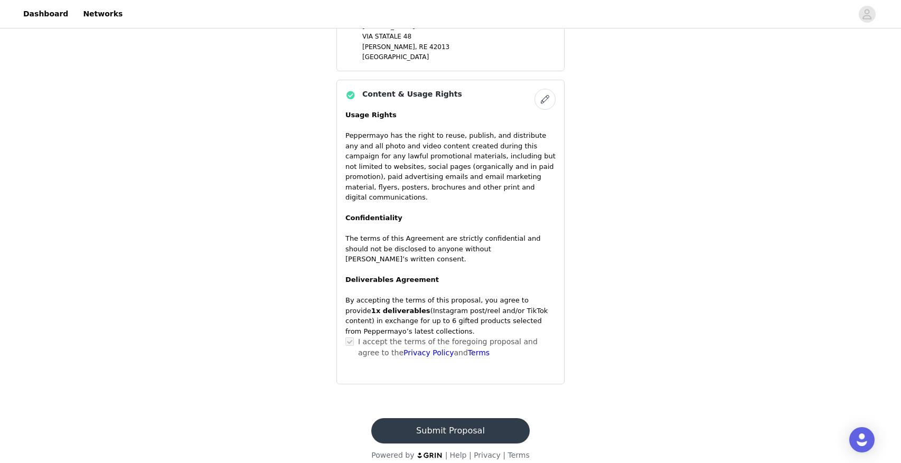
click at [466, 418] on button "Submit Proposal" at bounding box center [450, 430] width 158 height 25
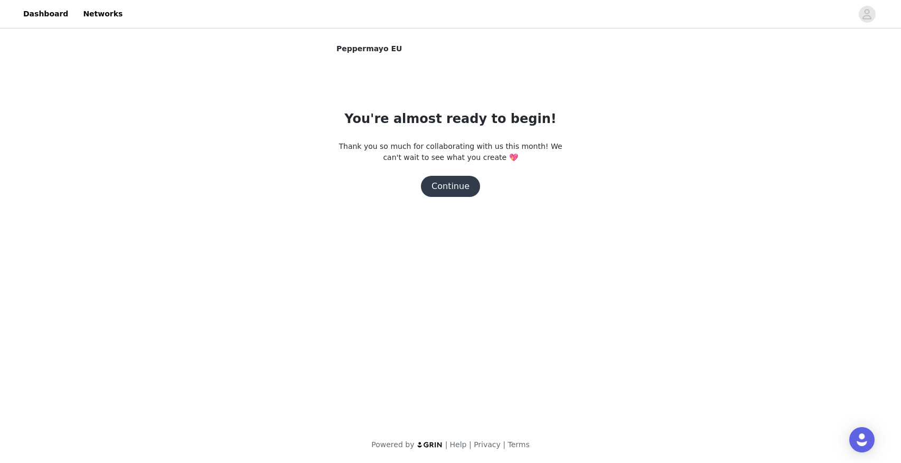
scroll to position [0, 0]
drag, startPoint x: 453, startPoint y: 186, endPoint x: 466, endPoint y: 203, distance: 21.4
click at [453, 186] on button "Continue" at bounding box center [450, 186] width 59 height 21
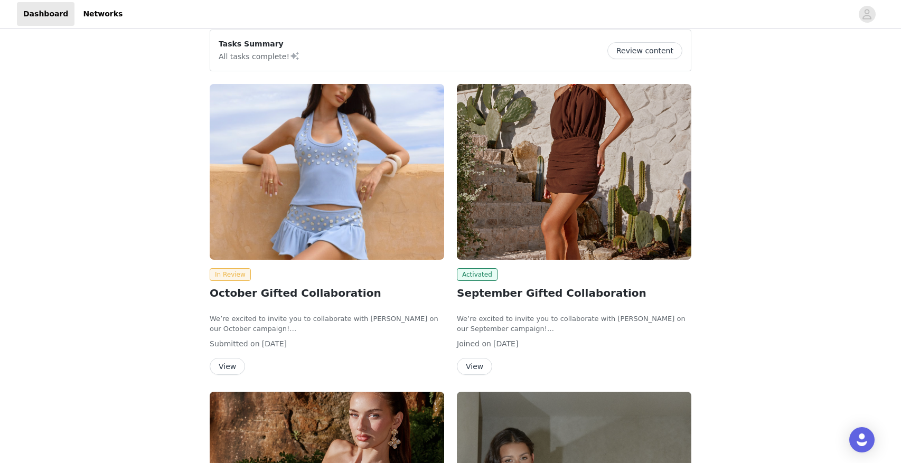
scroll to position [84, 0]
